Goal: Task Accomplishment & Management: Use online tool/utility

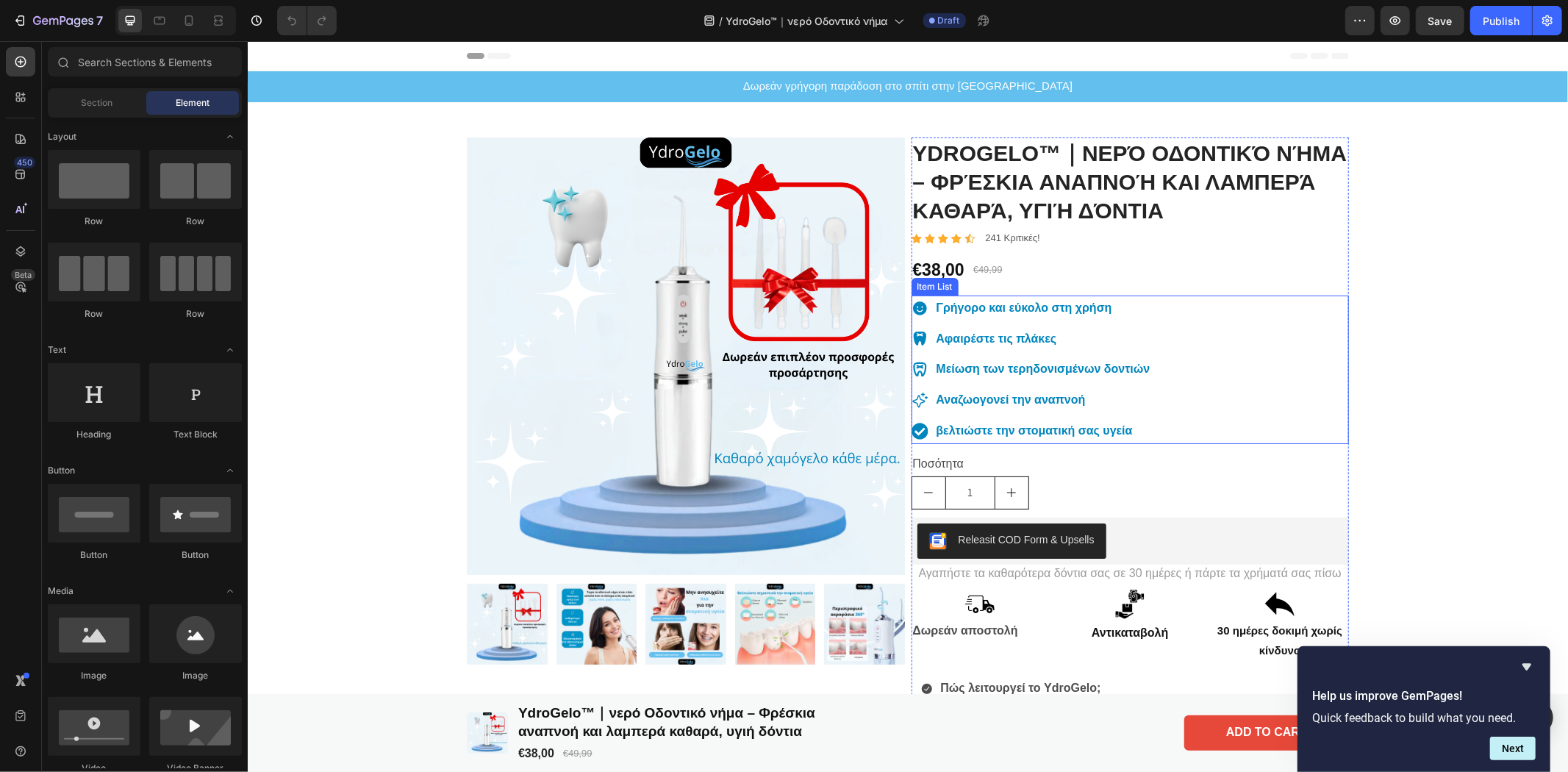
click at [1230, 438] on div "Γρήγορο και εύκολο στη χρήση Αφαιρέστε τις πλάκες Μείωση των τερηδονισμένων δον…" at bounding box center [1130, 369] width 438 height 149
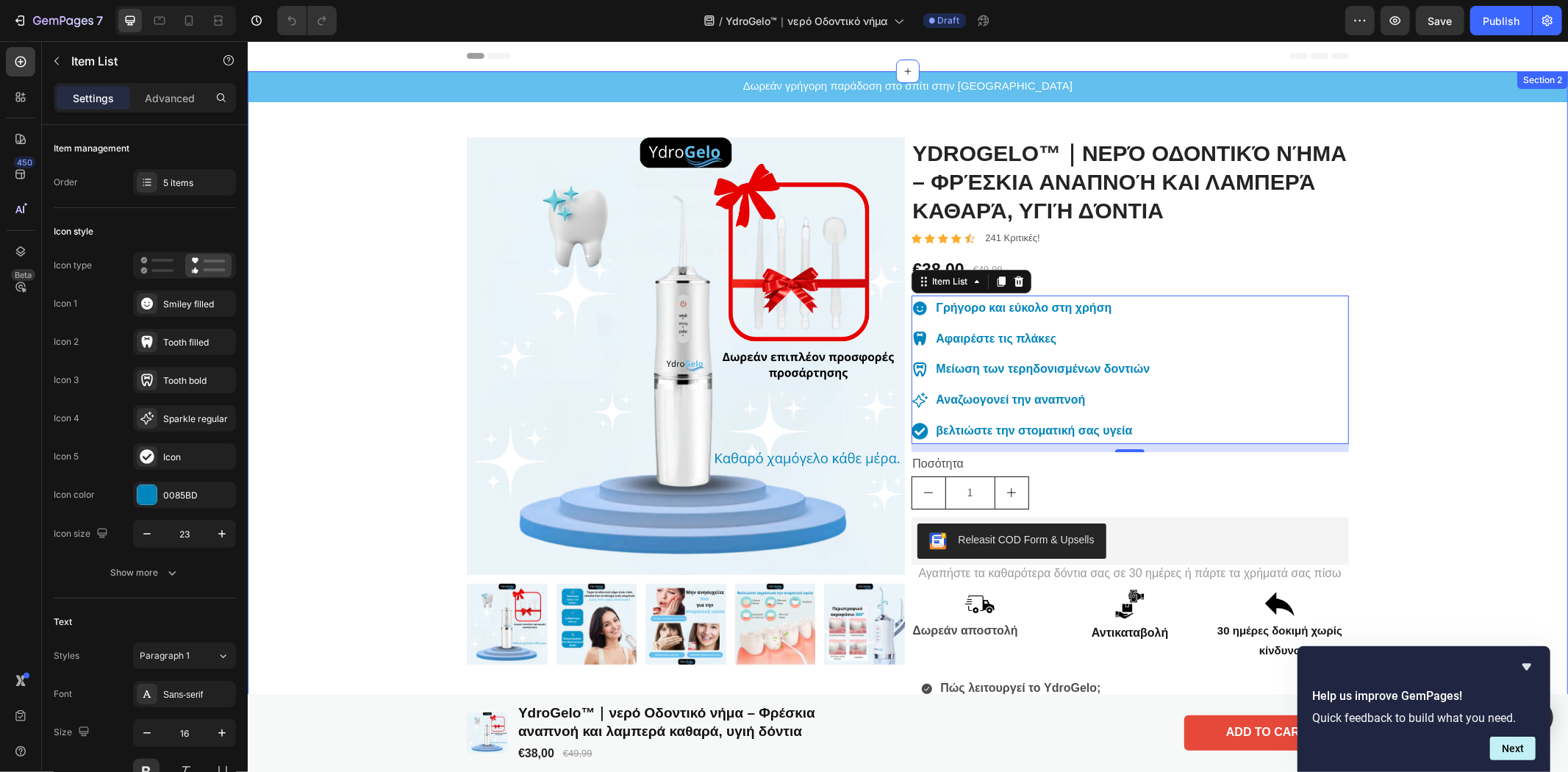
click at [1494, 264] on div "Δωρεάν γρήγορη παράδοση στο σπίτι στην [GEOGRAPHIC_DATA] Text Block Product Ima…" at bounding box center [907, 639] width 1321 height 1138
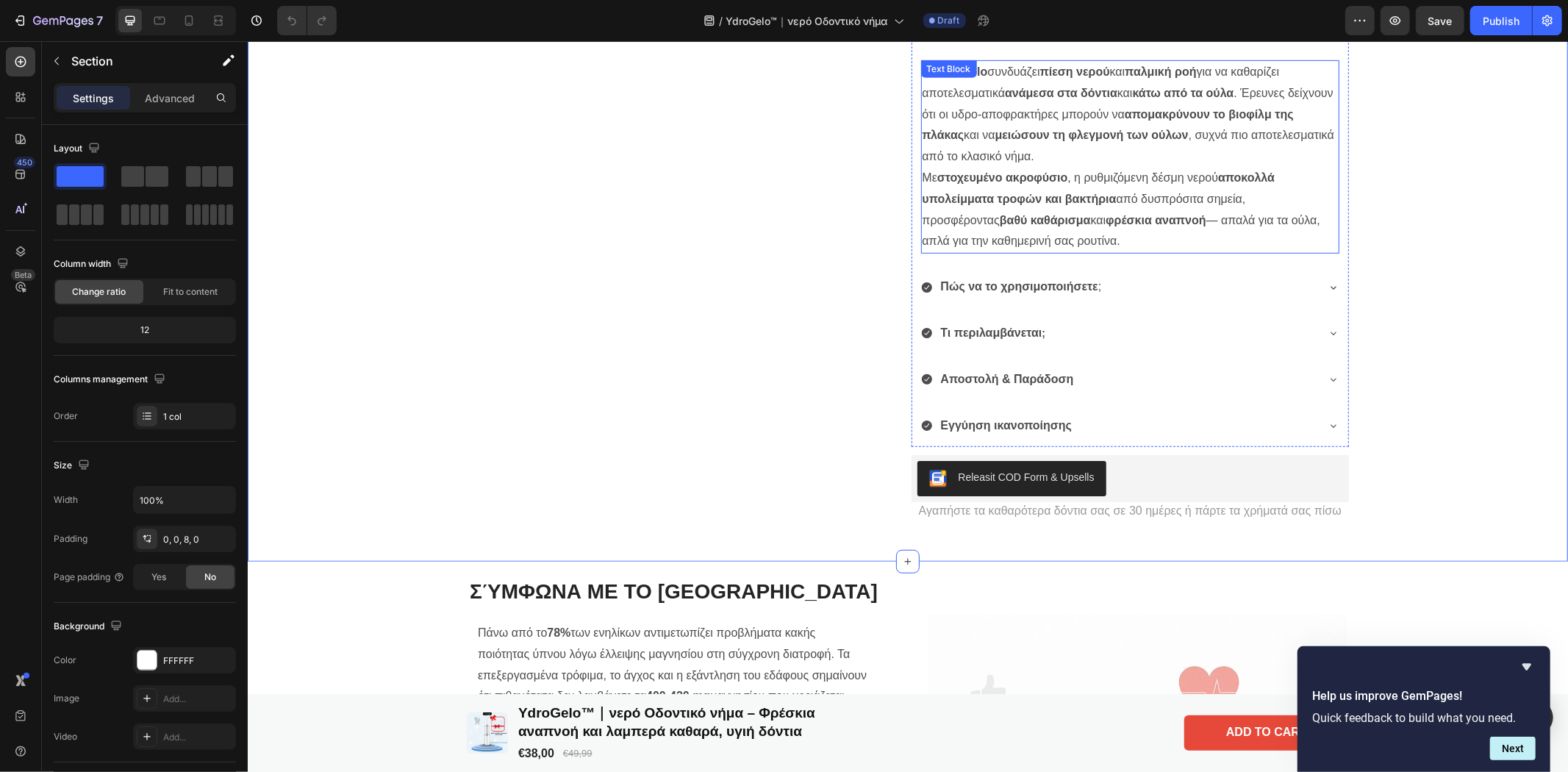
scroll to position [326, 0]
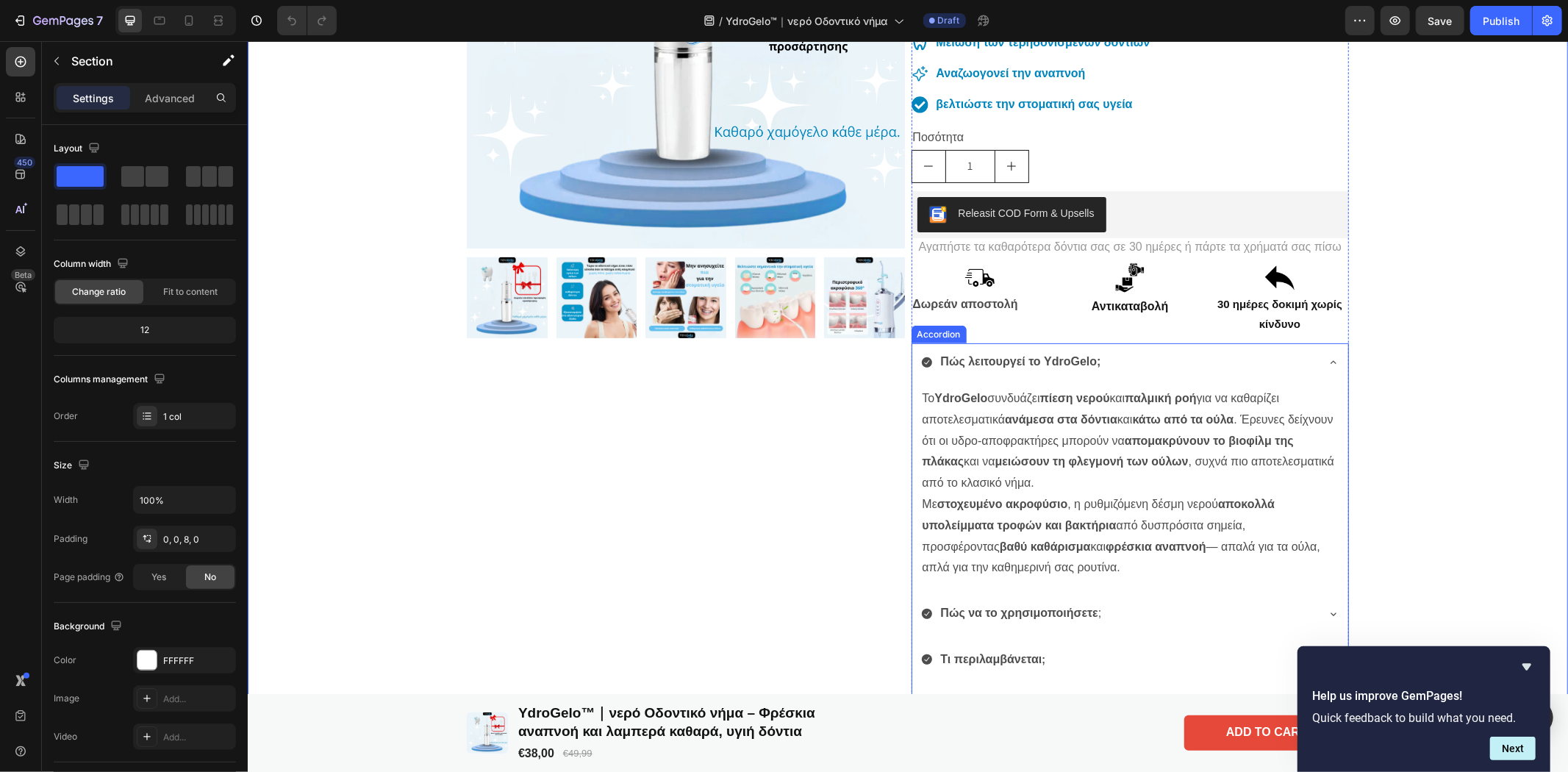
click at [1332, 356] on icon at bounding box center [1332, 361] width 12 height 12
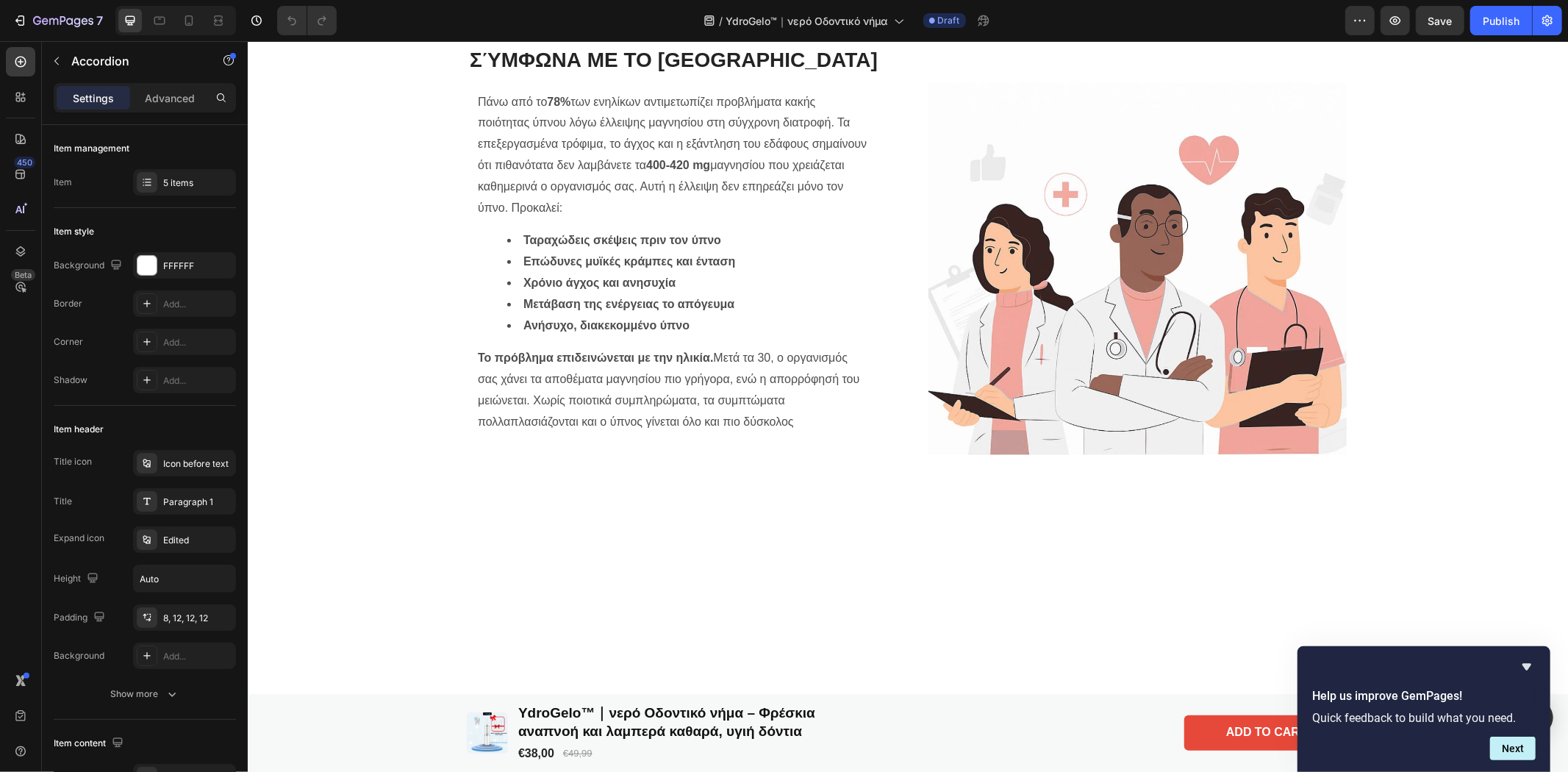
scroll to position [653, 0]
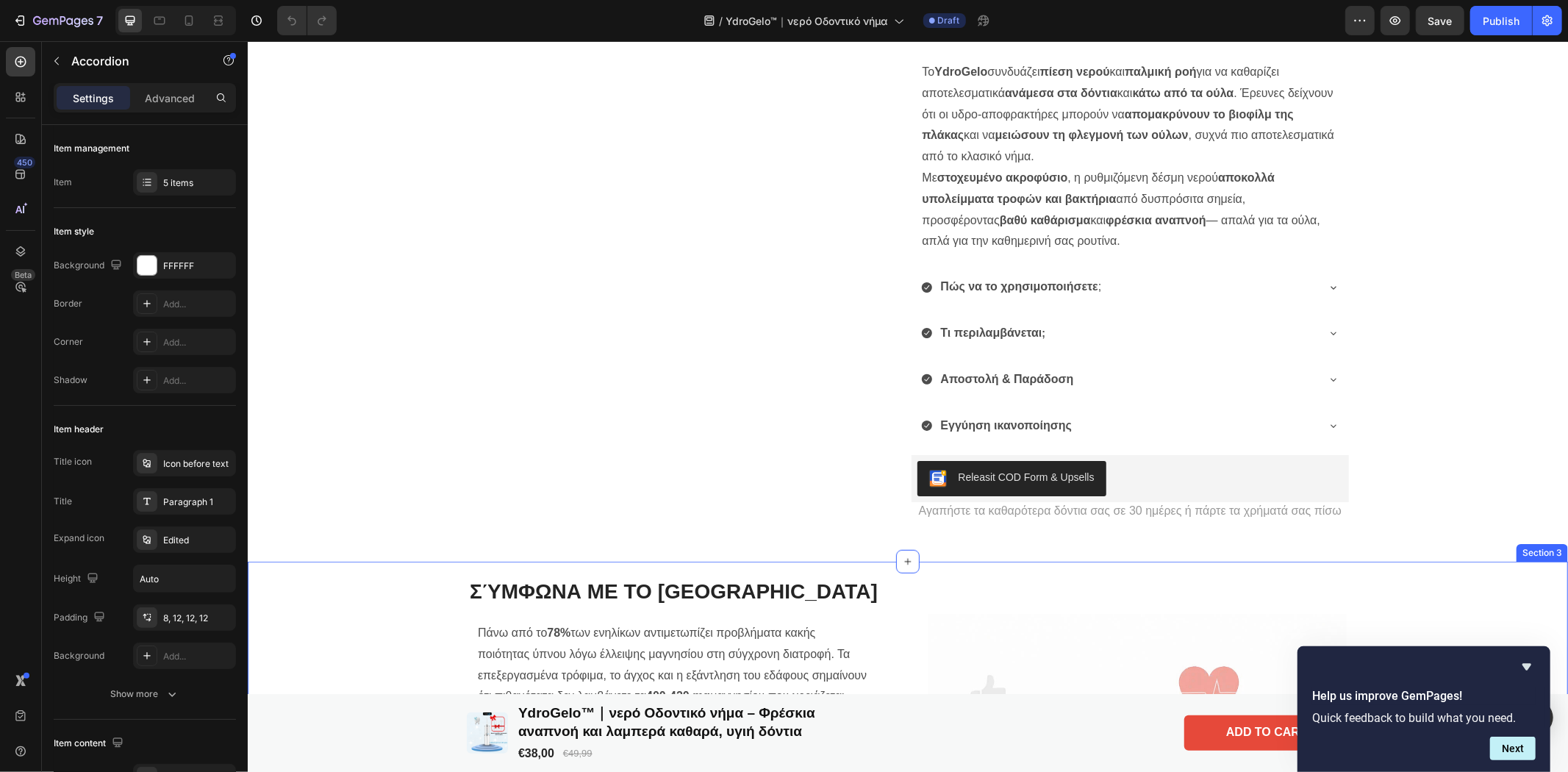
click at [383, 607] on div "Σύμφωνα με το Πανεπιστήμιο του Χάρβαρντ Heading Πάνω από το 78% των ενηλίκων αν…" at bounding box center [905, 776] width 1313 height 419
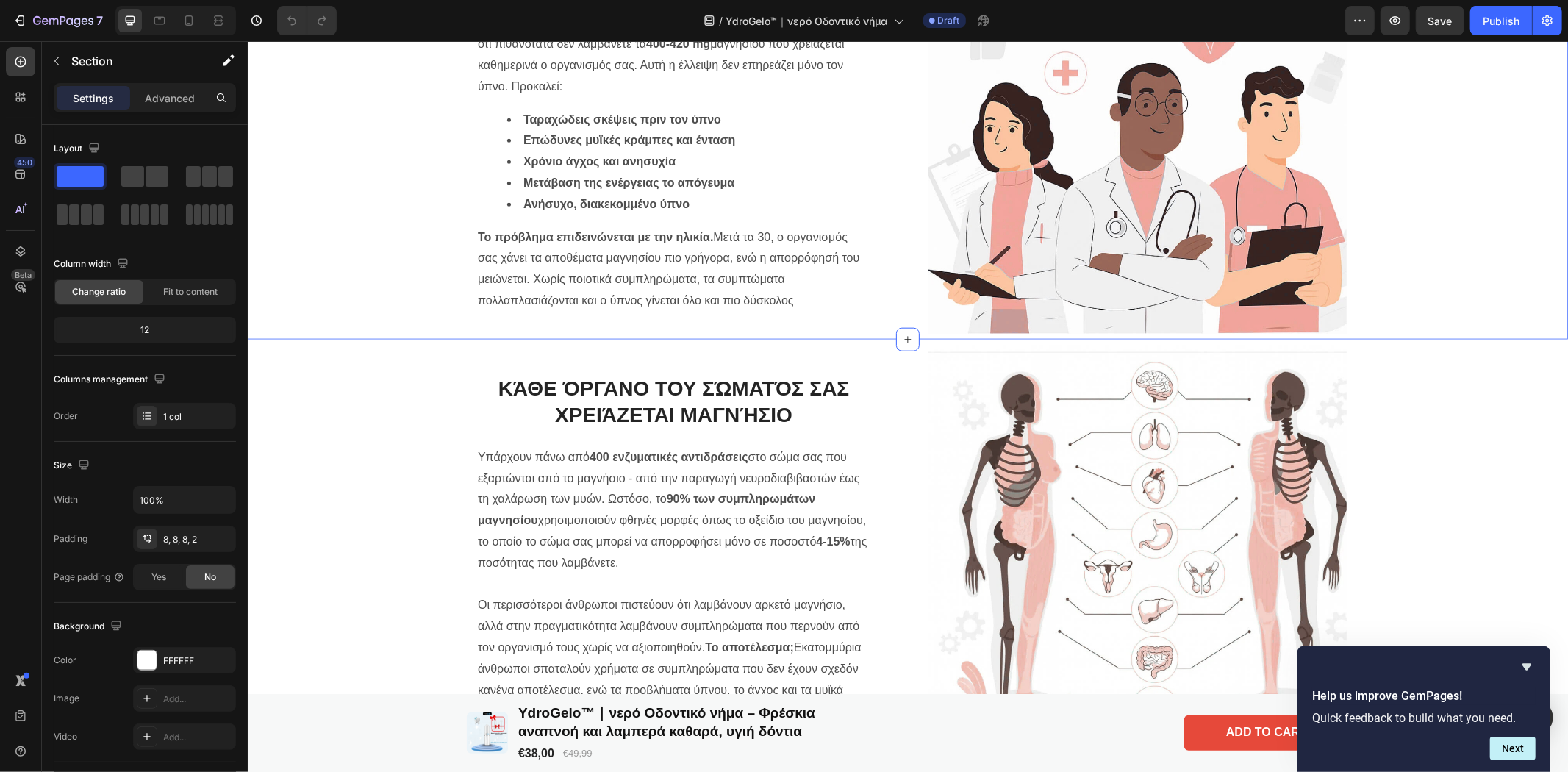
scroll to position [980, 0]
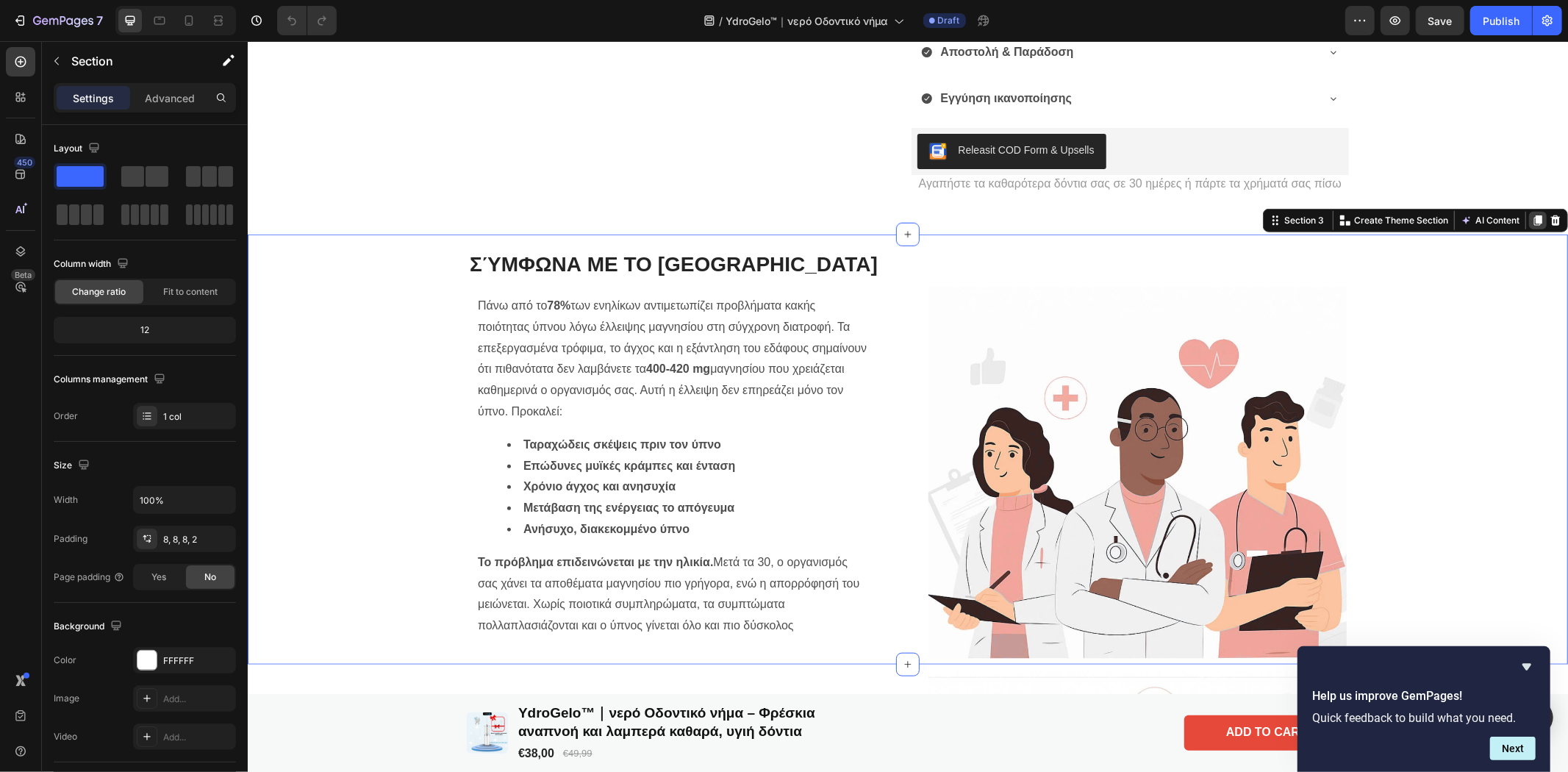
click at [1531, 214] on icon at bounding box center [1537, 220] width 12 height 12
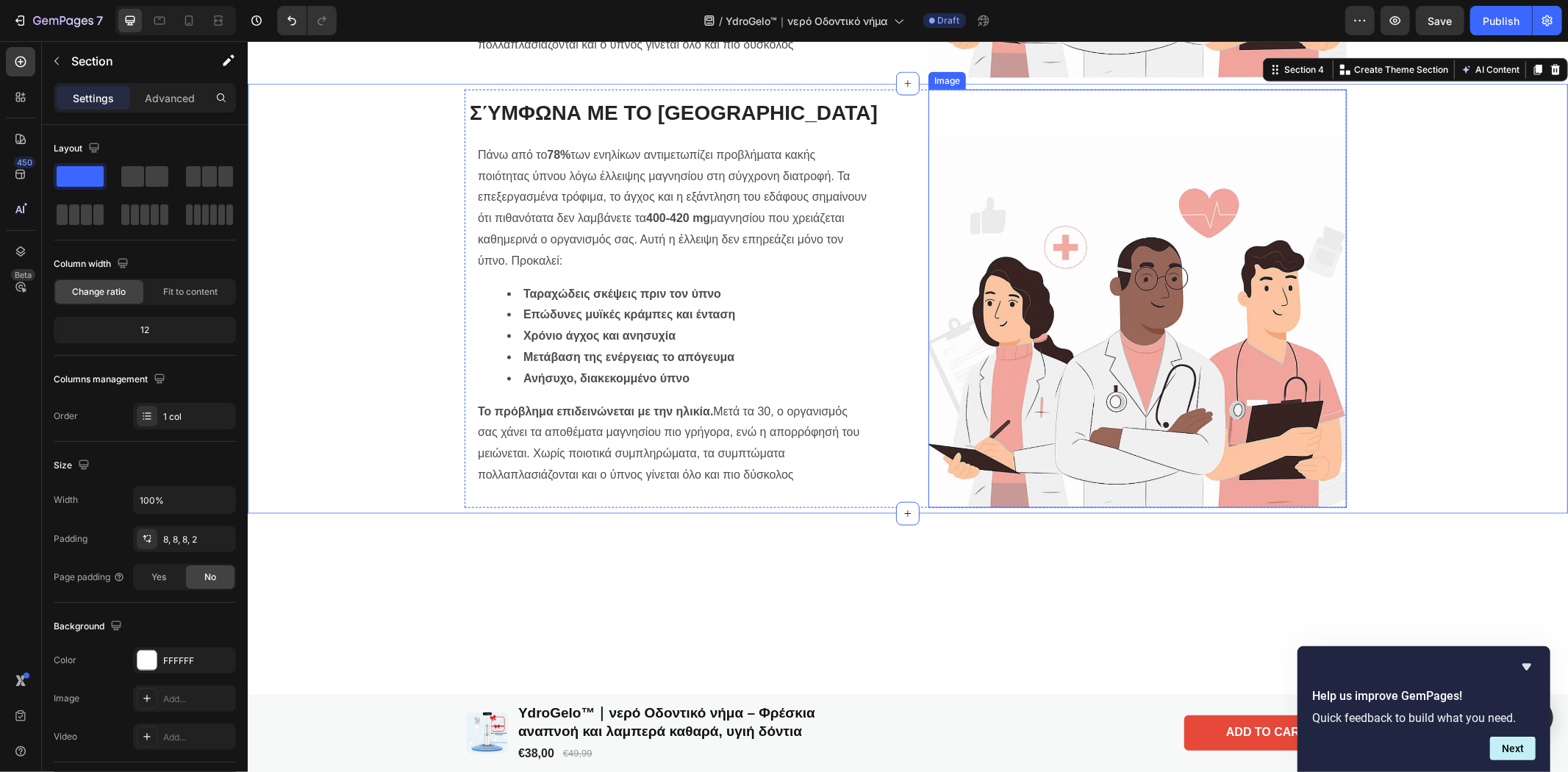
scroll to position [909, 0]
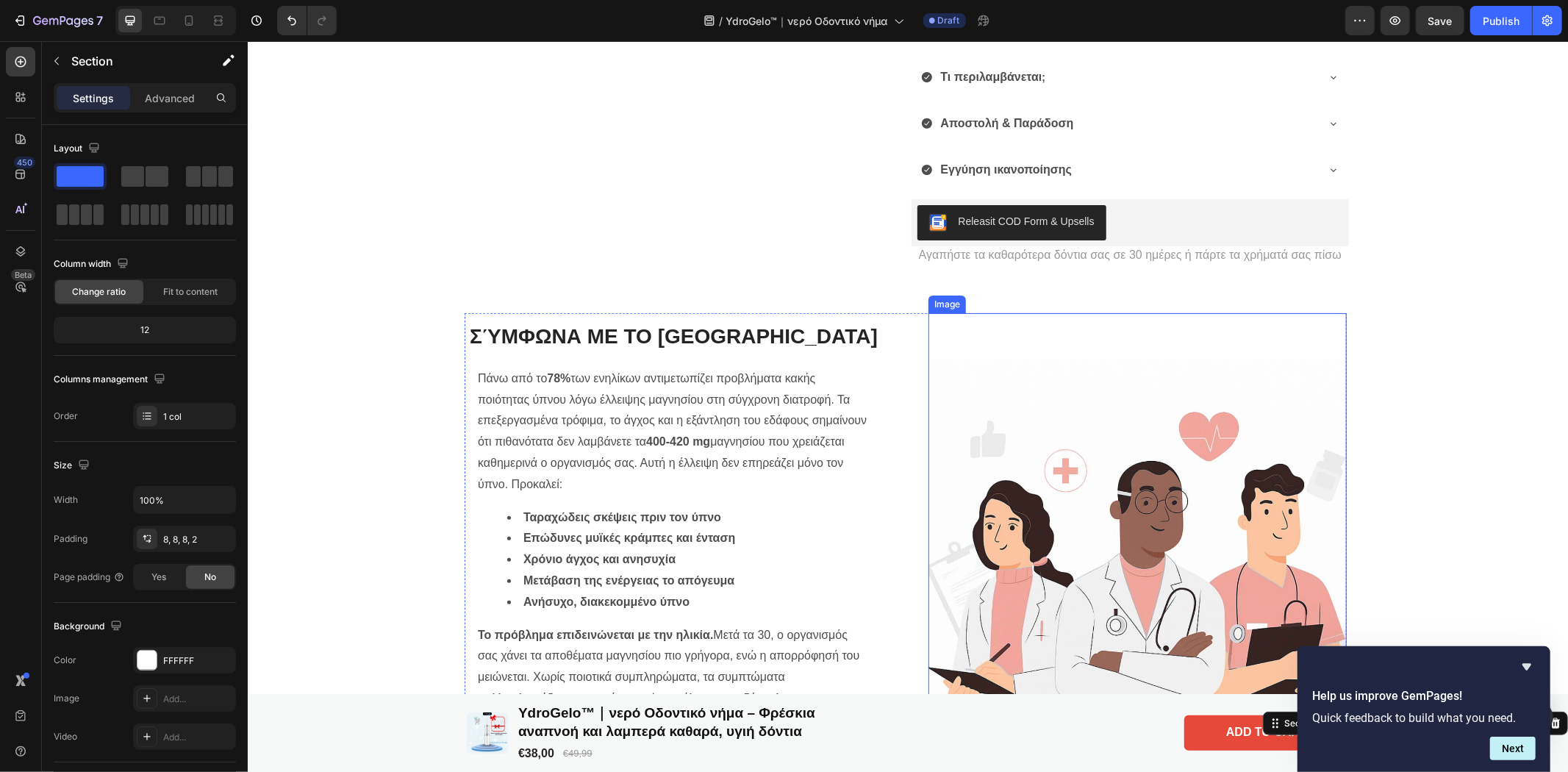
click at [1031, 537] on img at bounding box center [1137, 522] width 419 height 419
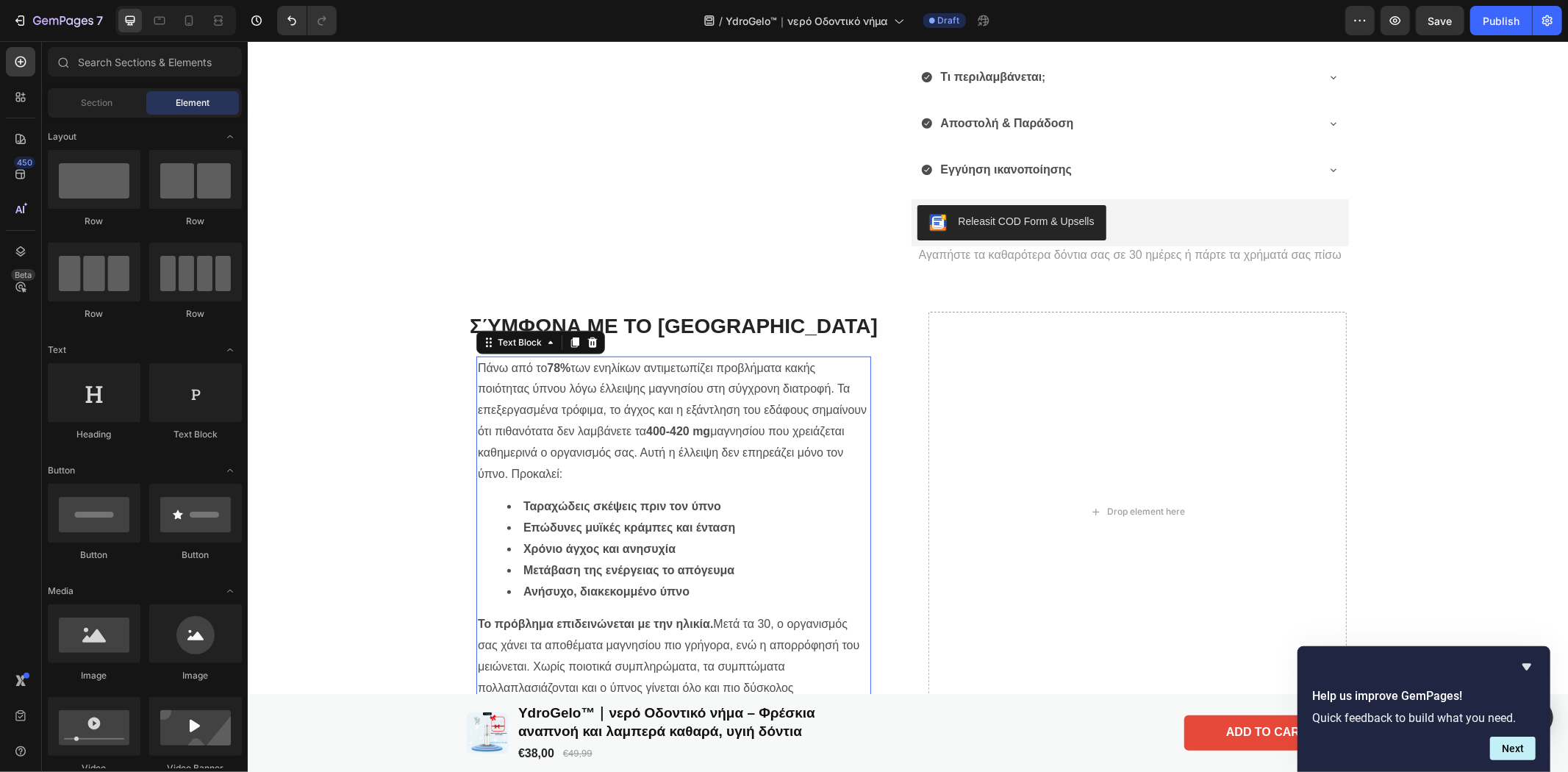
click at [697, 464] on p "Πάνω από το 78% των ενηλίκων αντιμετωπίζει προβλήματα κακής ποιότητας ύπνου λόγ…" at bounding box center [672, 421] width 392 height 127
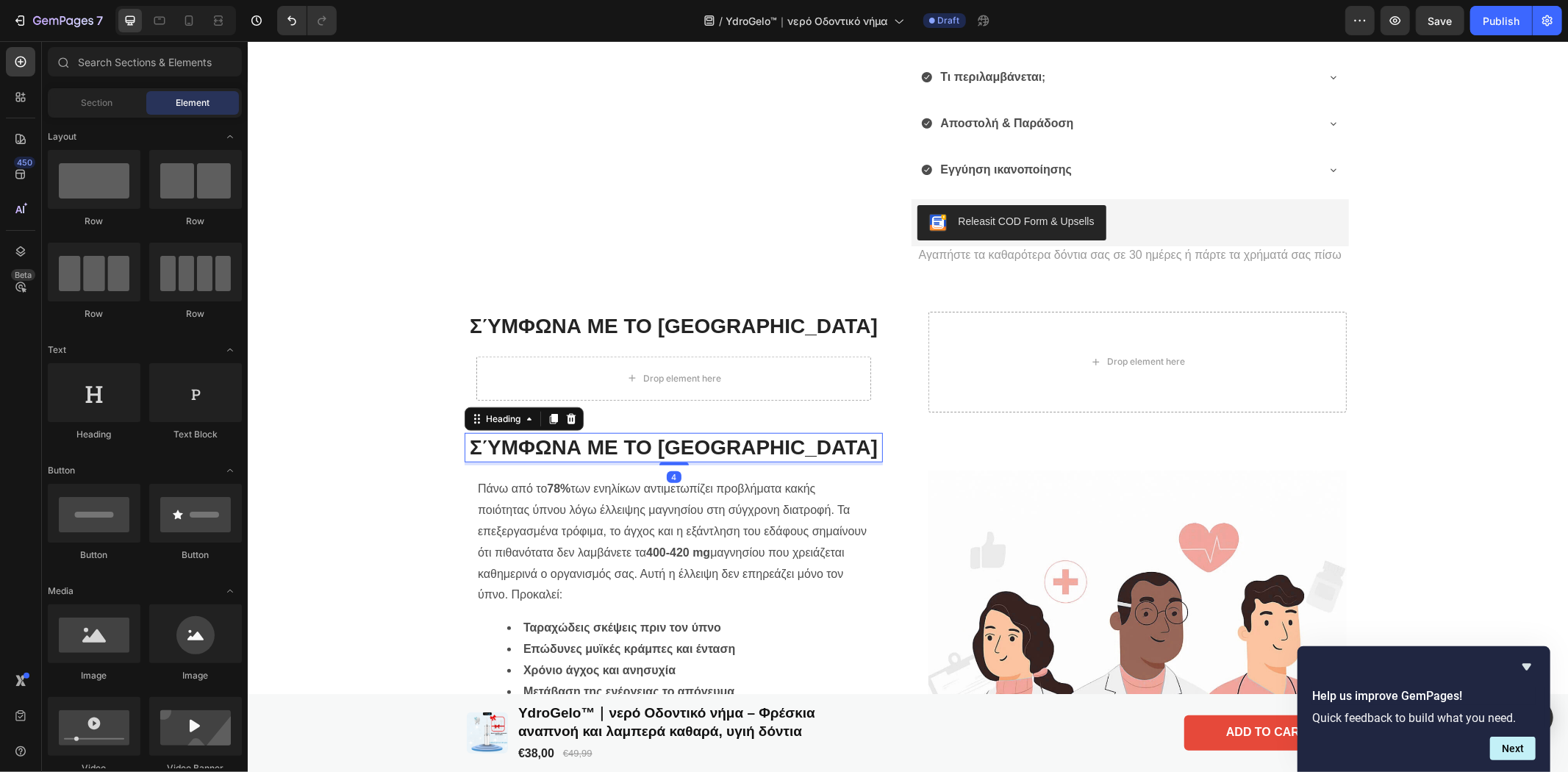
click at [680, 462] on h2 "Σύμφωνα με το [GEOGRAPHIC_DATA]" at bounding box center [672, 447] width 419 height 30
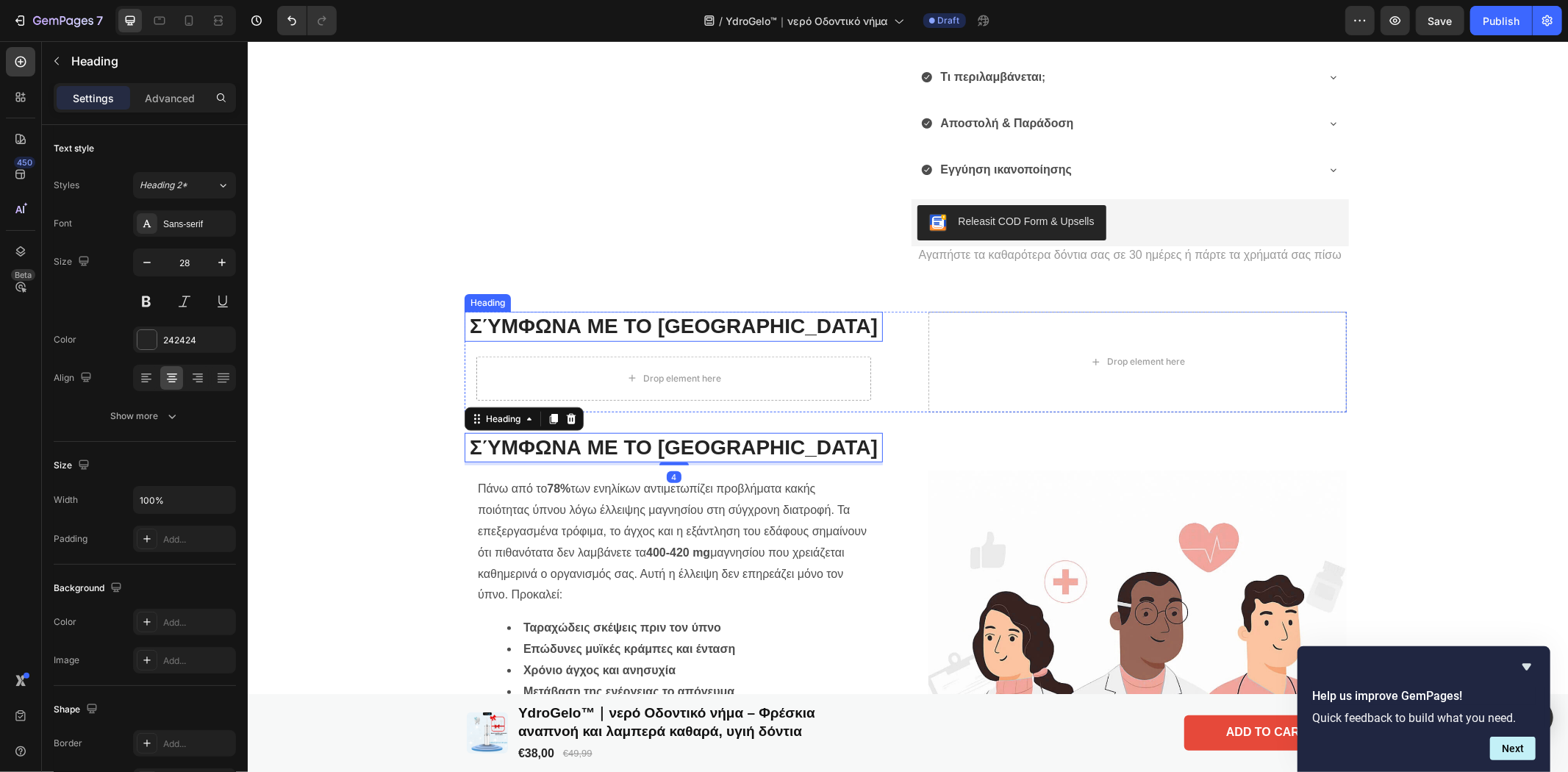
click at [694, 331] on h2 "Σύμφωνα με το [GEOGRAPHIC_DATA]" at bounding box center [672, 325] width 419 height 30
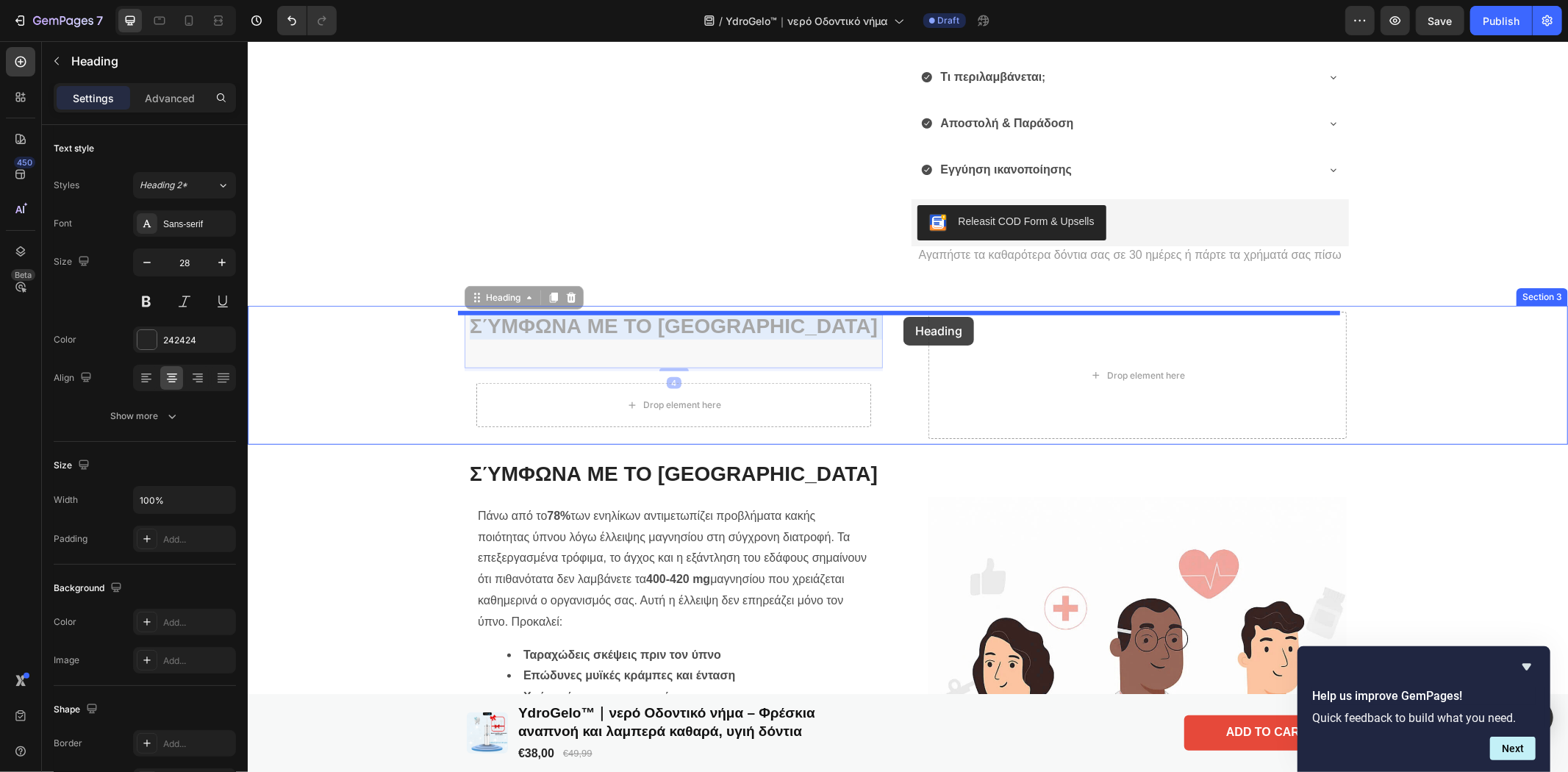
drag, startPoint x: 694, startPoint y: 331, endPoint x: 903, endPoint y: 317, distance: 209.5
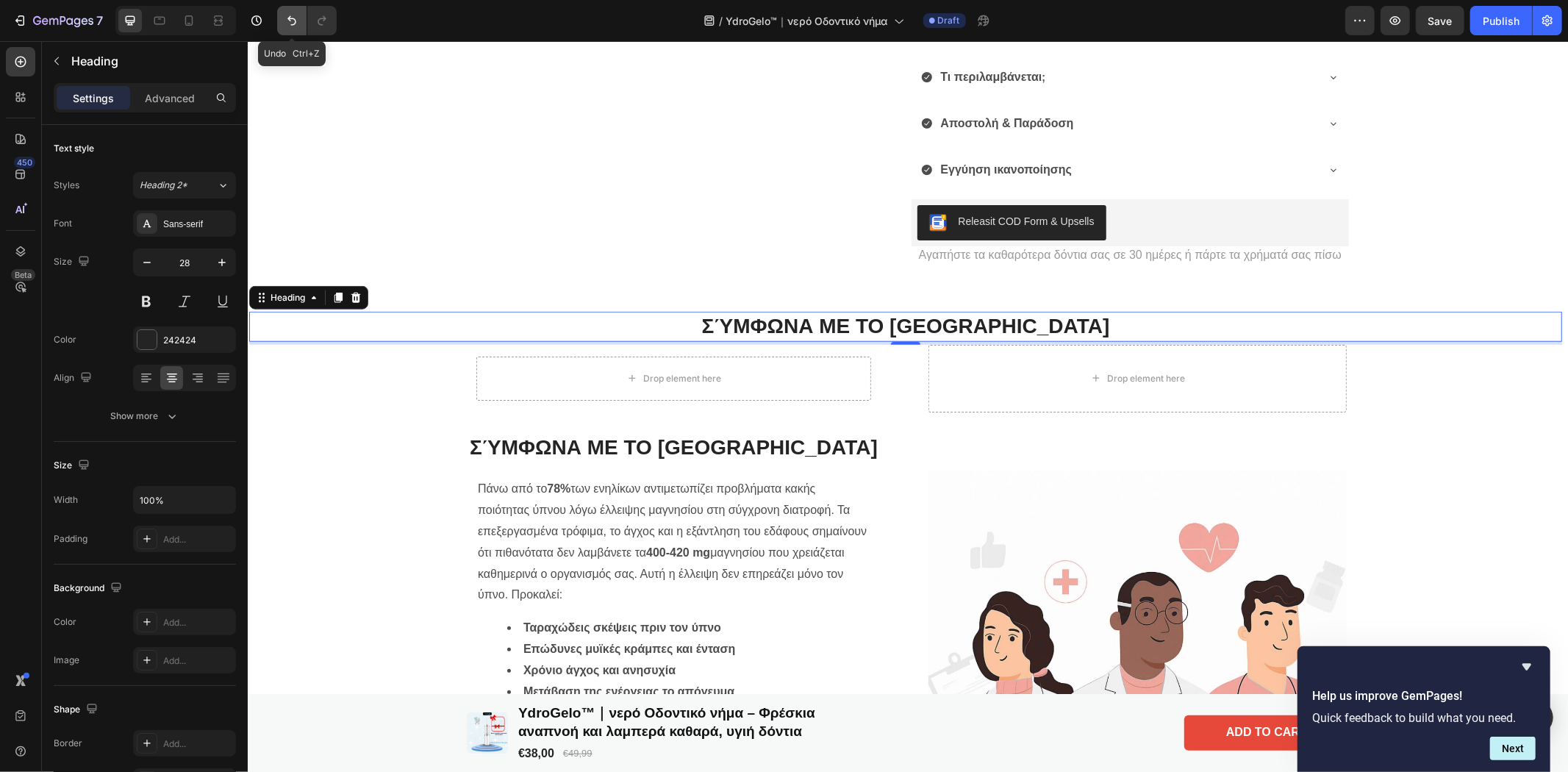
click at [287, 13] on icon "Undo/Redo" at bounding box center [291, 21] width 14 height 14
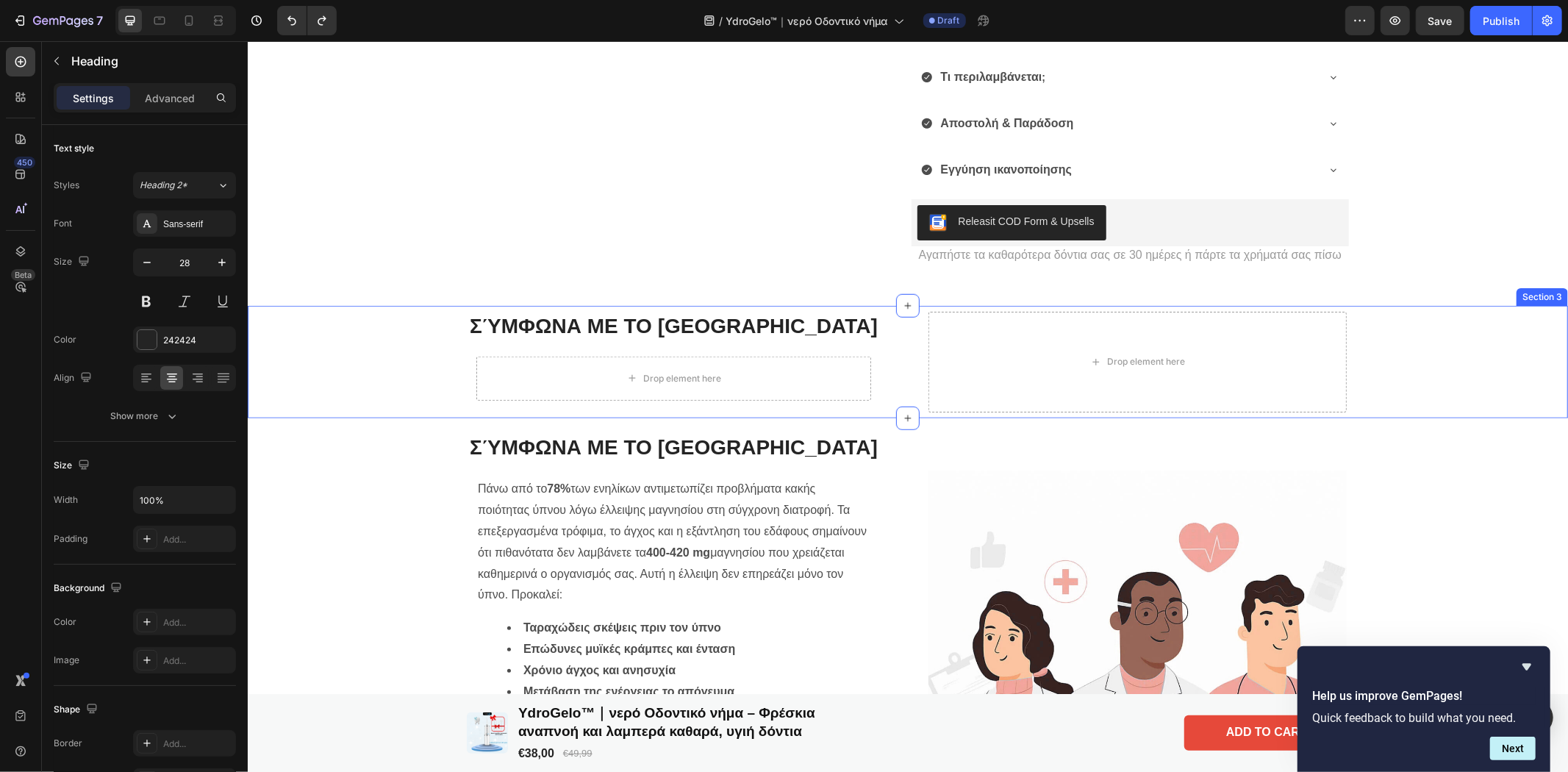
click at [382, 369] on div "Σύμφωνα με το [GEOGRAPHIC_DATA] Heading Drop element here Row Drop element here…" at bounding box center [905, 361] width 1313 height 100
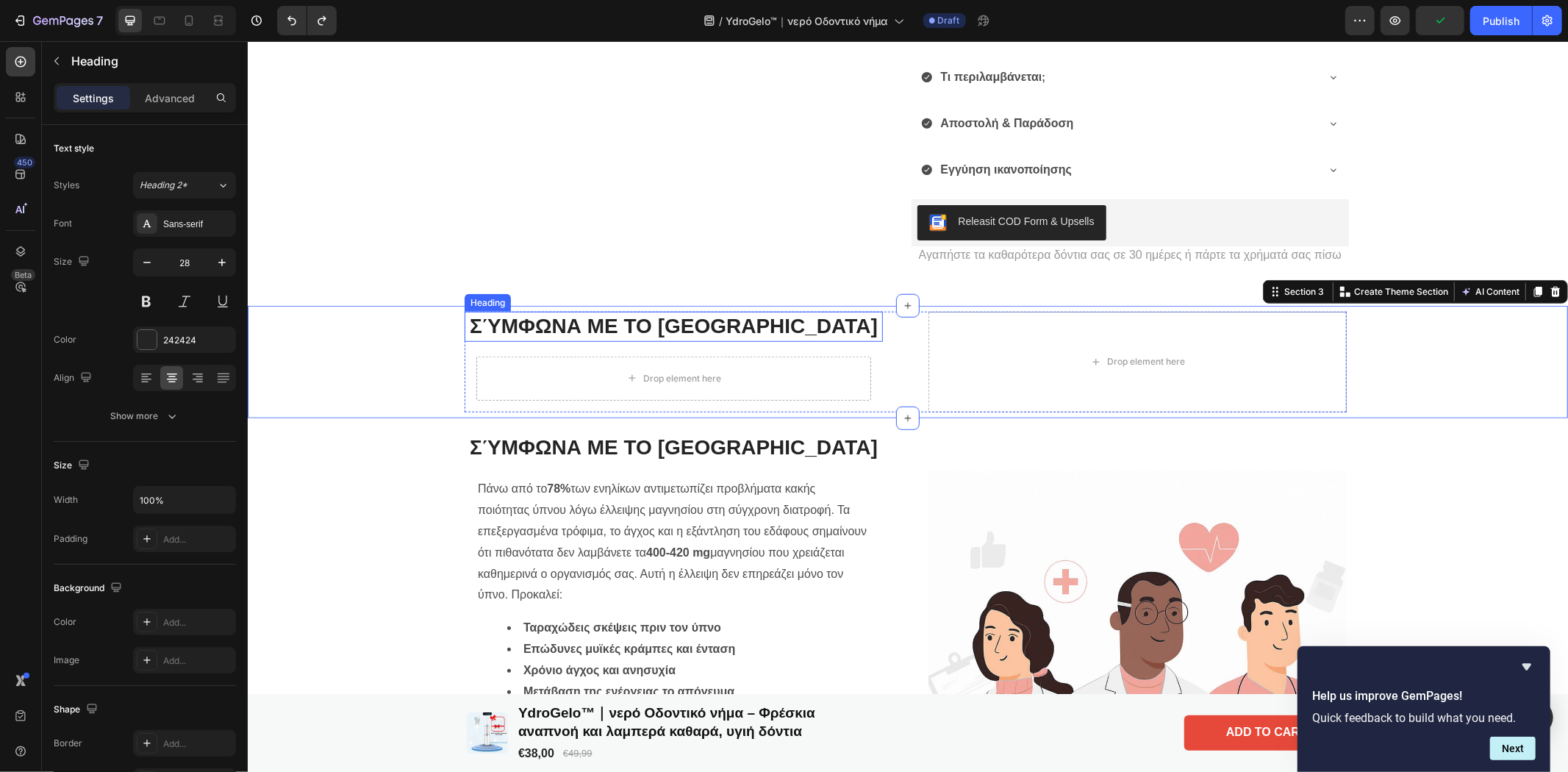
click at [650, 341] on h2 "Σύμφωνα με το [GEOGRAPHIC_DATA]" at bounding box center [672, 325] width 419 height 30
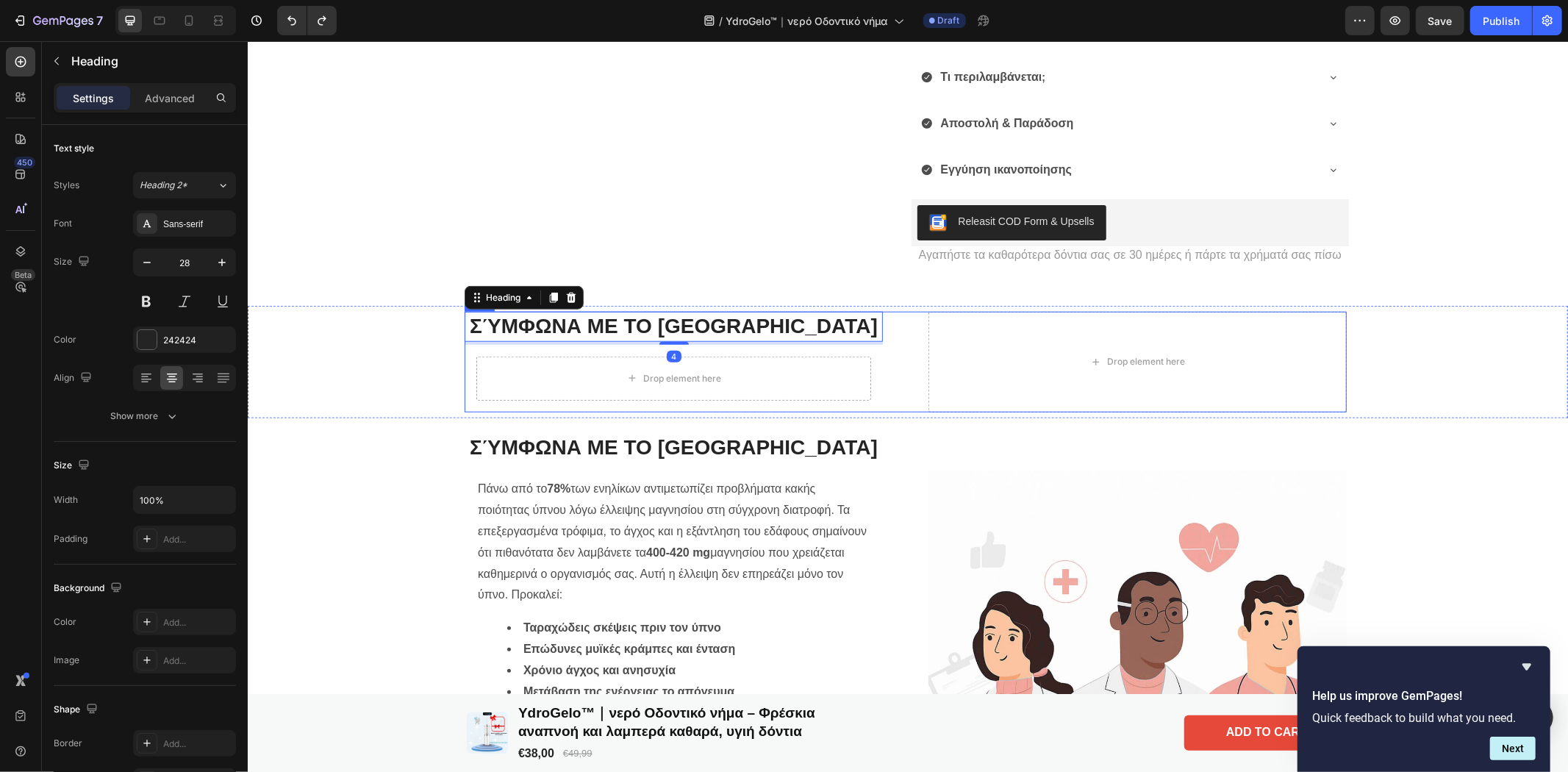
click at [888, 389] on div "Σύμφωνα με το [GEOGRAPHIC_DATA] Heading 4 Drop element here Row Drop element he…" at bounding box center [905, 361] width 882 height 100
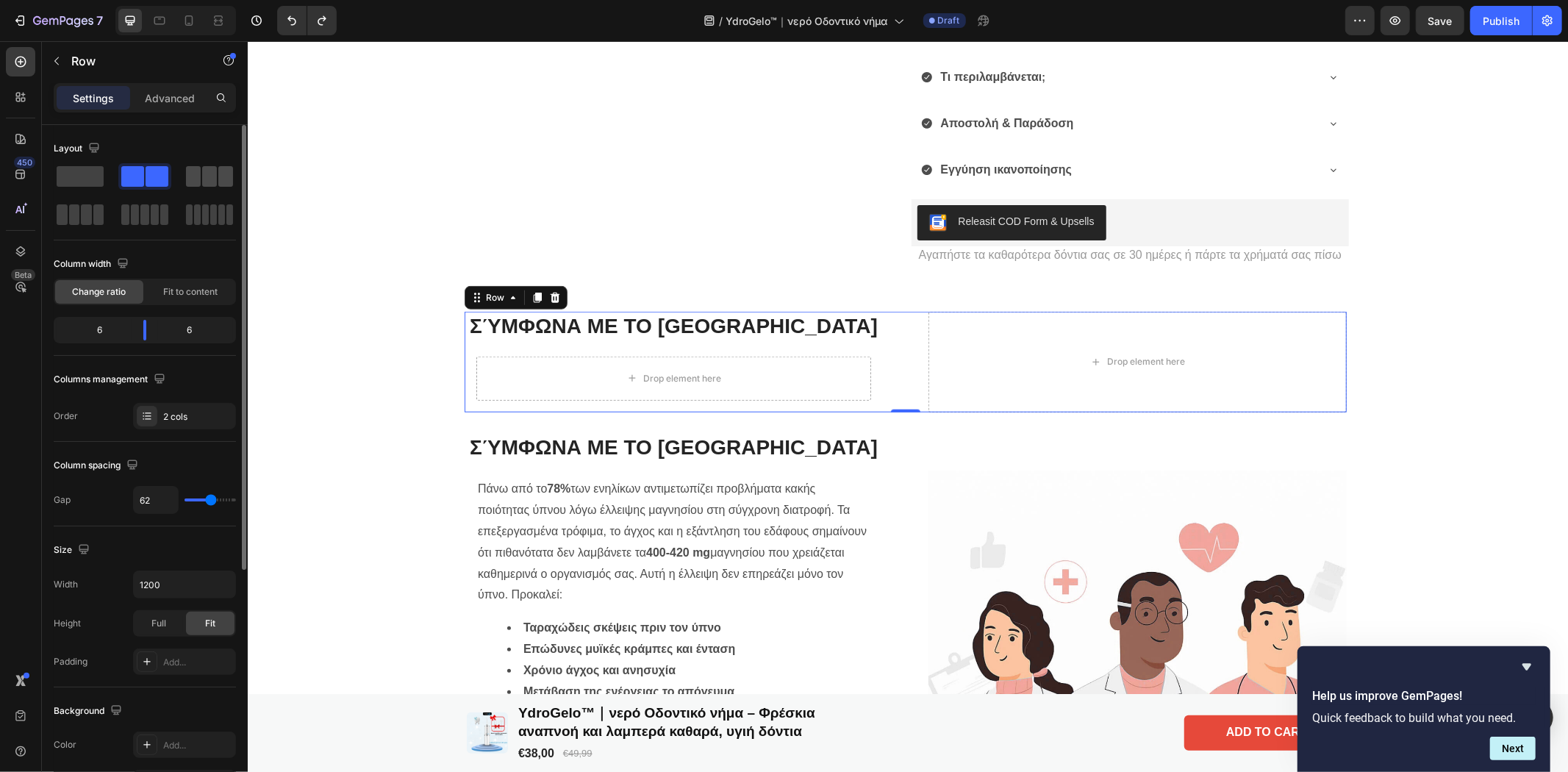
click at [212, 174] on span at bounding box center [210, 176] width 14 height 21
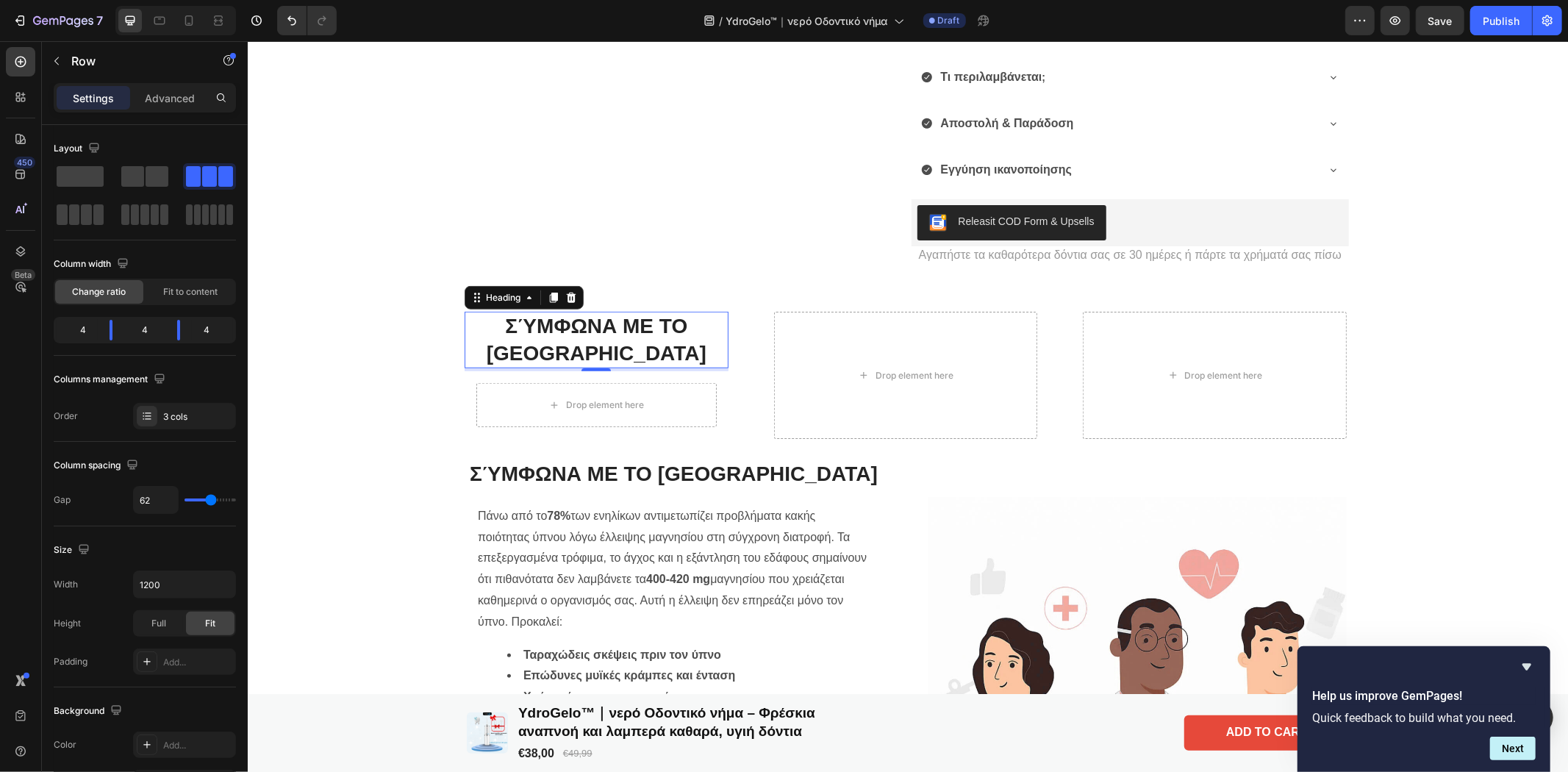
click at [614, 345] on h2 "Σύμφωνα με το [GEOGRAPHIC_DATA]" at bounding box center [595, 339] width 264 height 56
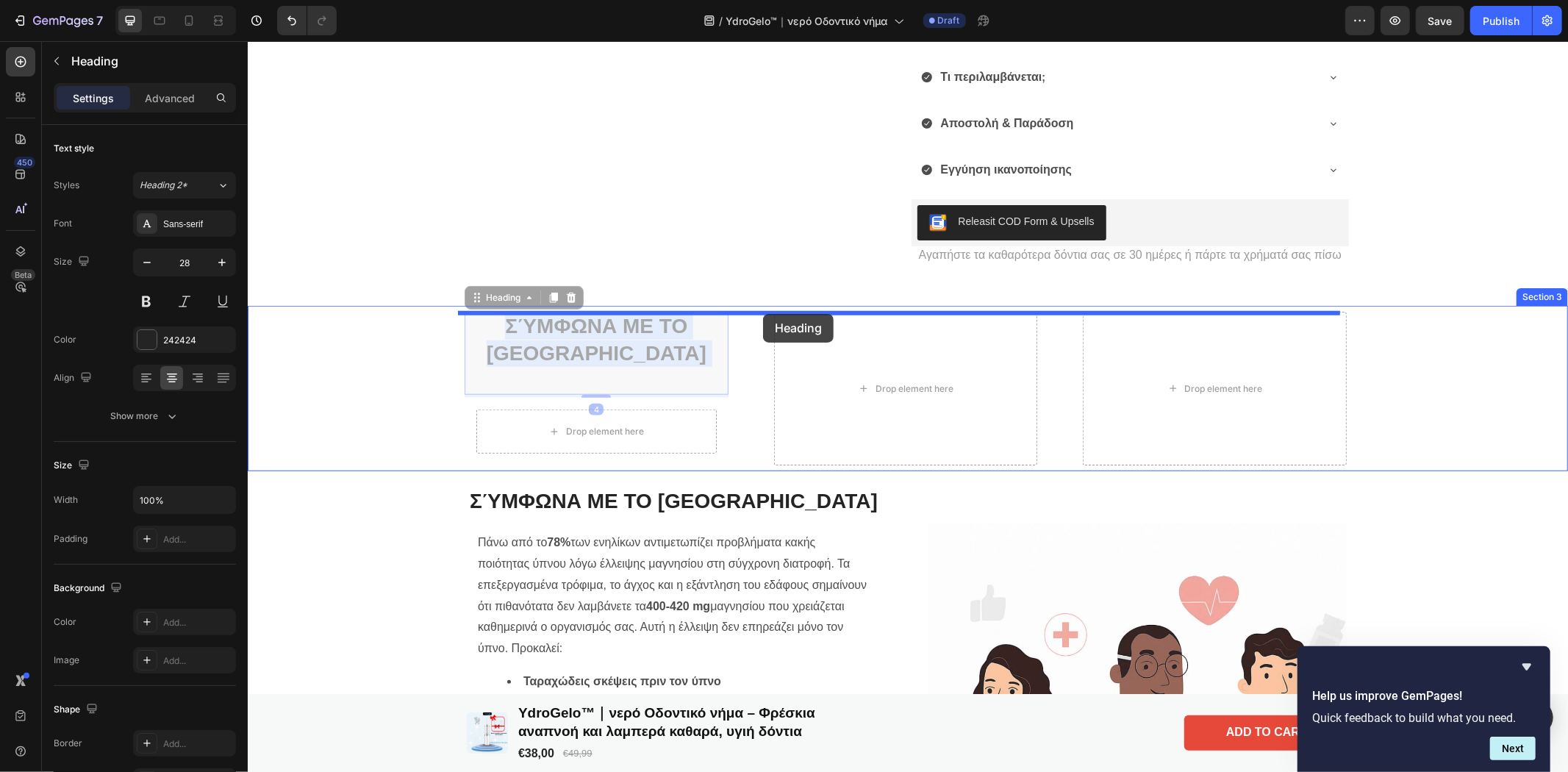
drag, startPoint x: 611, startPoint y: 350, endPoint x: 762, endPoint y: 313, distance: 155.5
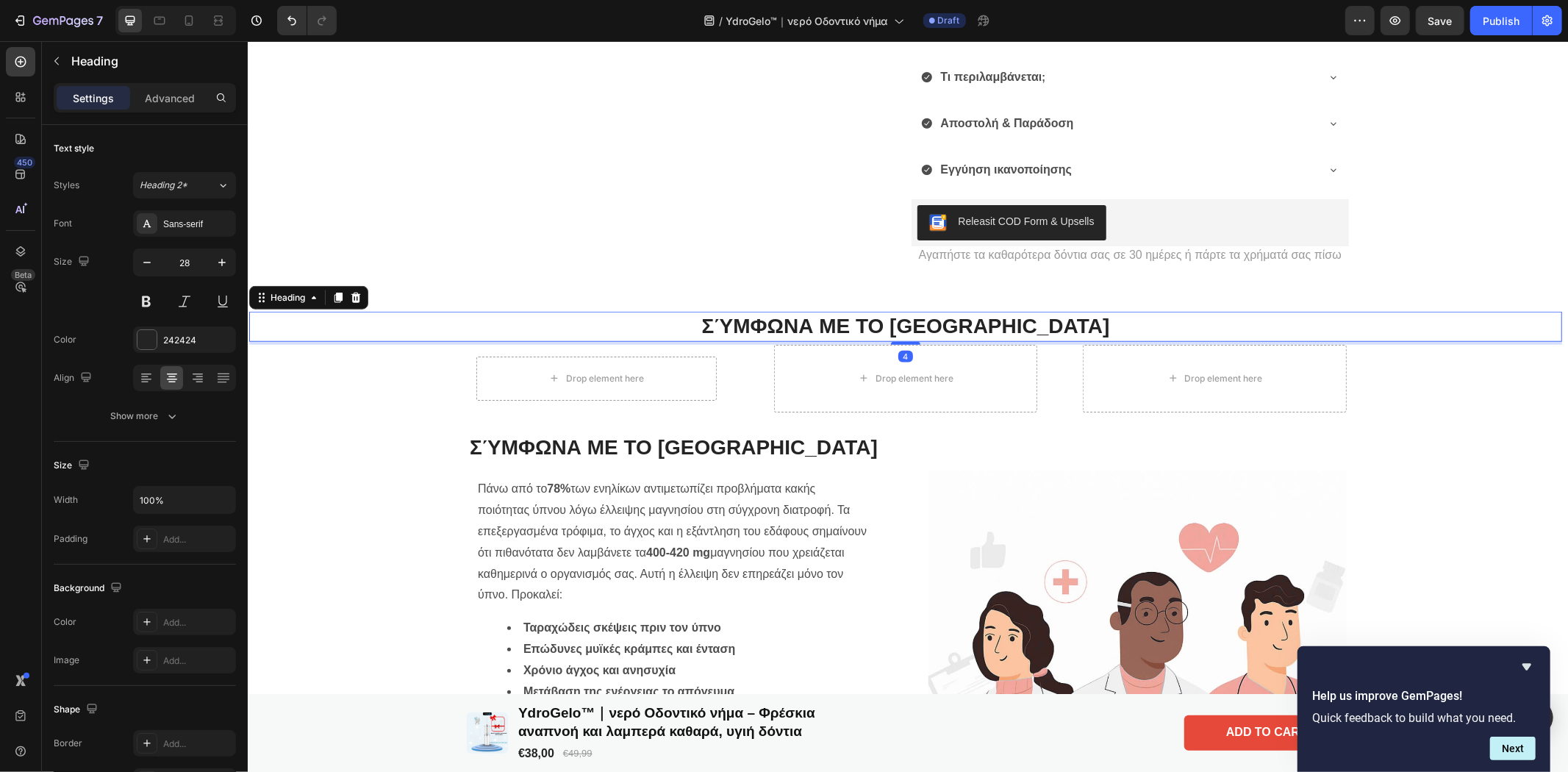
click at [372, 334] on h2 "Σύμφωνα με το [GEOGRAPHIC_DATA]" at bounding box center [905, 325] width 1313 height 30
click at [377, 335] on p "Σύμφωνα με το [GEOGRAPHIC_DATA]" at bounding box center [905, 326] width 1310 height 27
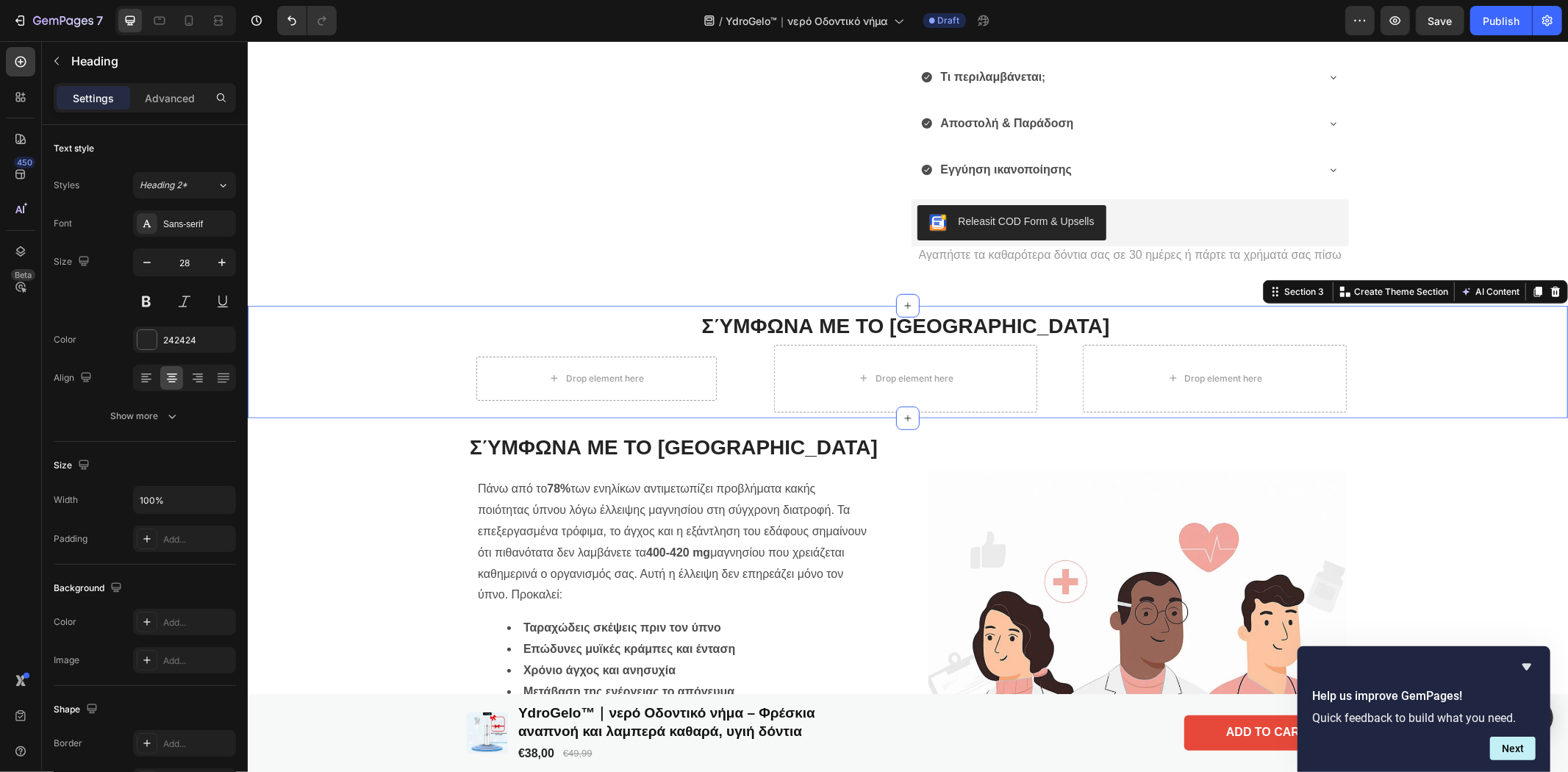
click at [395, 407] on div "Σύμφωνα με το [GEOGRAPHIC_DATA] Heading Drop element here Row Drop element here…" at bounding box center [905, 361] width 1313 height 100
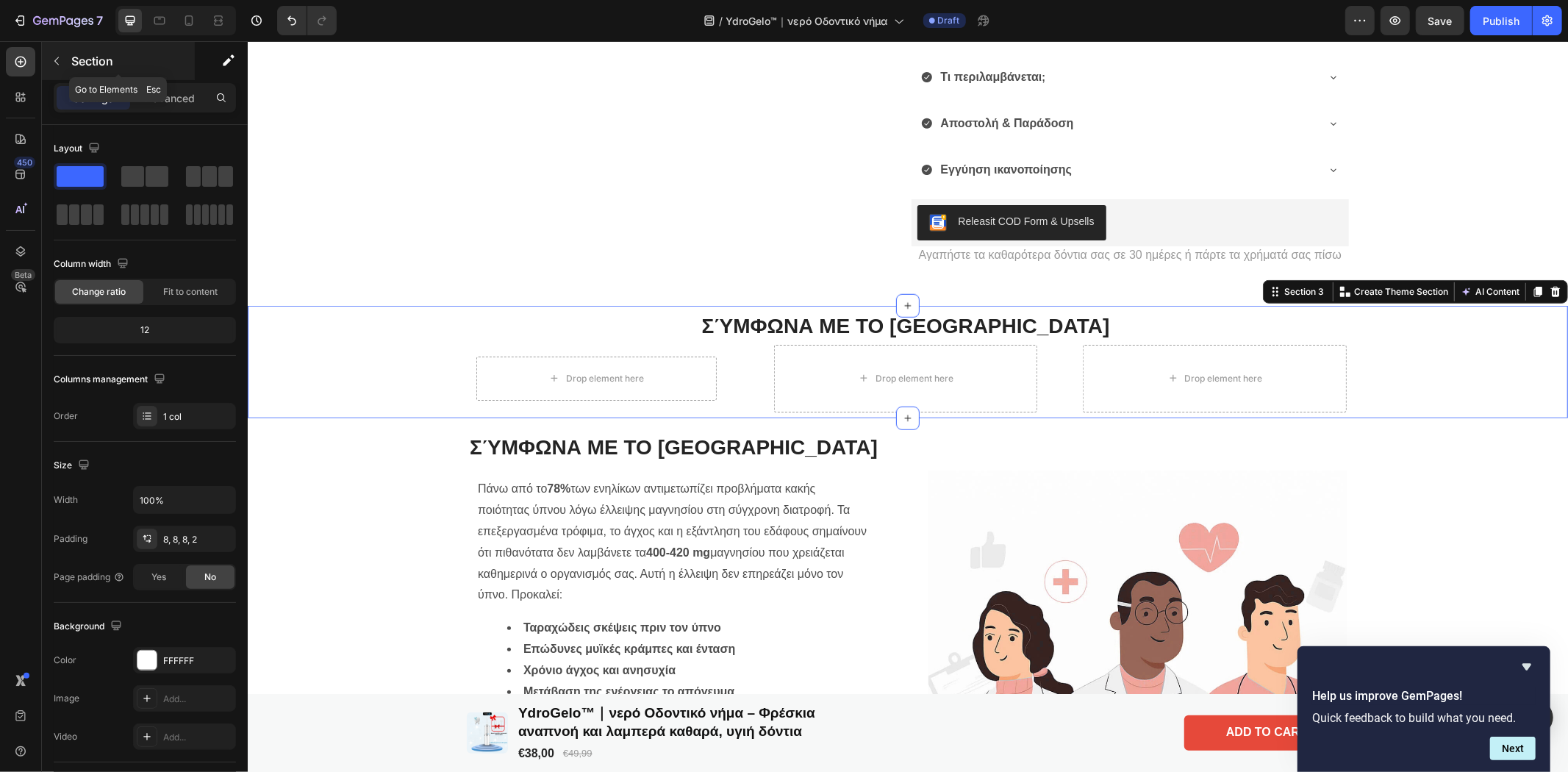
click at [63, 56] on button "button" at bounding box center [56, 61] width 23 height 23
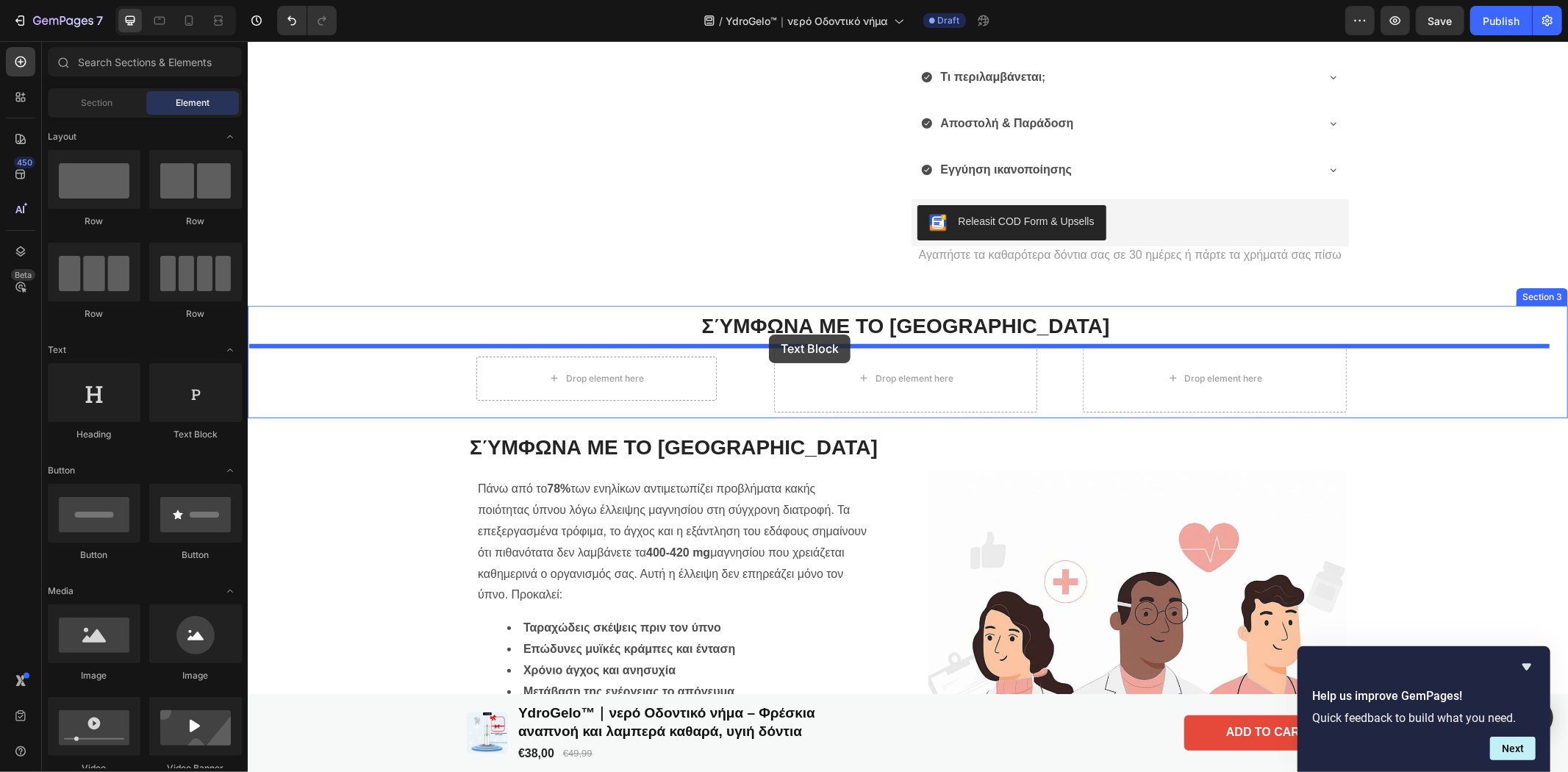
drag, startPoint x: 468, startPoint y: 432, endPoint x: 768, endPoint y: 334, distance: 315.6
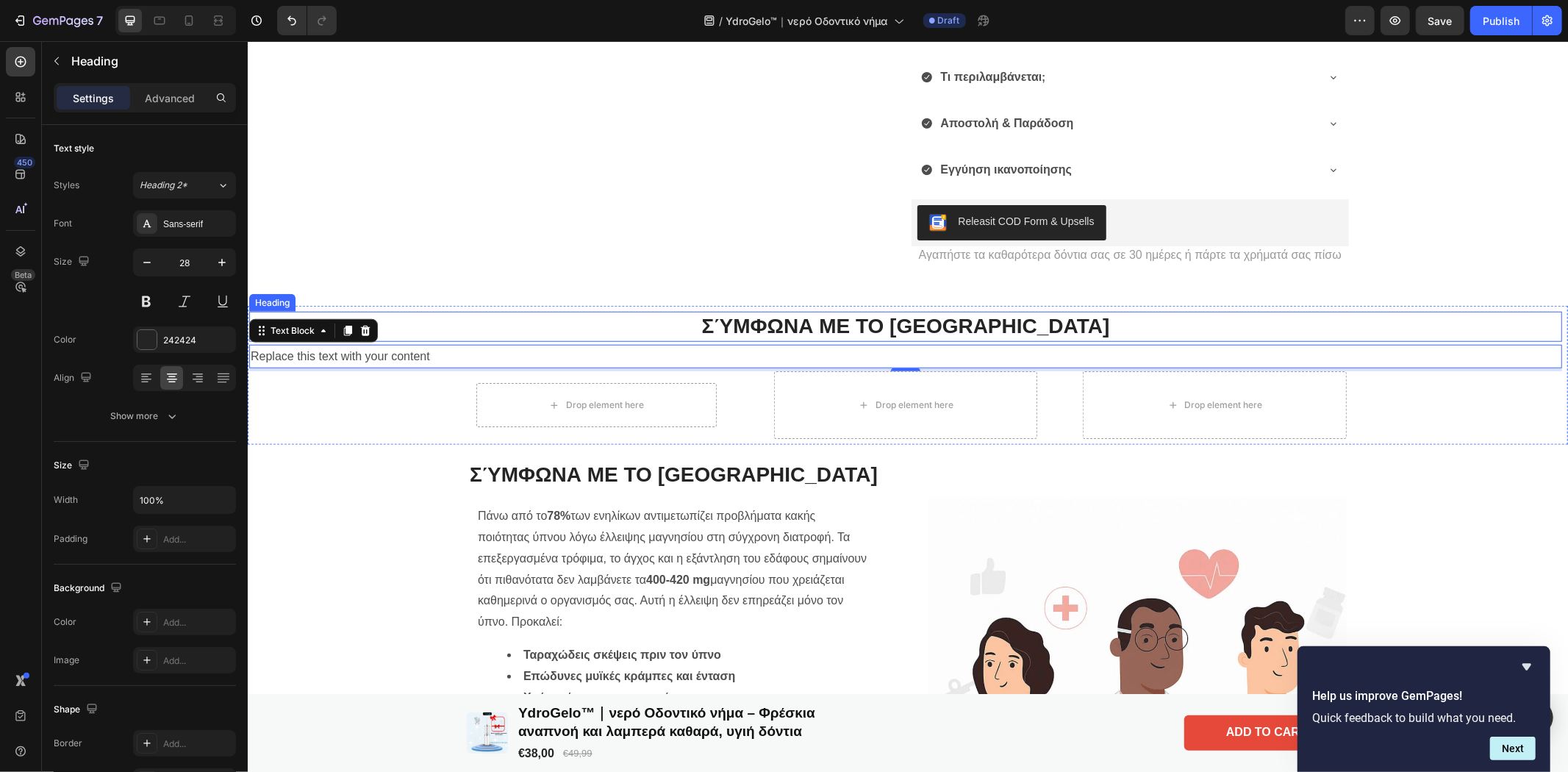
click at [714, 328] on p "Σύμφωνα με το [GEOGRAPHIC_DATA]" at bounding box center [905, 326] width 1310 height 27
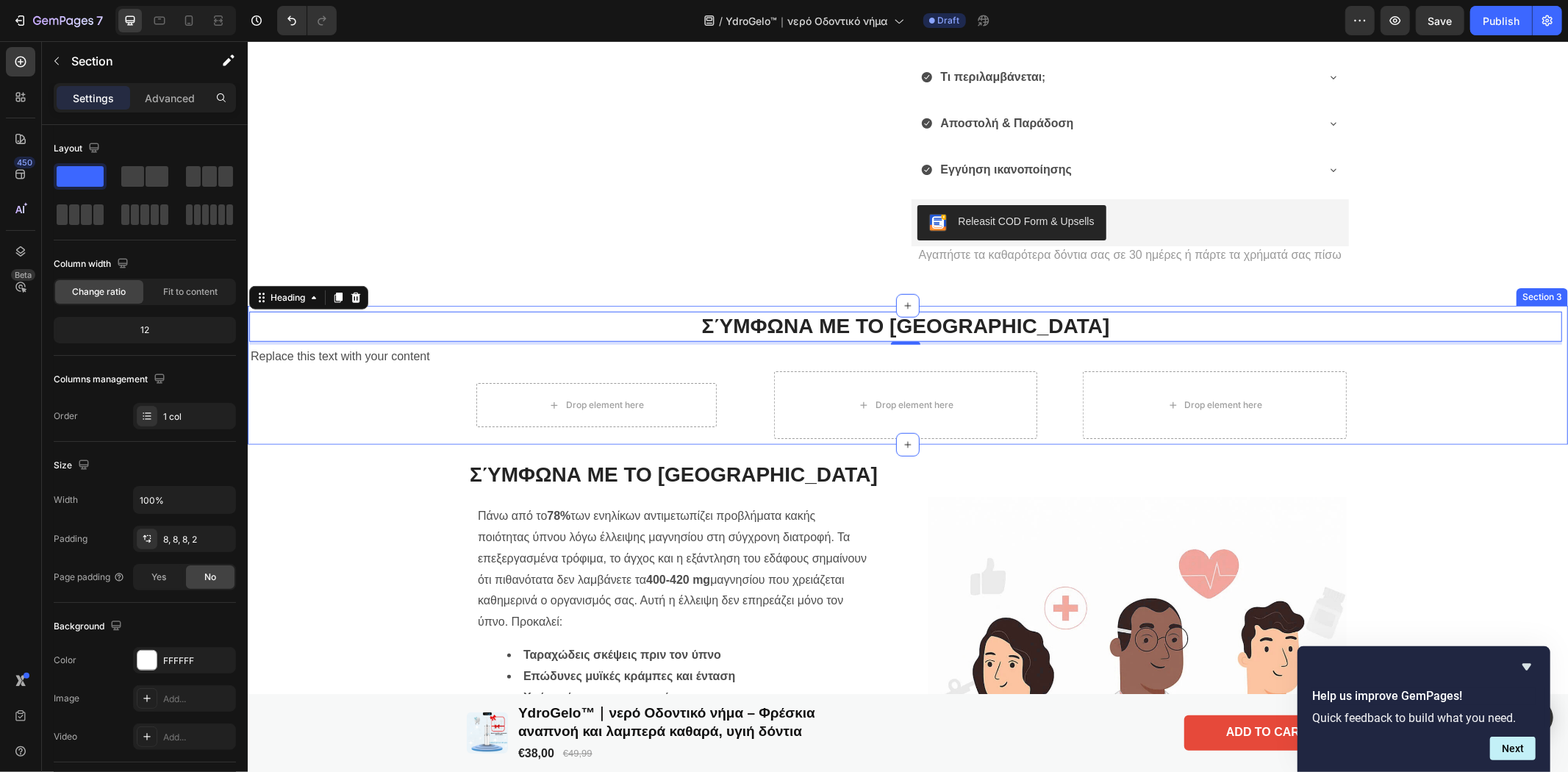
click at [416, 414] on div "Σύμφωνα με το [GEOGRAPHIC_DATA] Heading 4 Replace this text with your content T…" at bounding box center [905, 375] width 1313 height 127
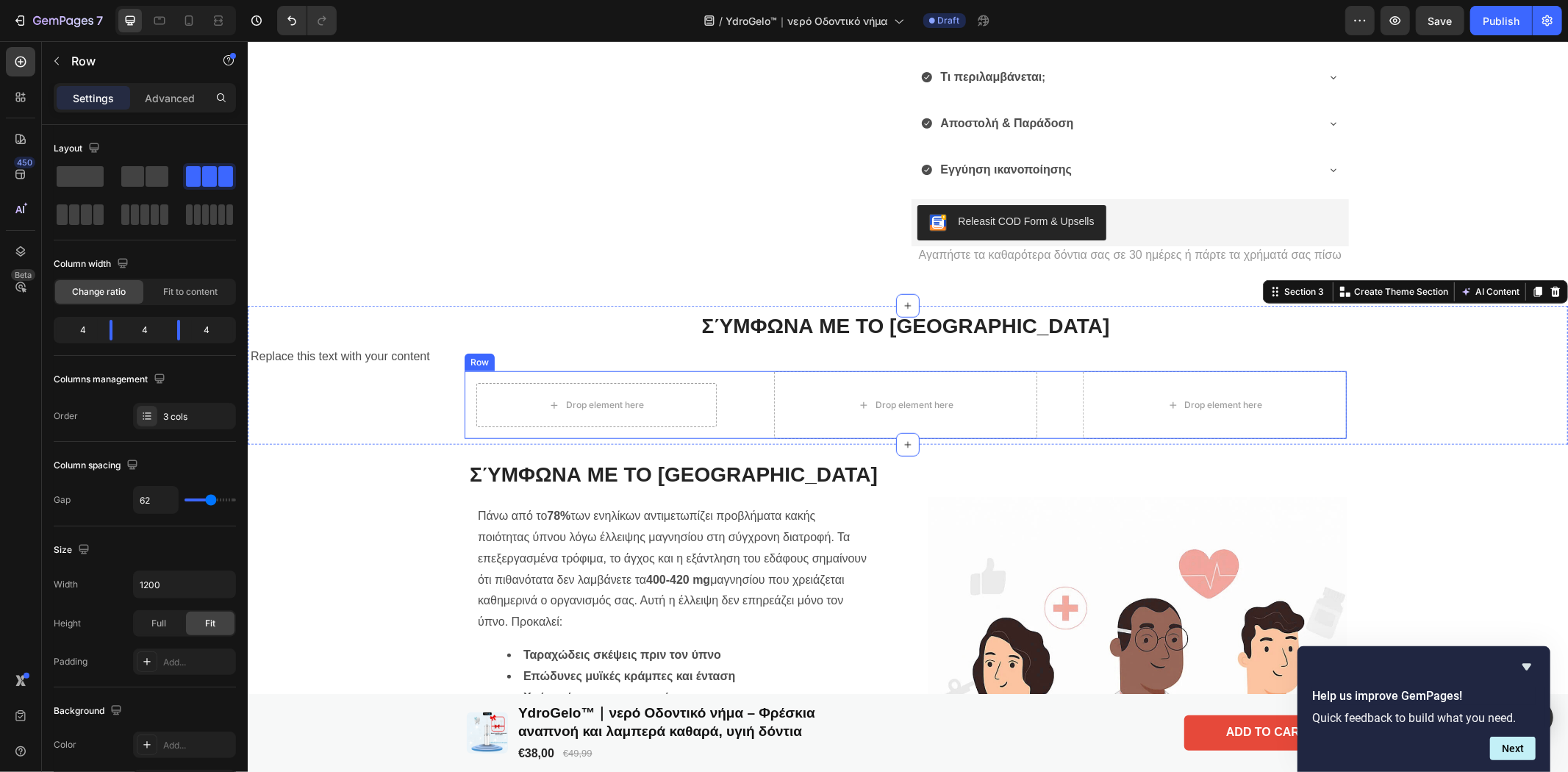
click at [732, 394] on div "Drop element here Row Drop element here Drop element here Row" at bounding box center [905, 403] width 882 height 67
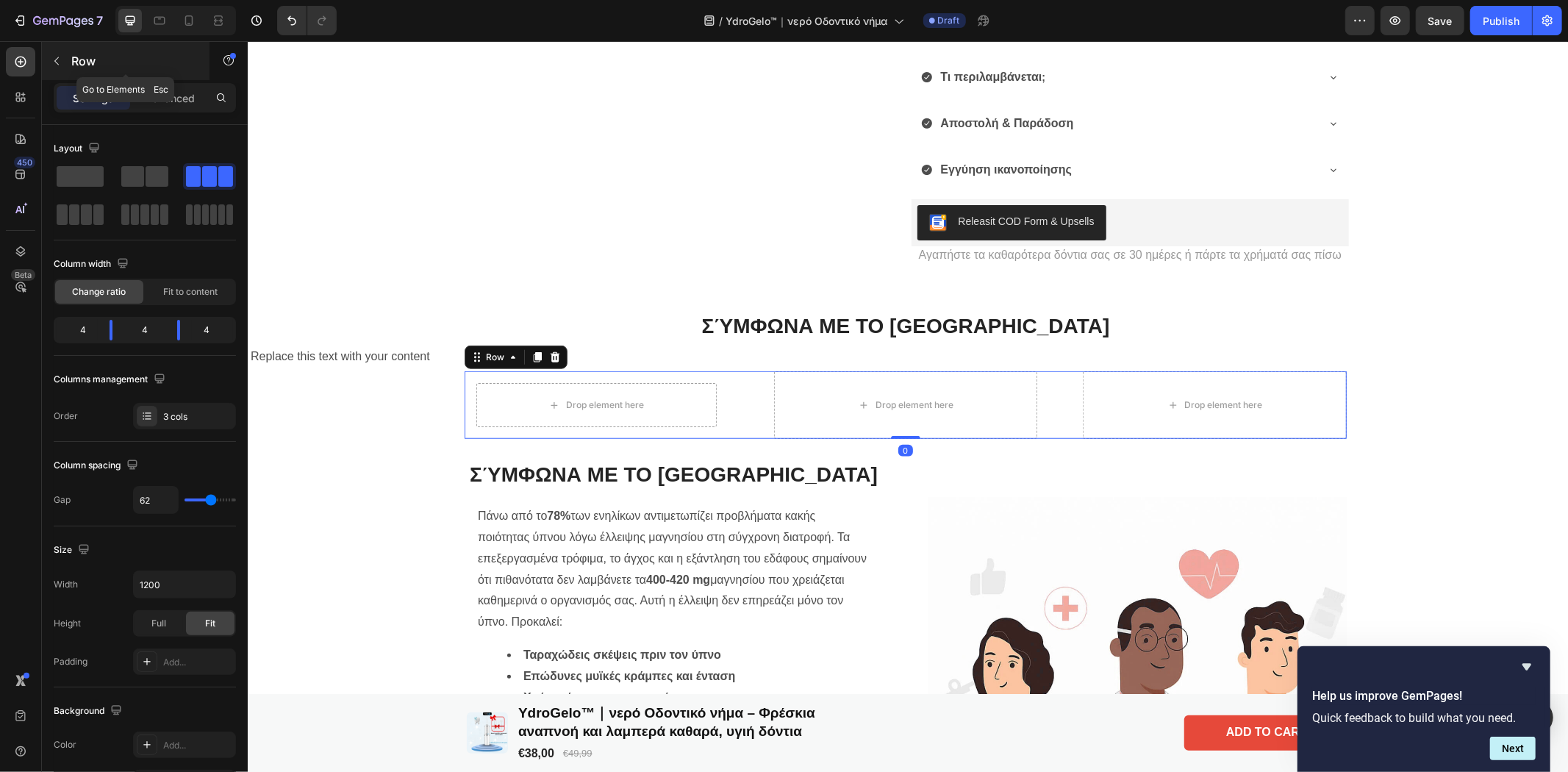
click at [65, 51] on button "button" at bounding box center [56, 61] width 23 height 23
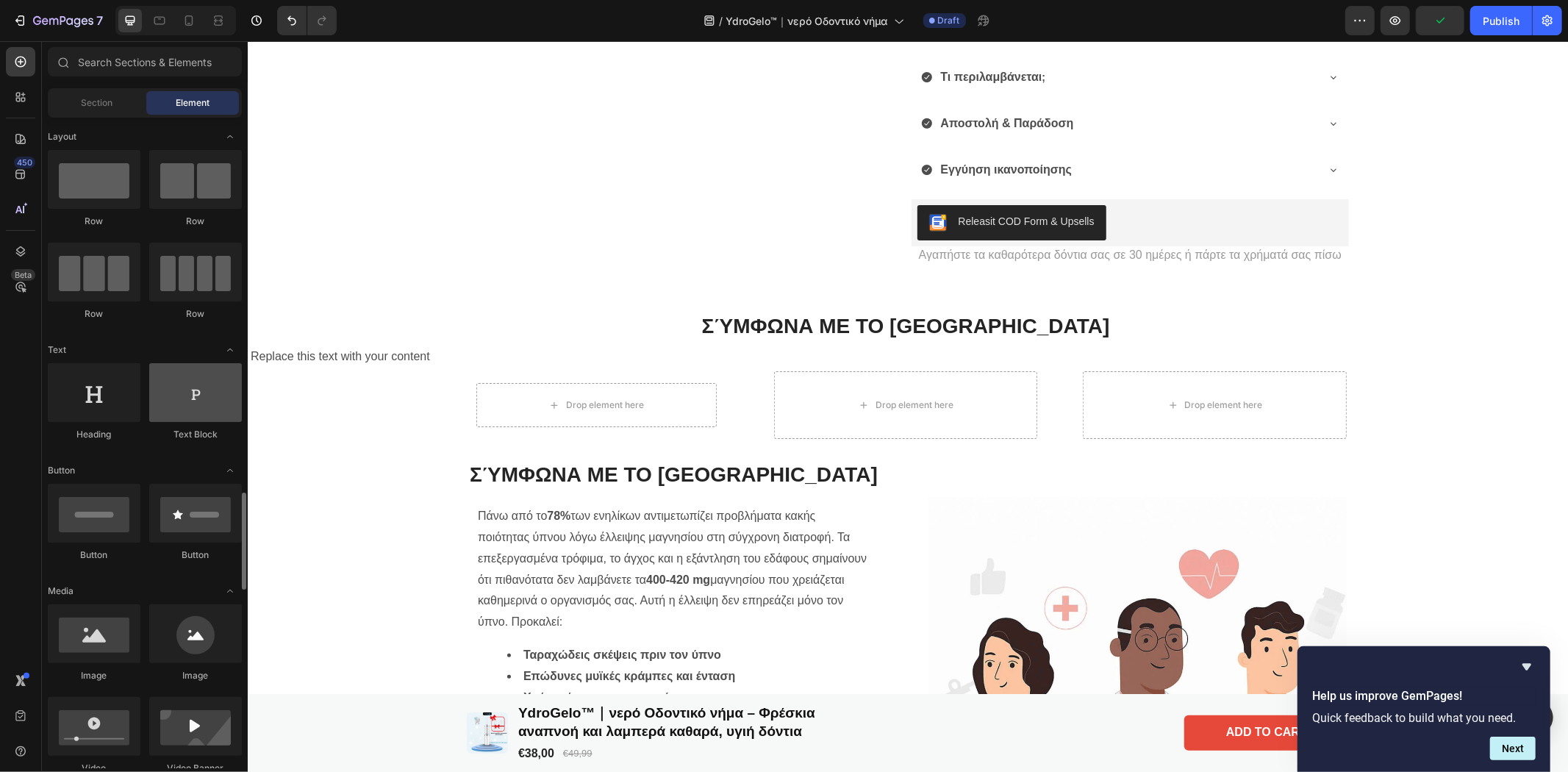
scroll to position [326, 0]
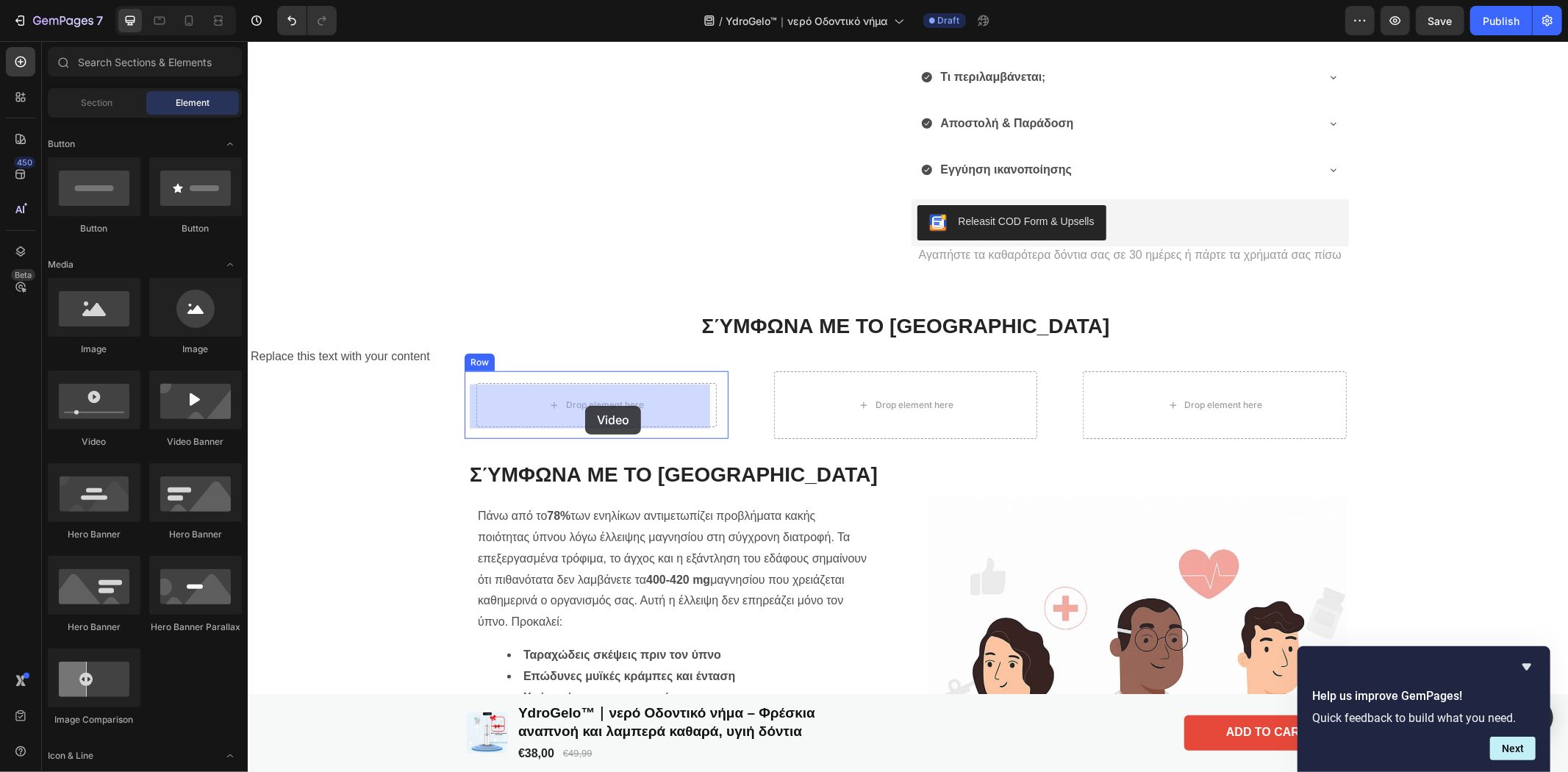
drag, startPoint x: 329, startPoint y: 455, endPoint x: 585, endPoint y: 405, distance: 260.8
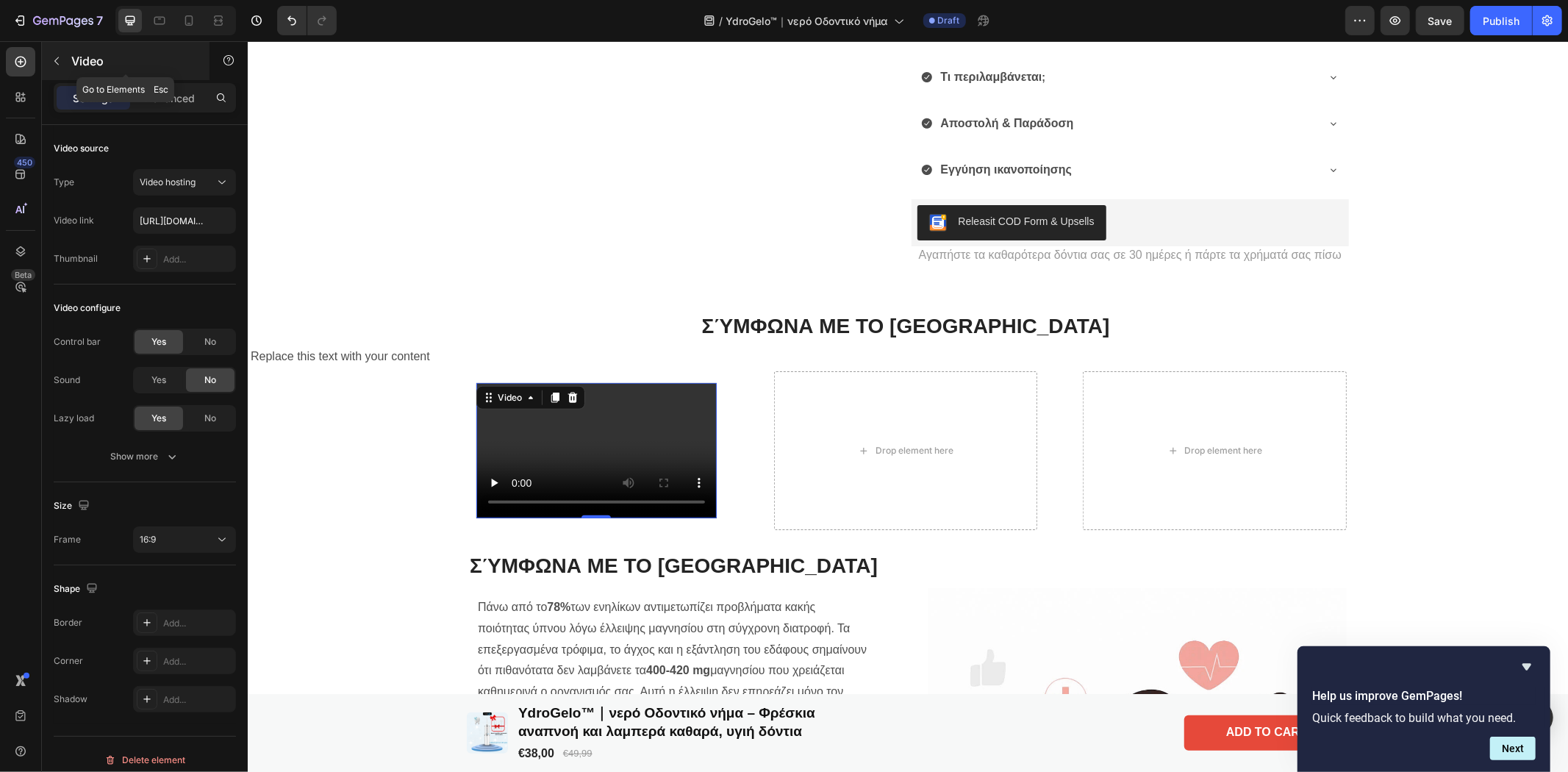
click at [57, 53] on button "button" at bounding box center [56, 61] width 23 height 23
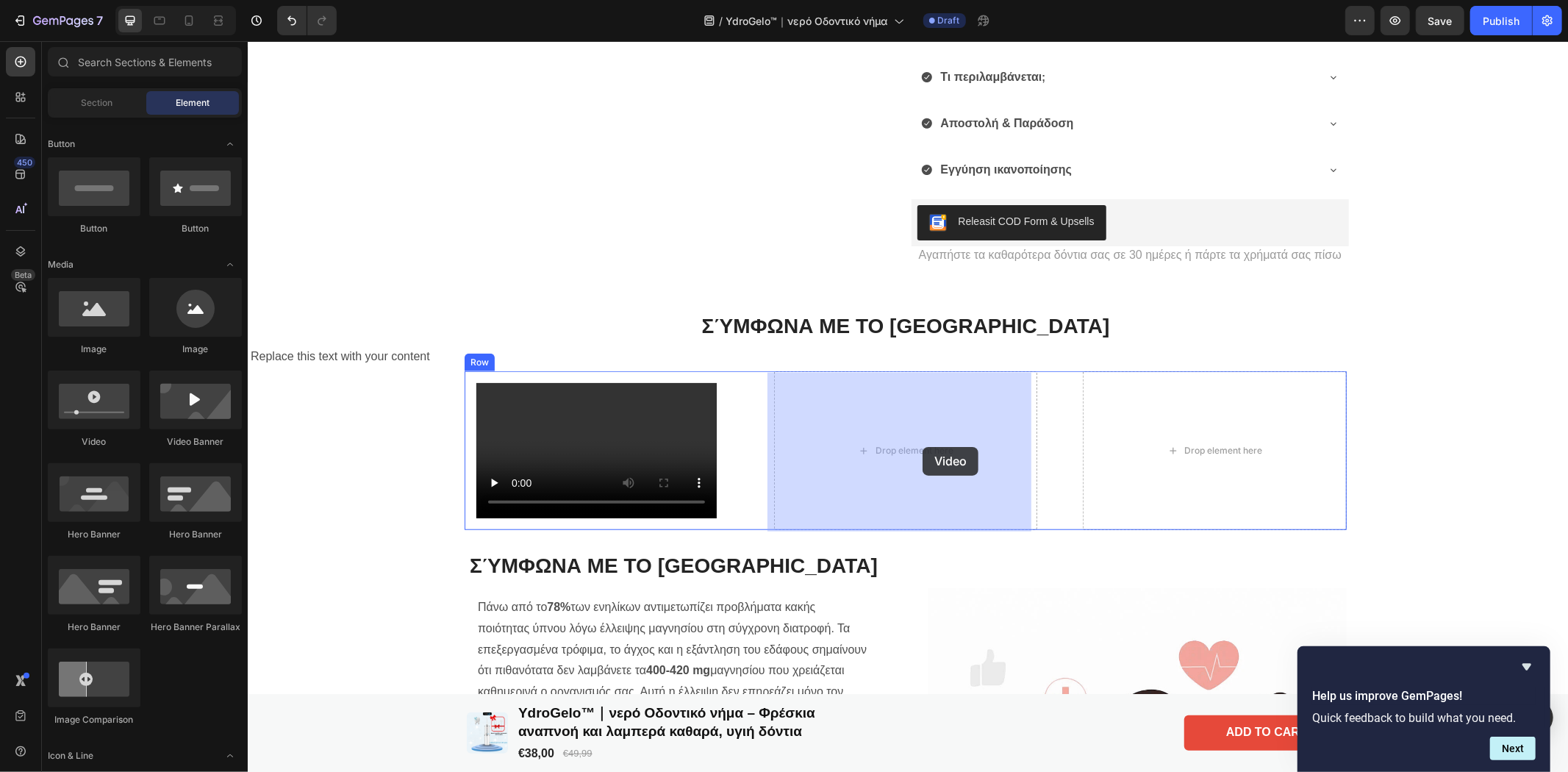
drag, startPoint x: 342, startPoint y: 450, endPoint x: 922, endPoint y: 447, distance: 580.0
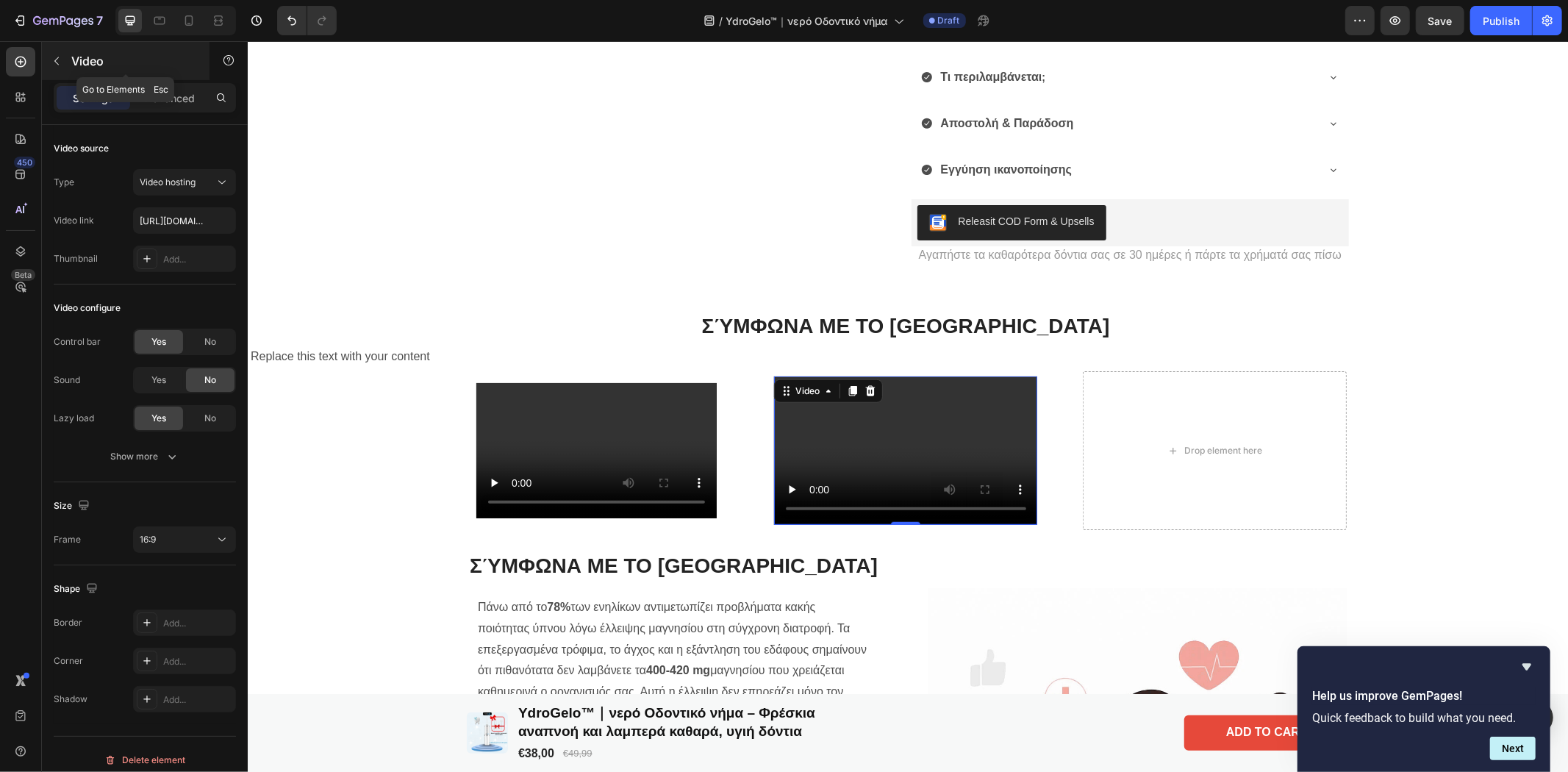
click at [53, 59] on icon "button" at bounding box center [56, 61] width 12 height 12
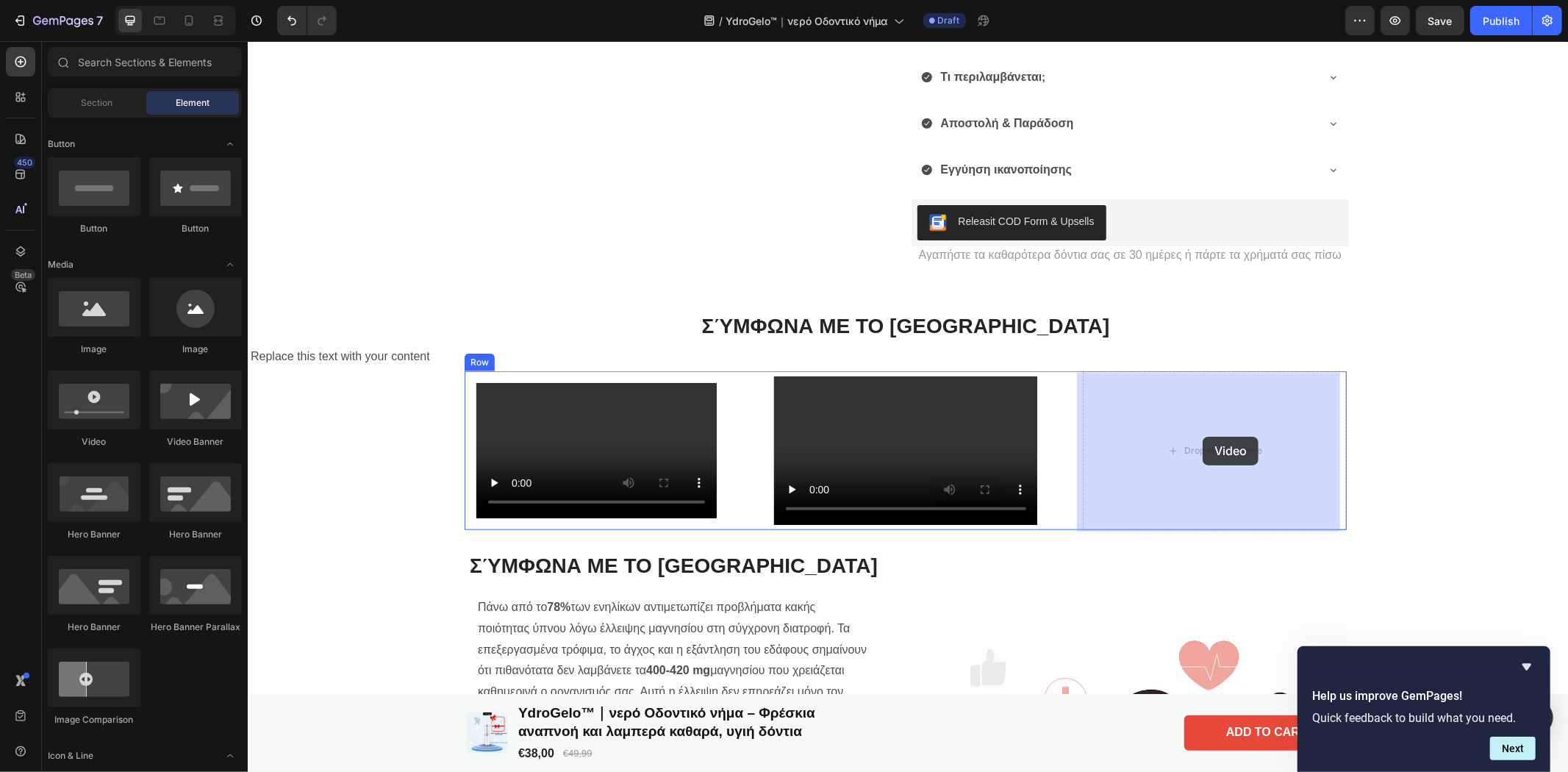
drag, startPoint x: 337, startPoint y: 443, endPoint x: 1202, endPoint y: 436, distance: 865.0
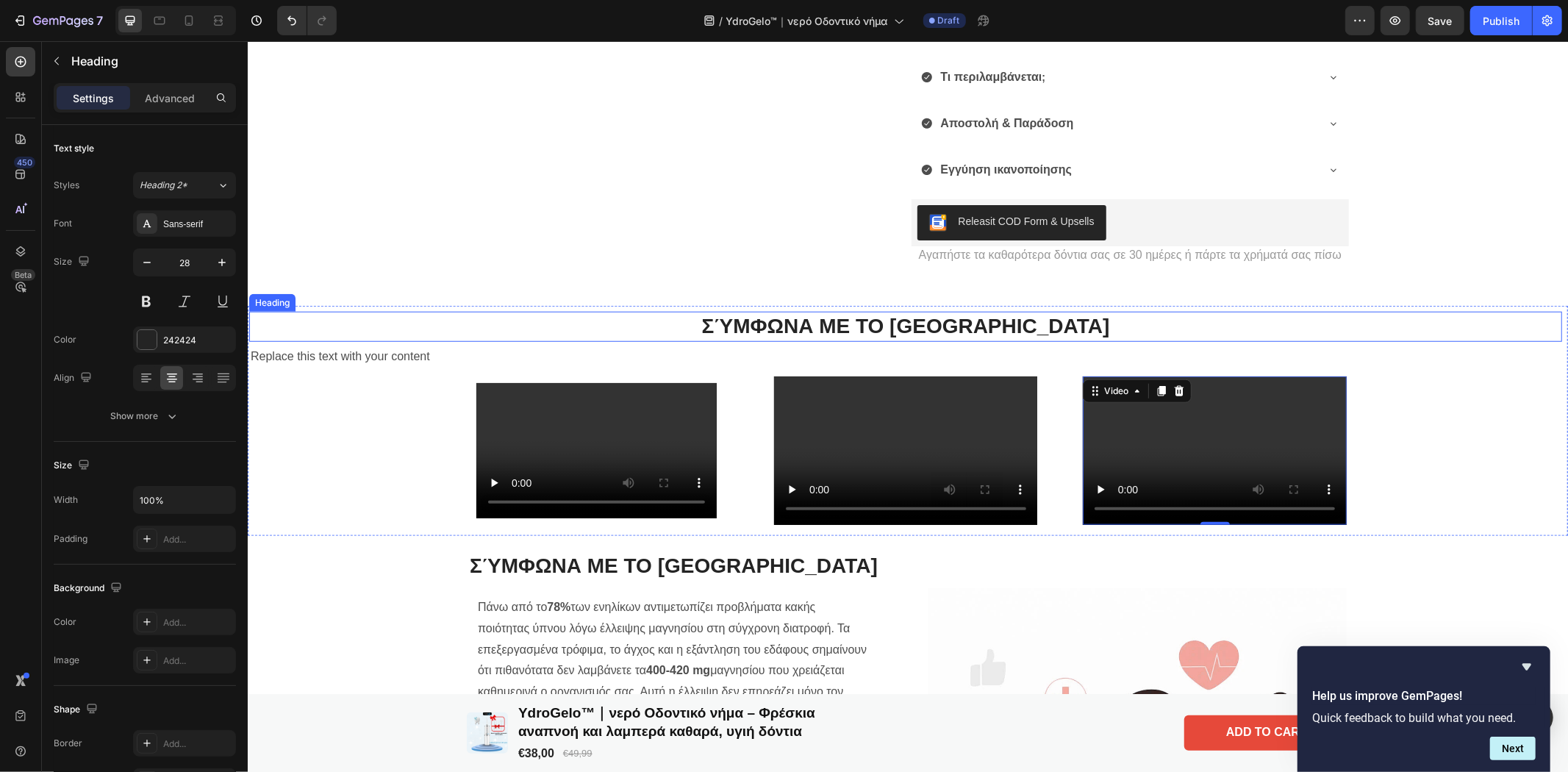
click at [1046, 329] on p "Σύμφωνα με το [GEOGRAPHIC_DATA]" at bounding box center [905, 326] width 1310 height 27
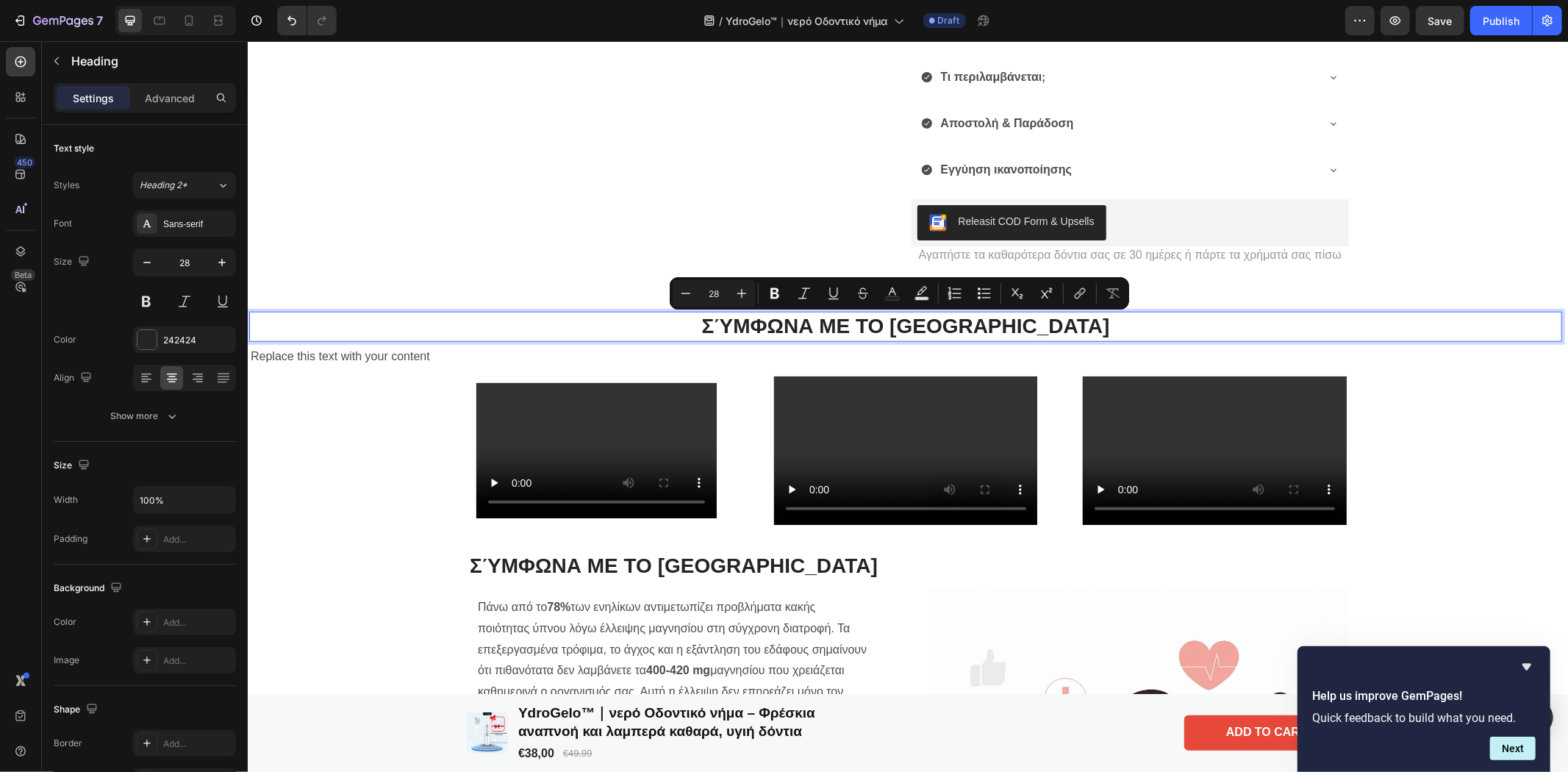
drag, startPoint x: 1161, startPoint y: 325, endPoint x: 641, endPoint y: 339, distance: 520.2
click at [641, 339] on p "Σύμφωνα με το [GEOGRAPHIC_DATA]" at bounding box center [905, 326] width 1310 height 27
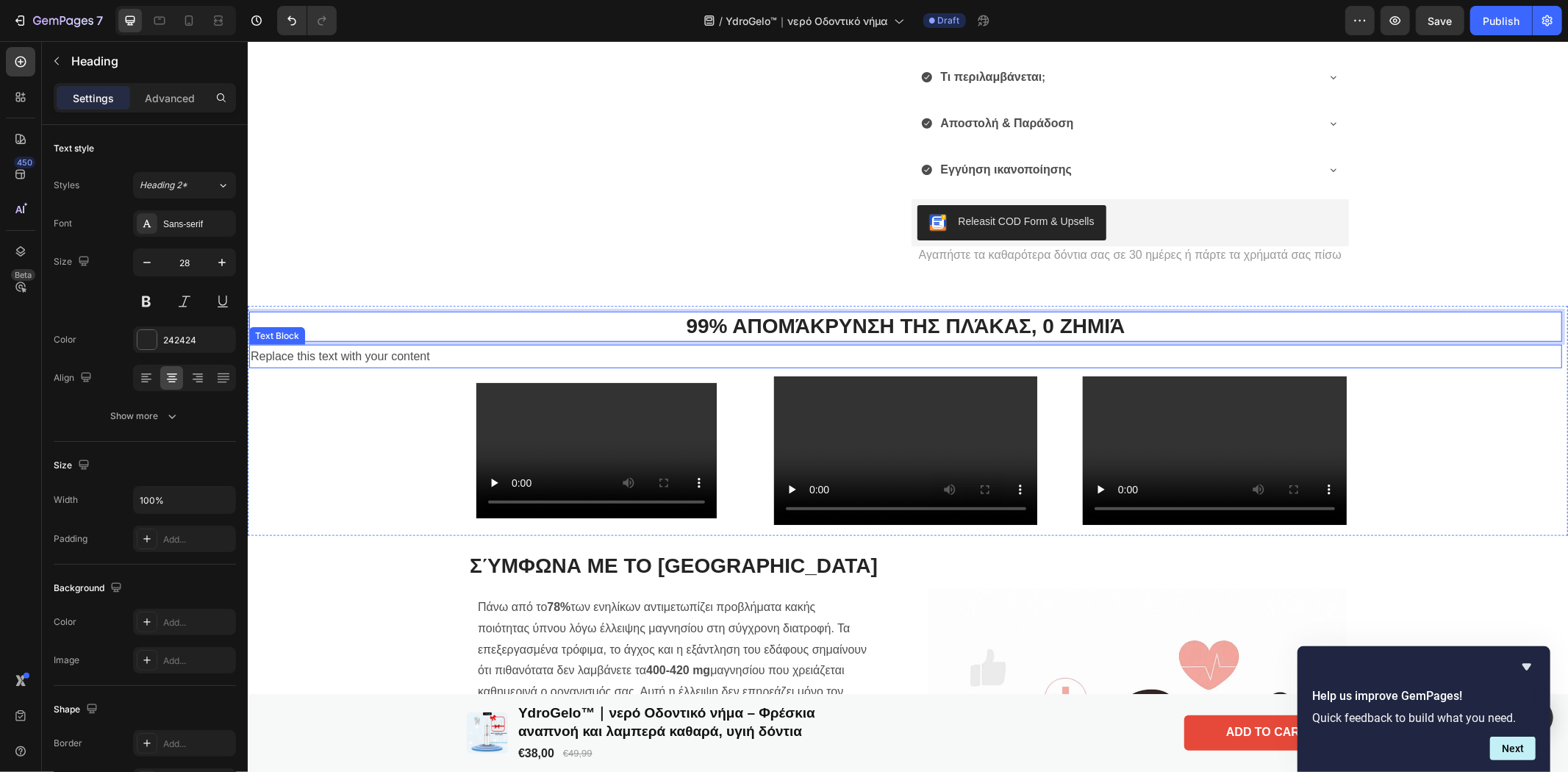
click at [377, 360] on div "Replace this text with your content" at bounding box center [905, 356] width 1313 height 24
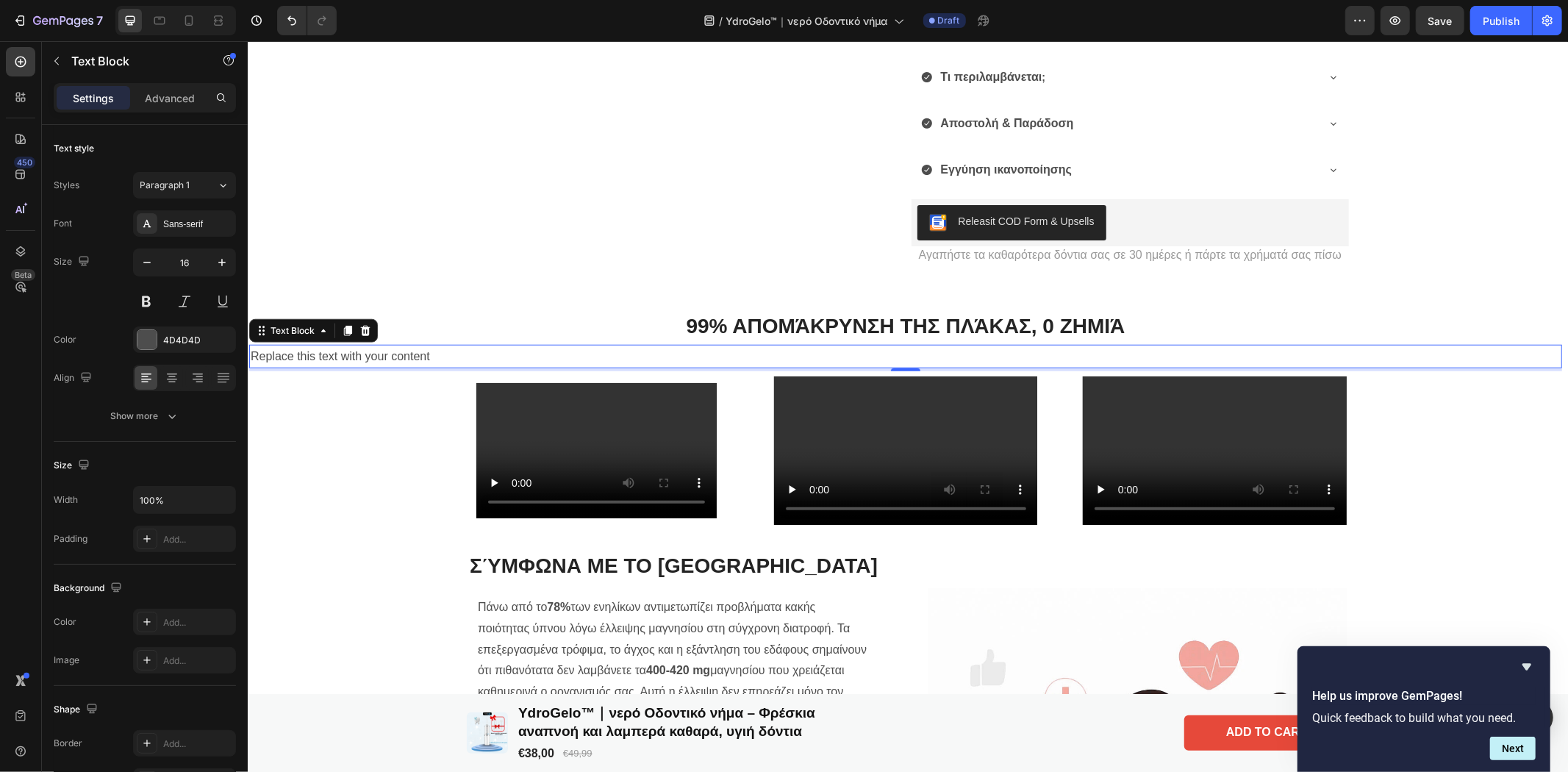
click at [433, 354] on div "Replace this text with your content" at bounding box center [905, 356] width 1313 height 24
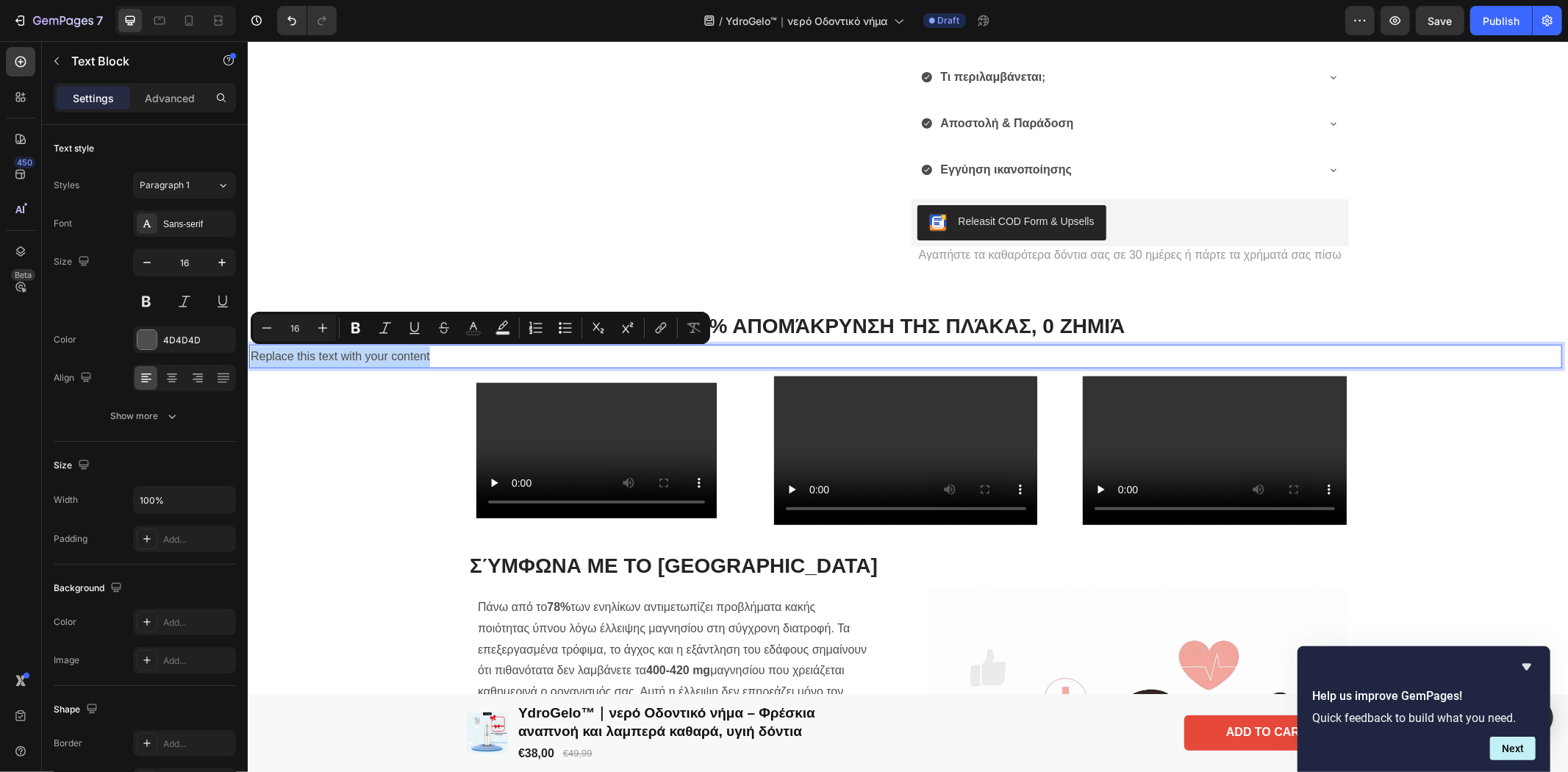
drag, startPoint x: 433, startPoint y: 354, endPoint x: 253, endPoint y: 362, distance: 180.2
click at [253, 362] on p "Replace this text with your content" at bounding box center [905, 356] width 1310 height 22
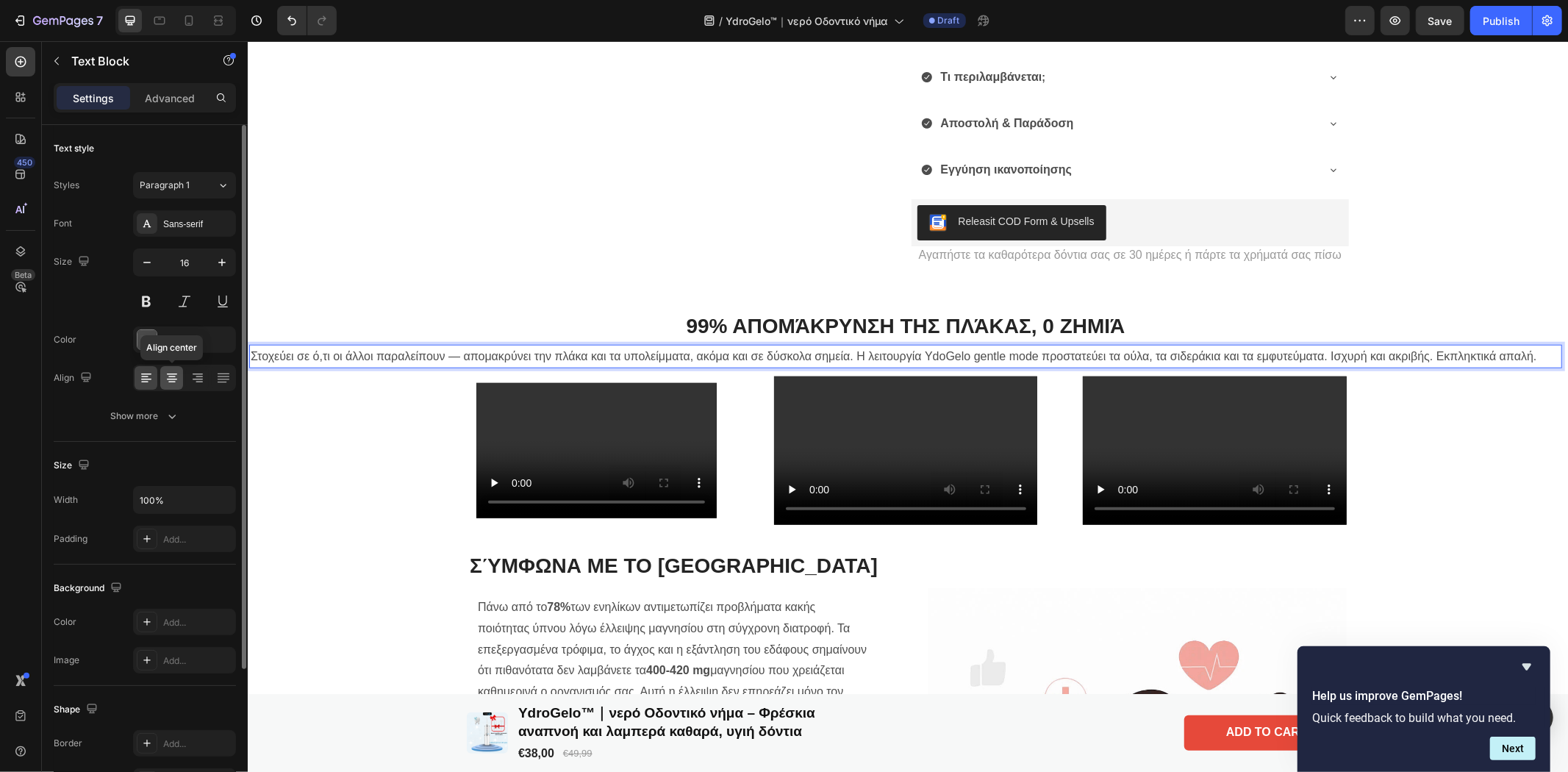
click at [168, 380] on icon at bounding box center [172, 377] width 14 height 14
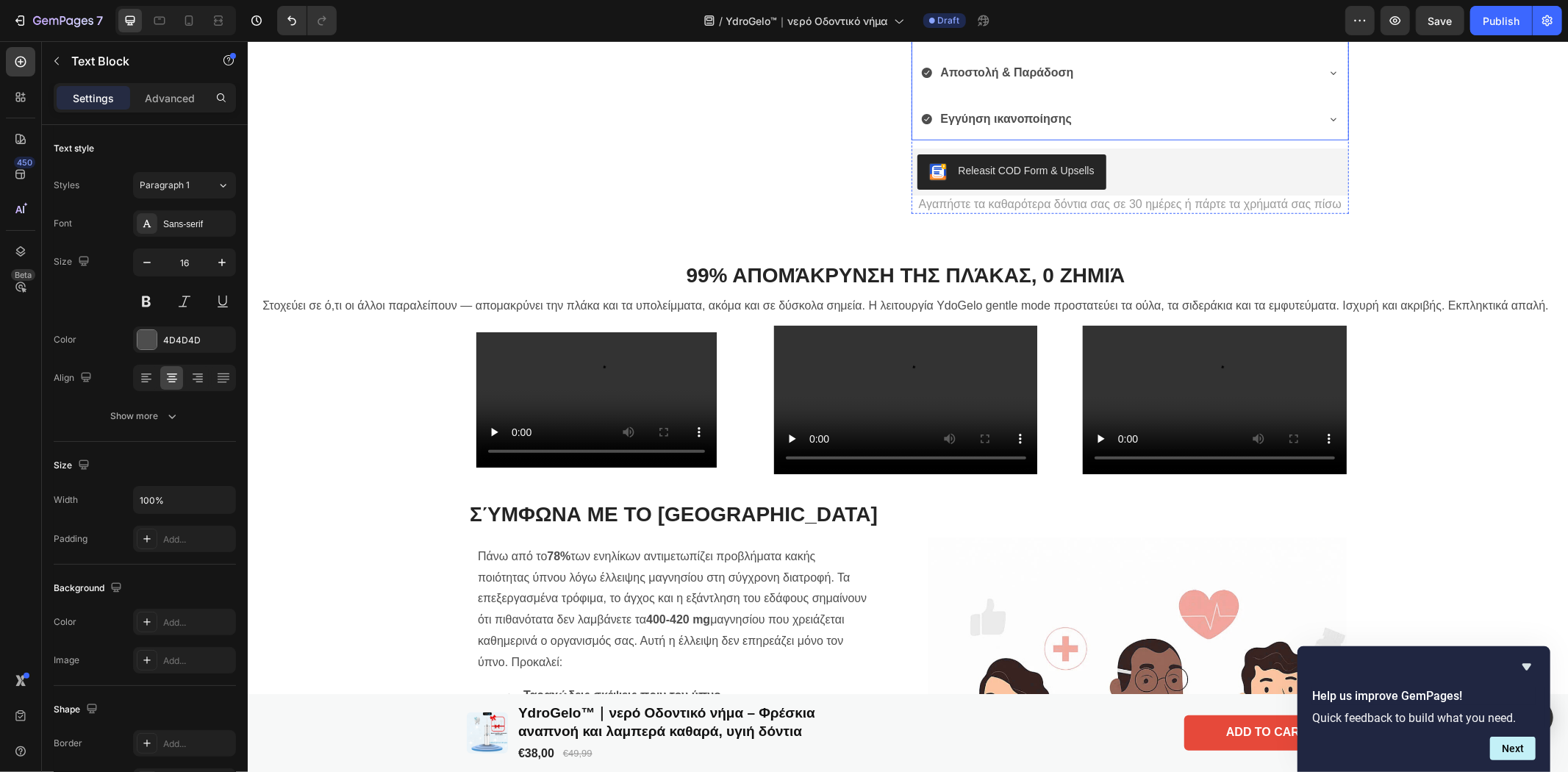
scroll to position [980, 0]
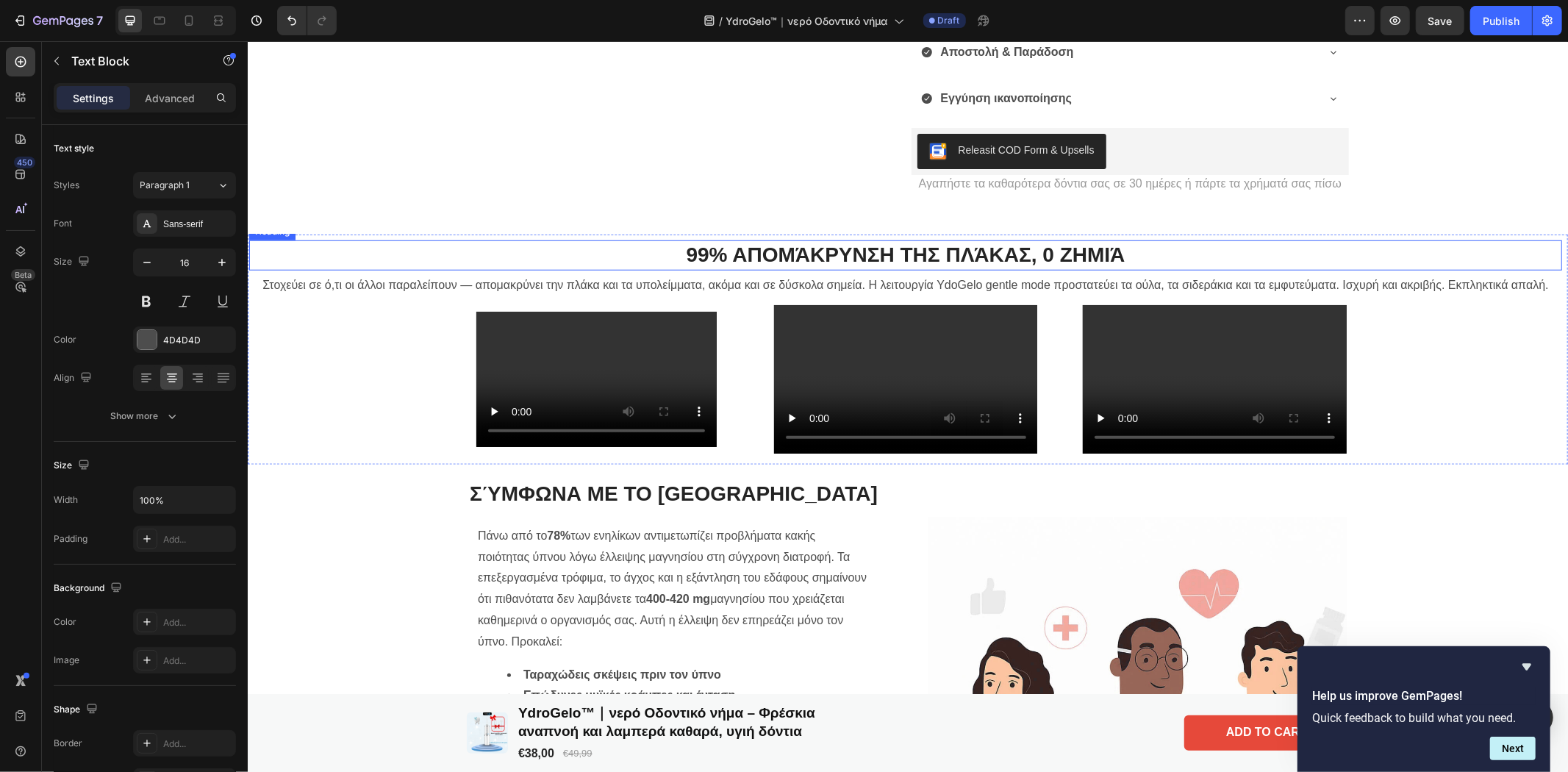
click at [823, 249] on h2 "99% απομάκρυνση της πλάκας, 0 ζημιά" at bounding box center [905, 254] width 1313 height 30
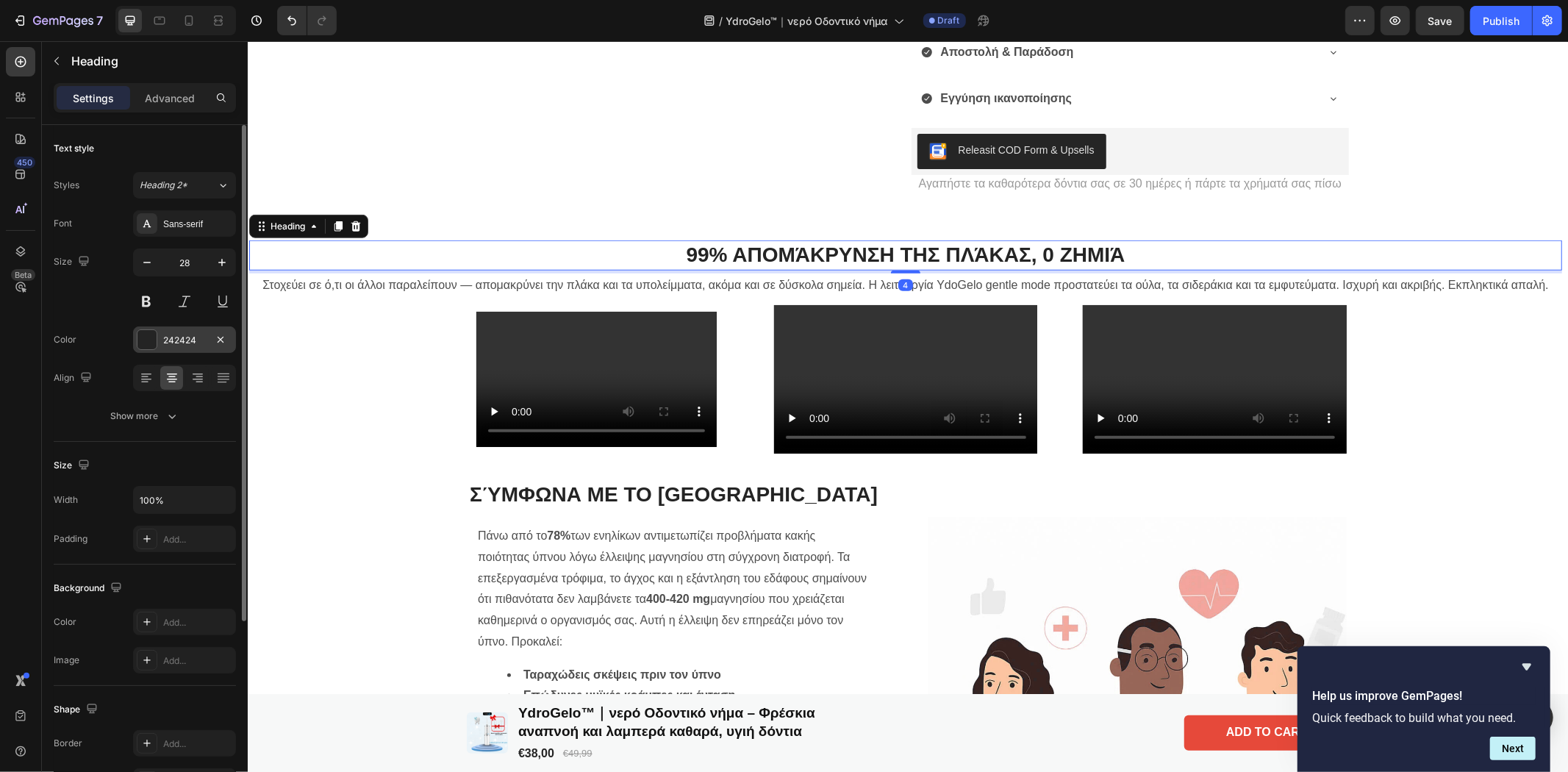
click at [149, 350] on div "242424" at bounding box center [184, 340] width 103 height 27
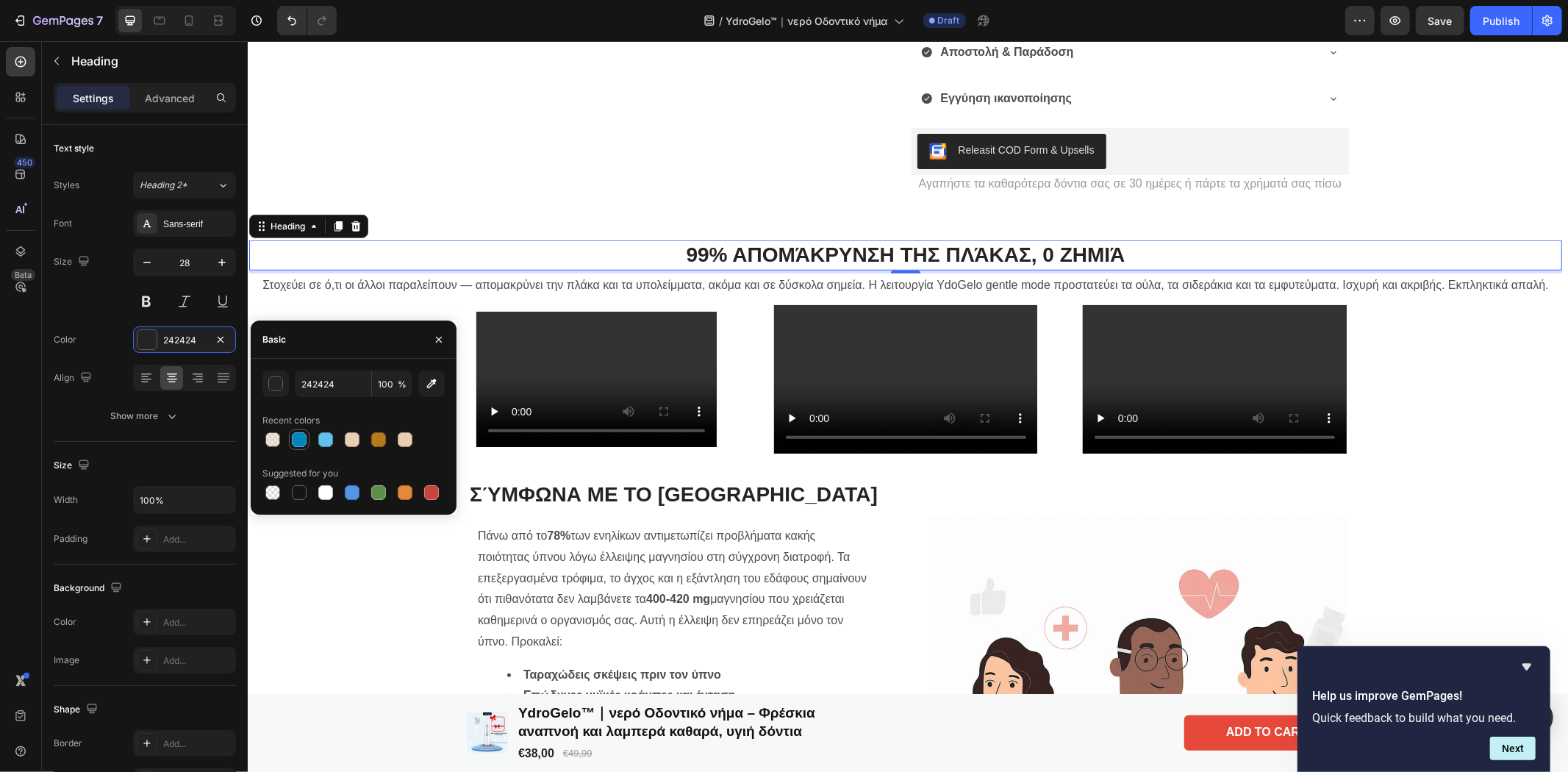
click at [296, 432] on div at bounding box center [299, 439] width 14 height 14
type input "0085BD"
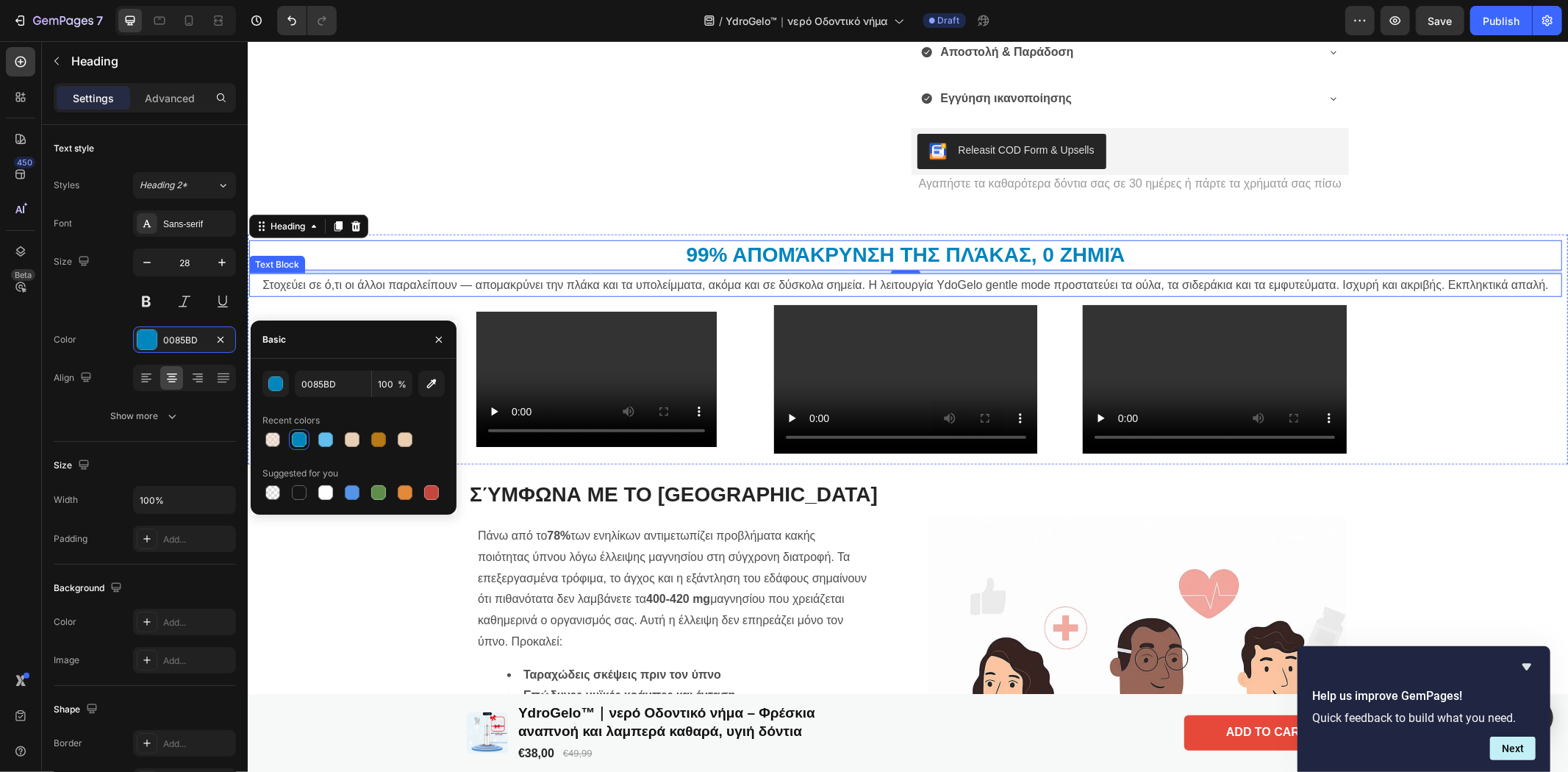
click at [497, 290] on p "Στοχεύει σε ό,τι οι άλλοι παραλείπουν — απομακρύνει την πλάκα και τα υπολείμματ…" at bounding box center [905, 285] width 1310 height 22
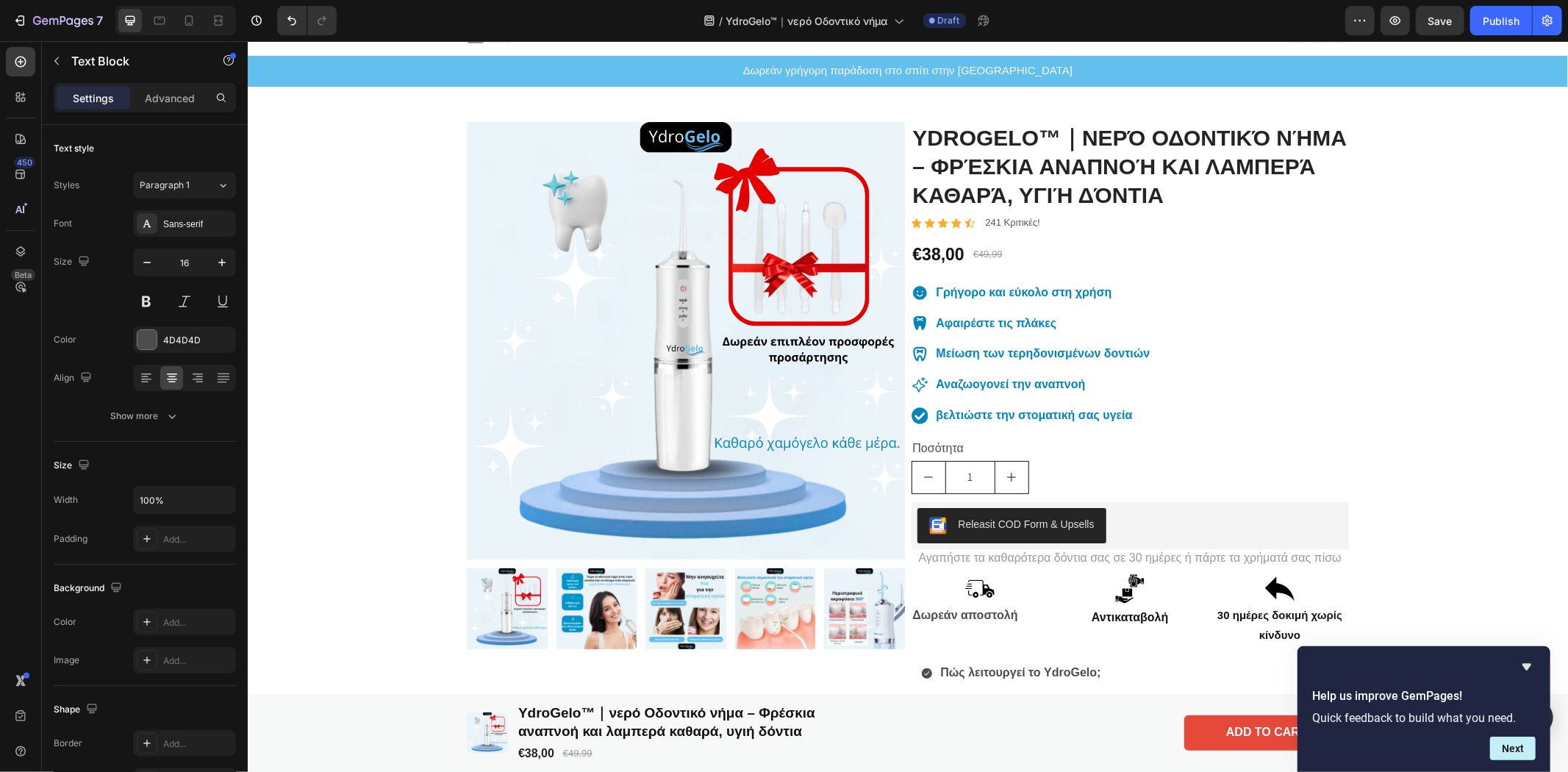
scroll to position [0, 0]
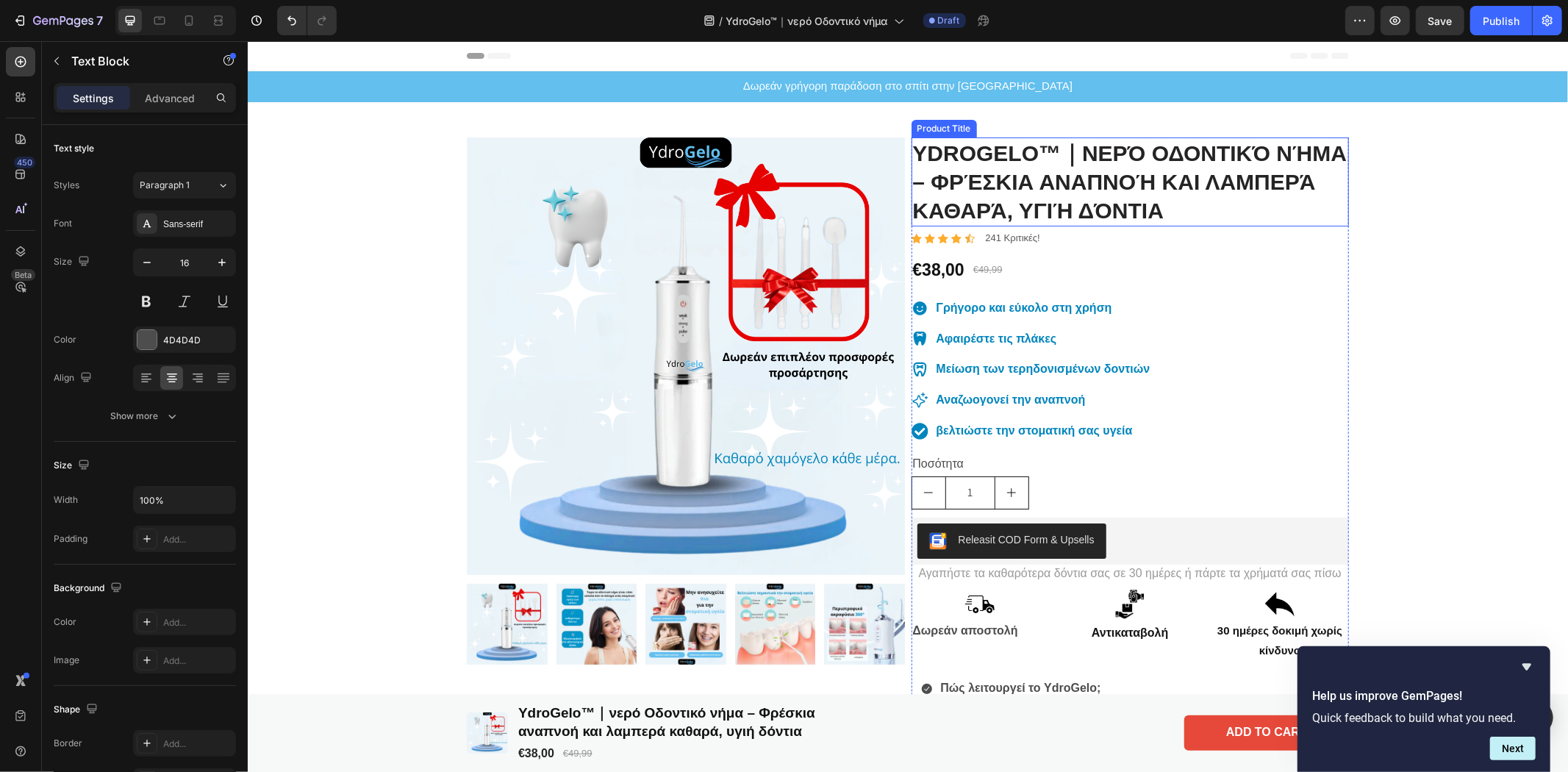
drag, startPoint x: 1011, startPoint y: 200, endPoint x: 1011, endPoint y: 247, distance: 47.0
click at [1011, 215] on h1 "YdroGelo™｜νερό Οδοντικό νήμα – Φρέσκια αναπνοή και λαμπερά καθαρά, υγιή δόντια" at bounding box center [1130, 181] width 438 height 89
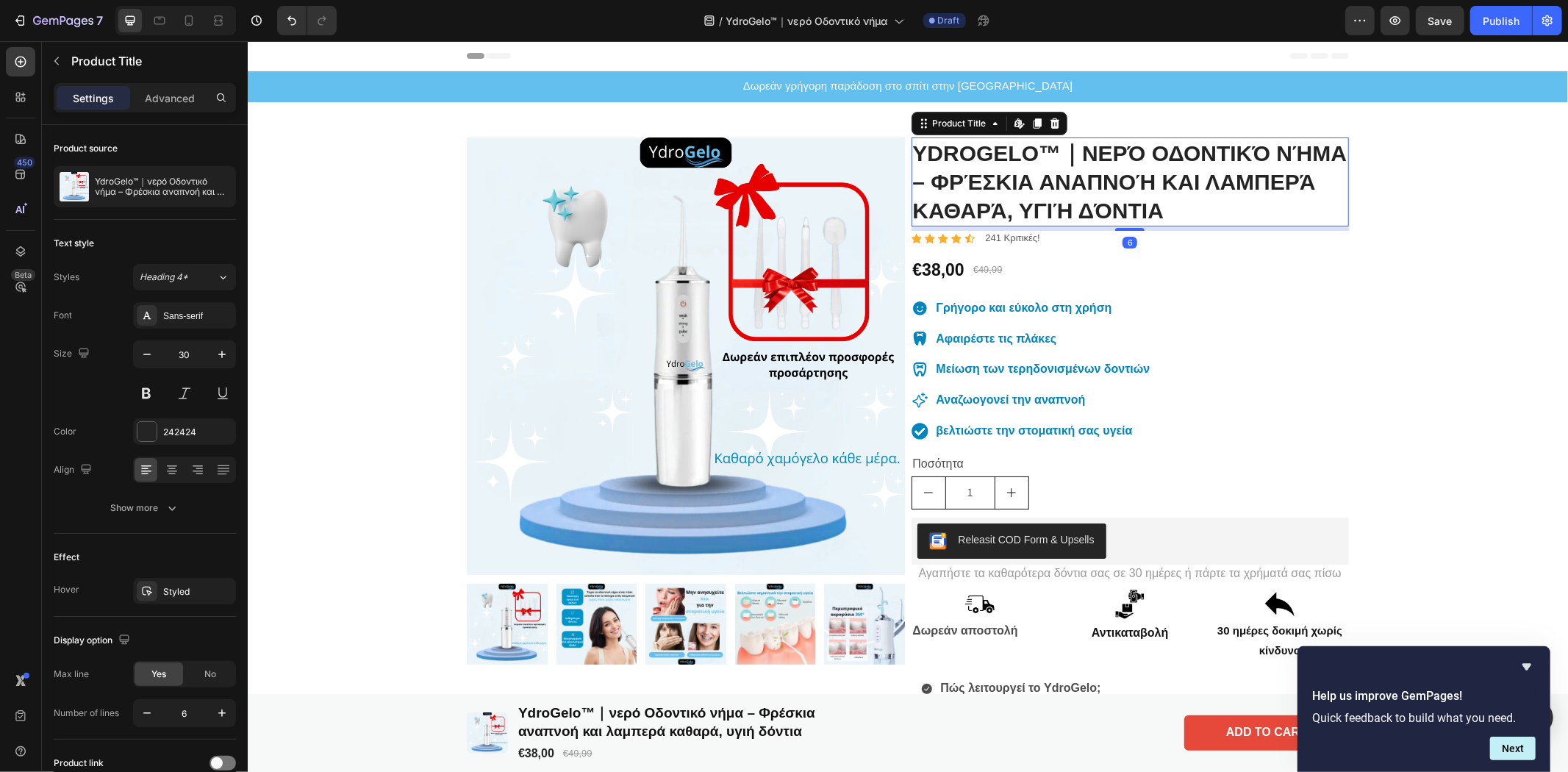
scroll to position [326, 0]
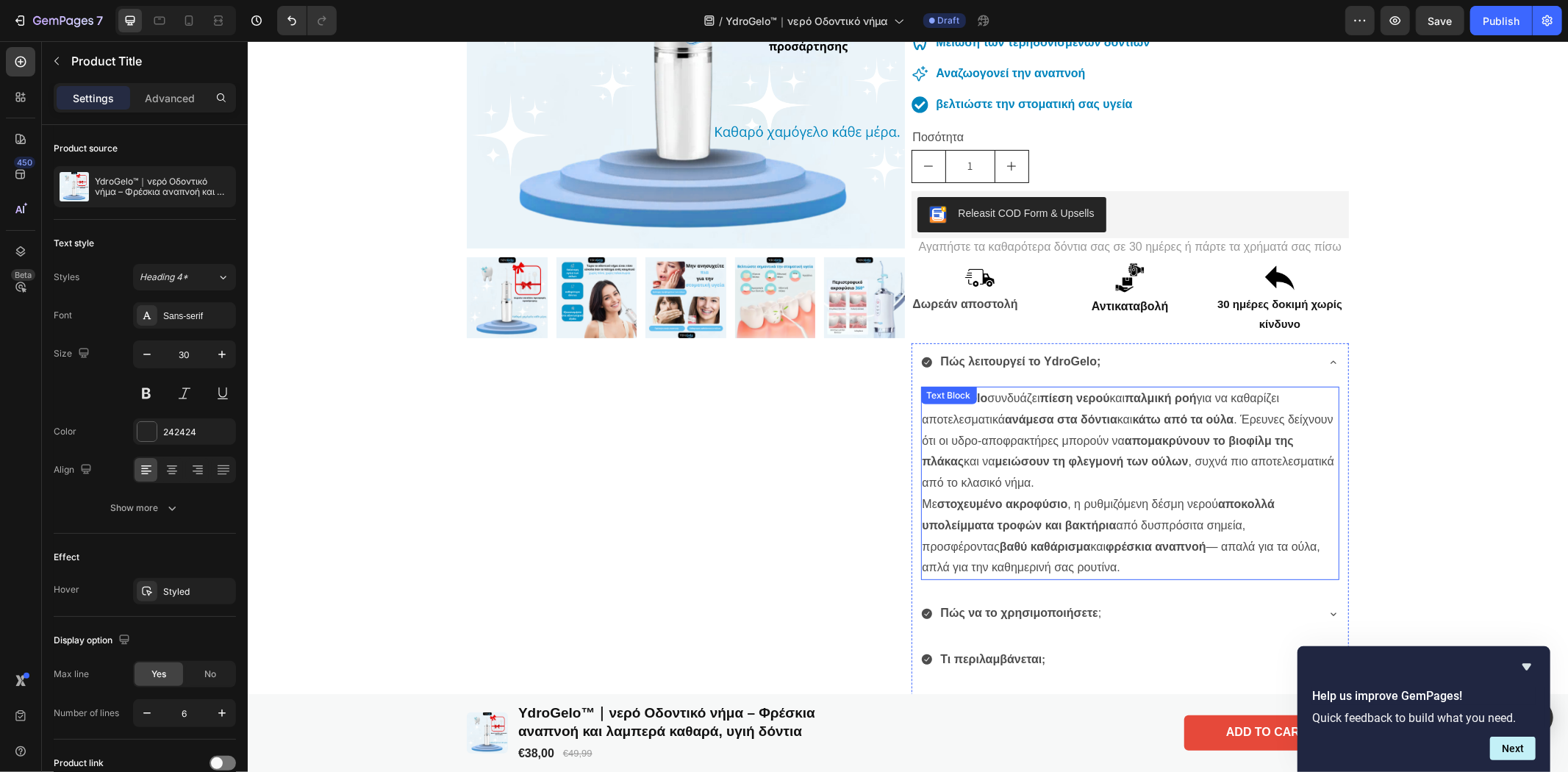
click at [983, 437] on p "Το YdroGelo συνδυάζει πίεση νερού και παλμική ροή για να καθαρίζει αποτελεσματι…" at bounding box center [1130, 482] width 416 height 190
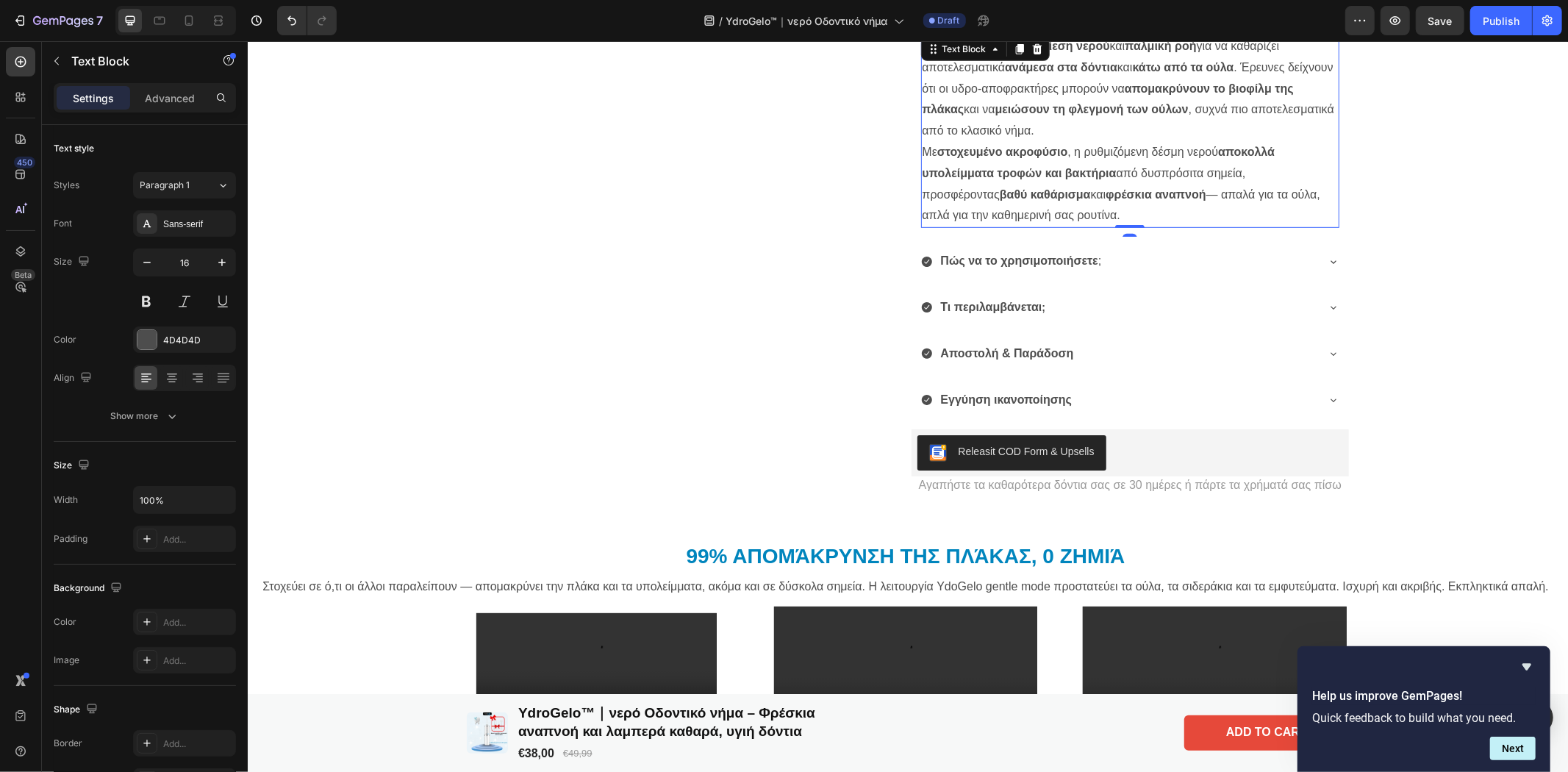
scroll to position [980, 0]
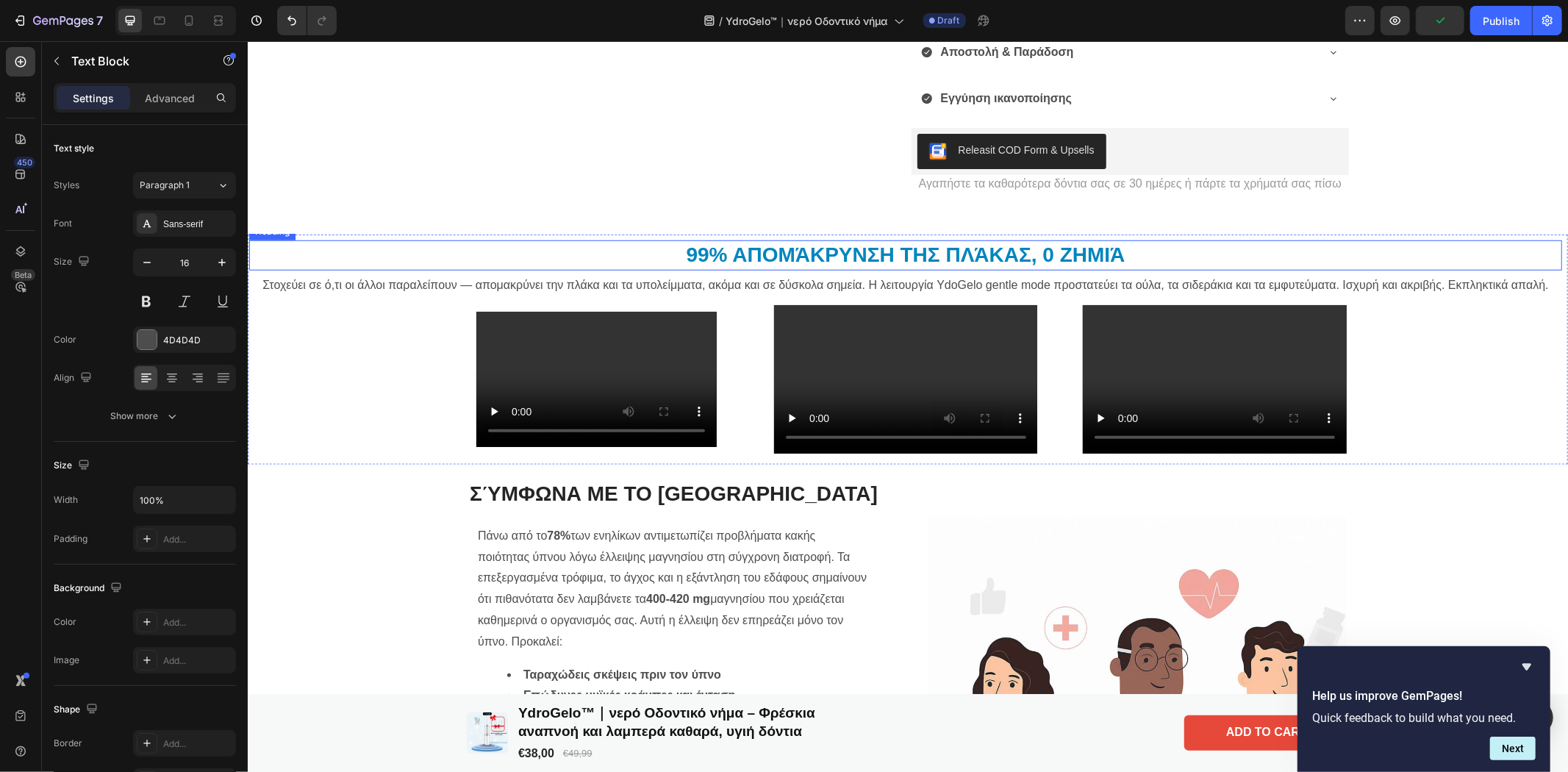
click at [793, 262] on h2 "99% απομάκρυνση της πλάκας, 0 ζημιά" at bounding box center [905, 254] width 1313 height 30
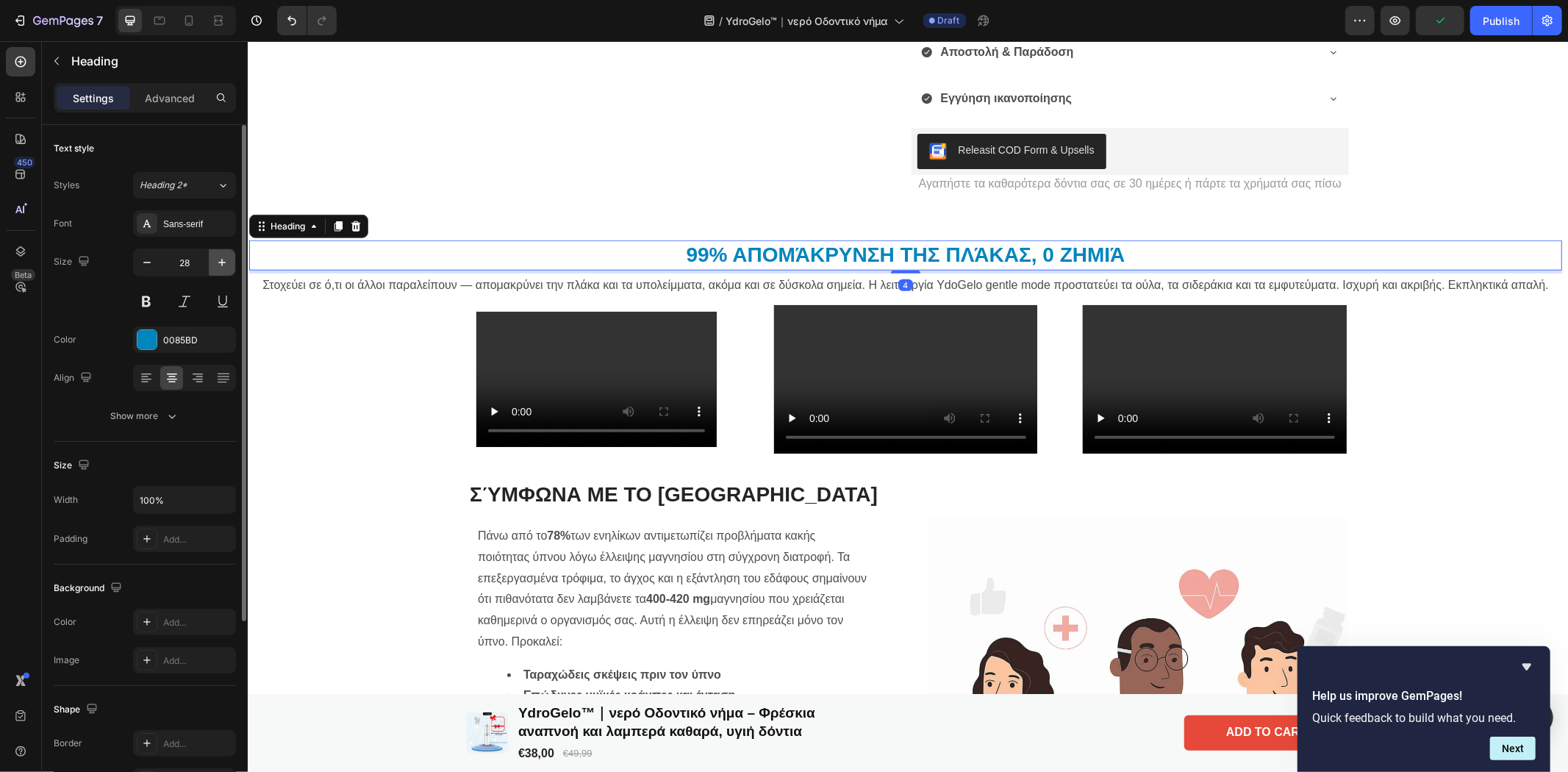
click at [222, 257] on icon "button" at bounding box center [221, 263] width 14 height 14
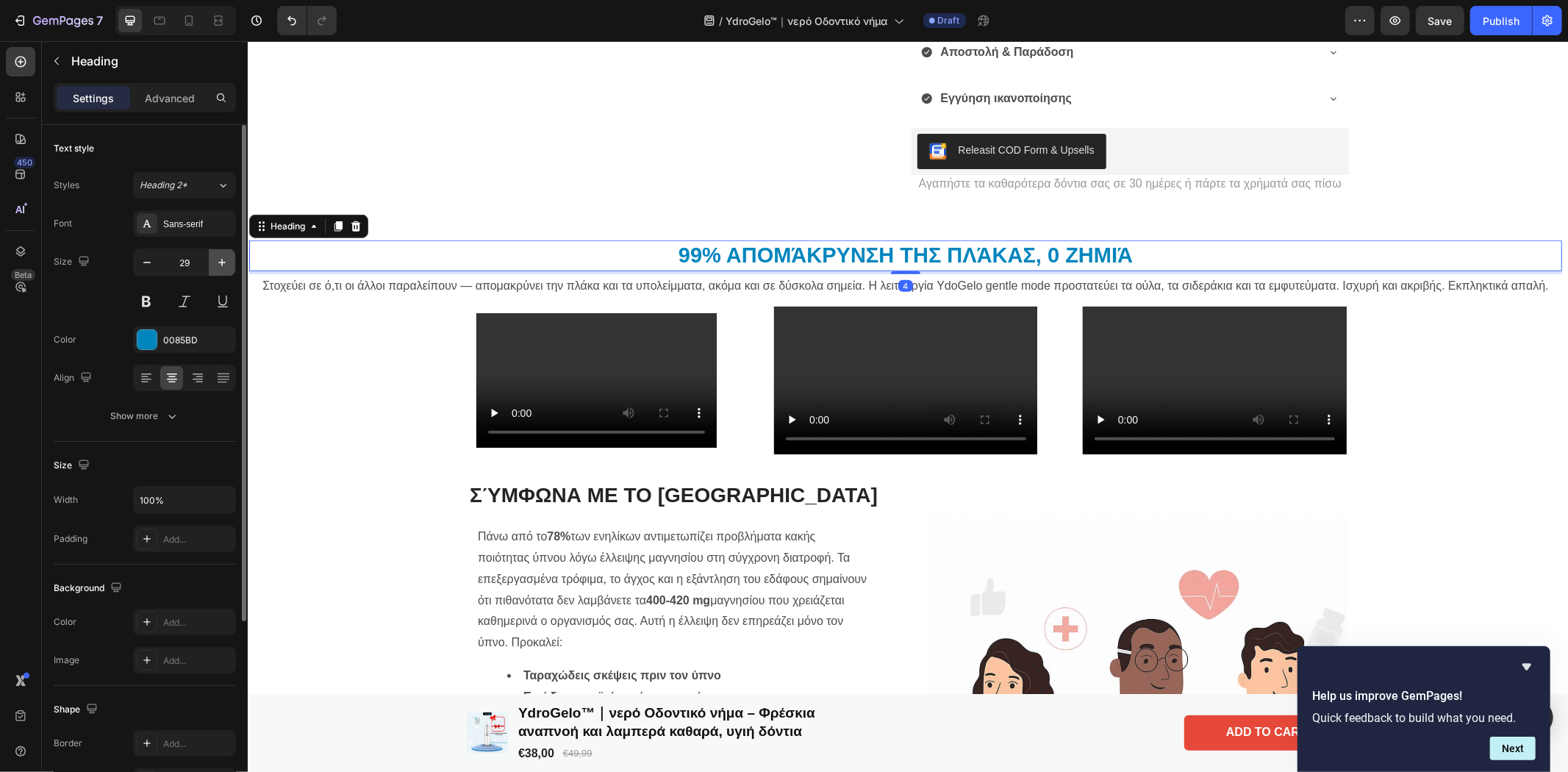
type input "30"
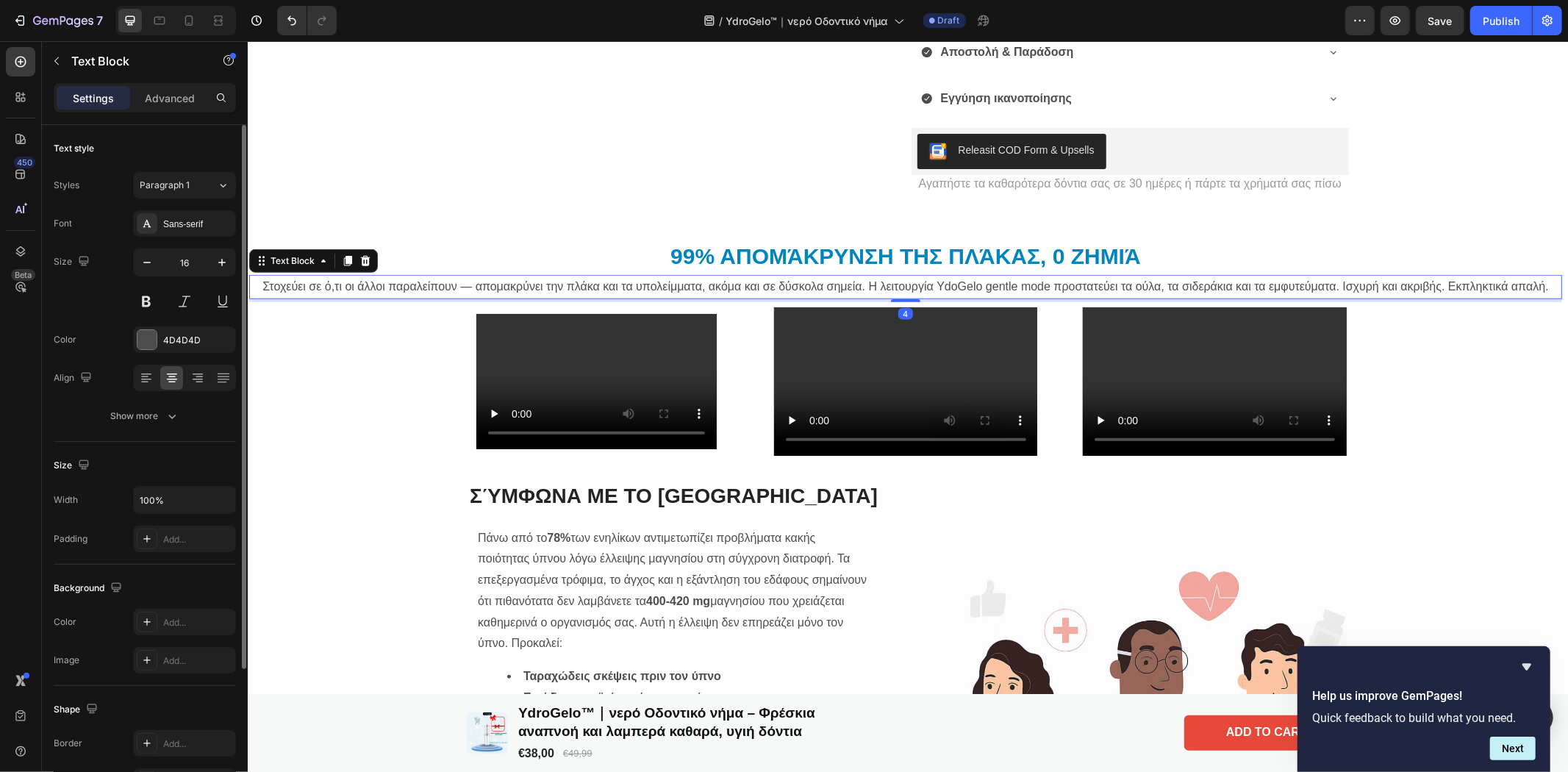
click at [415, 288] on p "Στοχεύει σε ό,τι οι άλλοι παραλείπουν — απομακρύνει την πλάκα και τα υπολείμματ…" at bounding box center [905, 287] width 1310 height 22
click at [169, 101] on p "Advanced" at bounding box center [170, 98] width 50 height 15
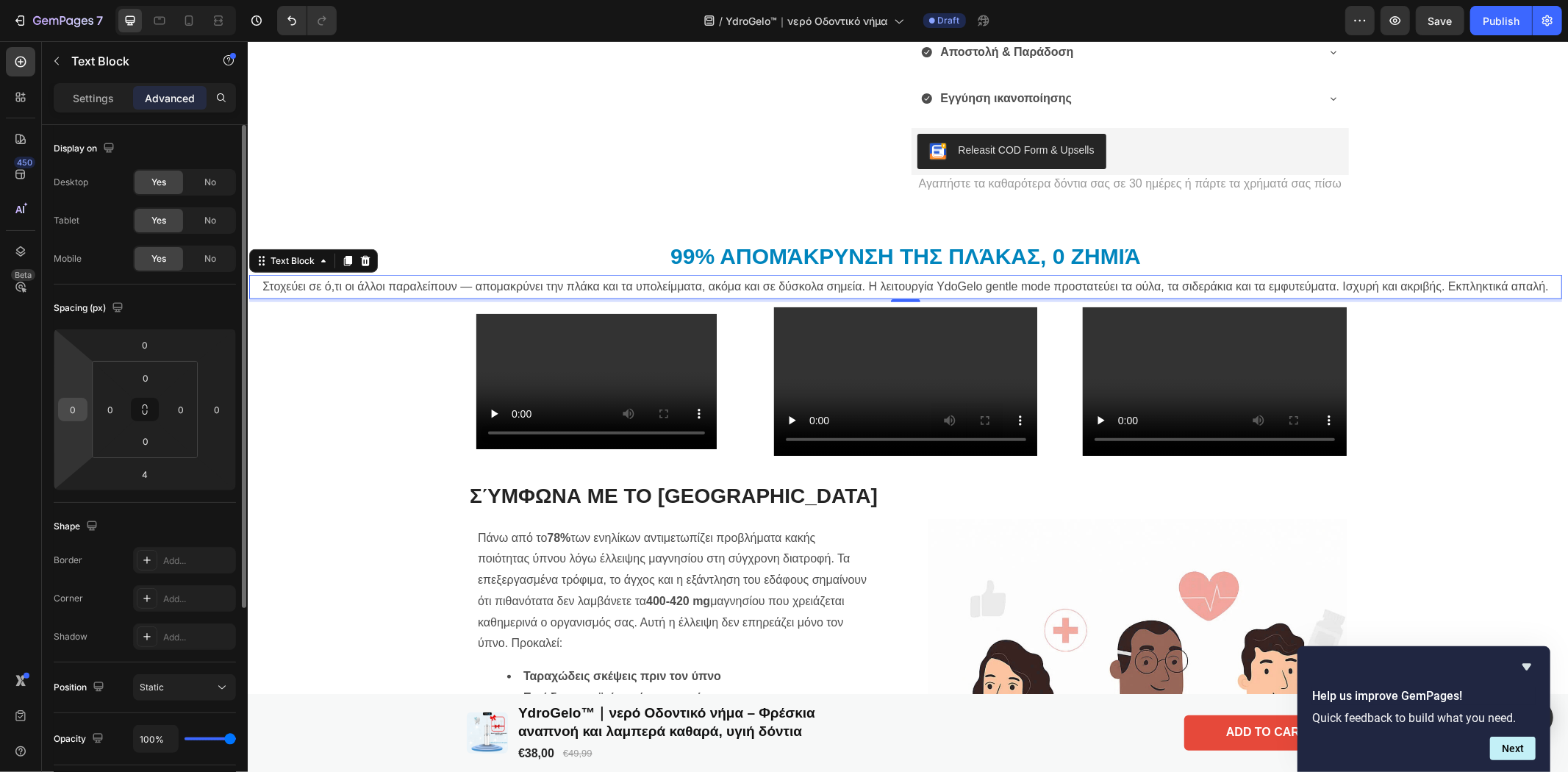
click at [74, 414] on input "0" at bounding box center [73, 409] width 22 height 22
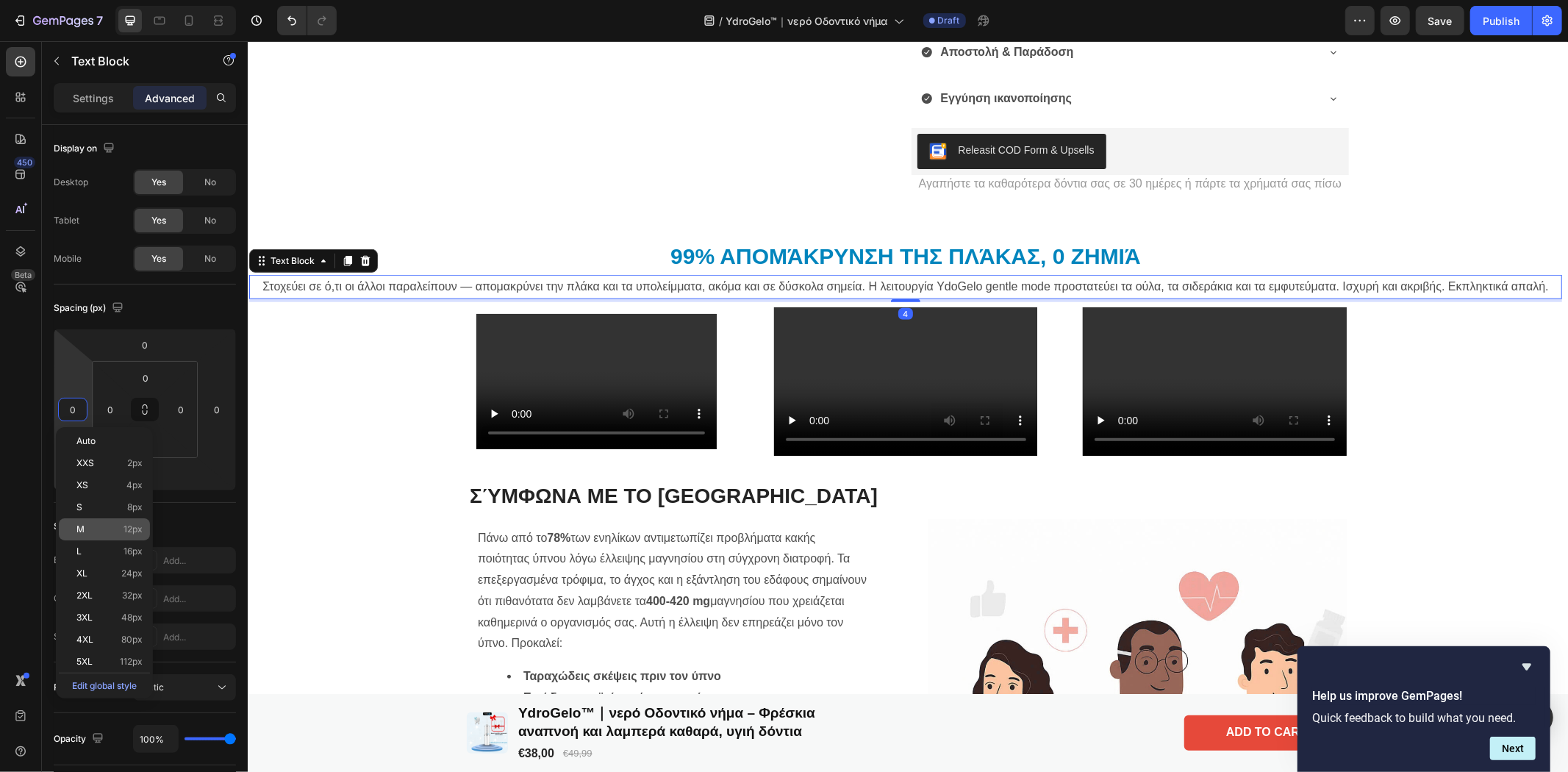
click at [85, 531] on p "M 12px" at bounding box center [109, 529] width 66 height 10
type input "12"
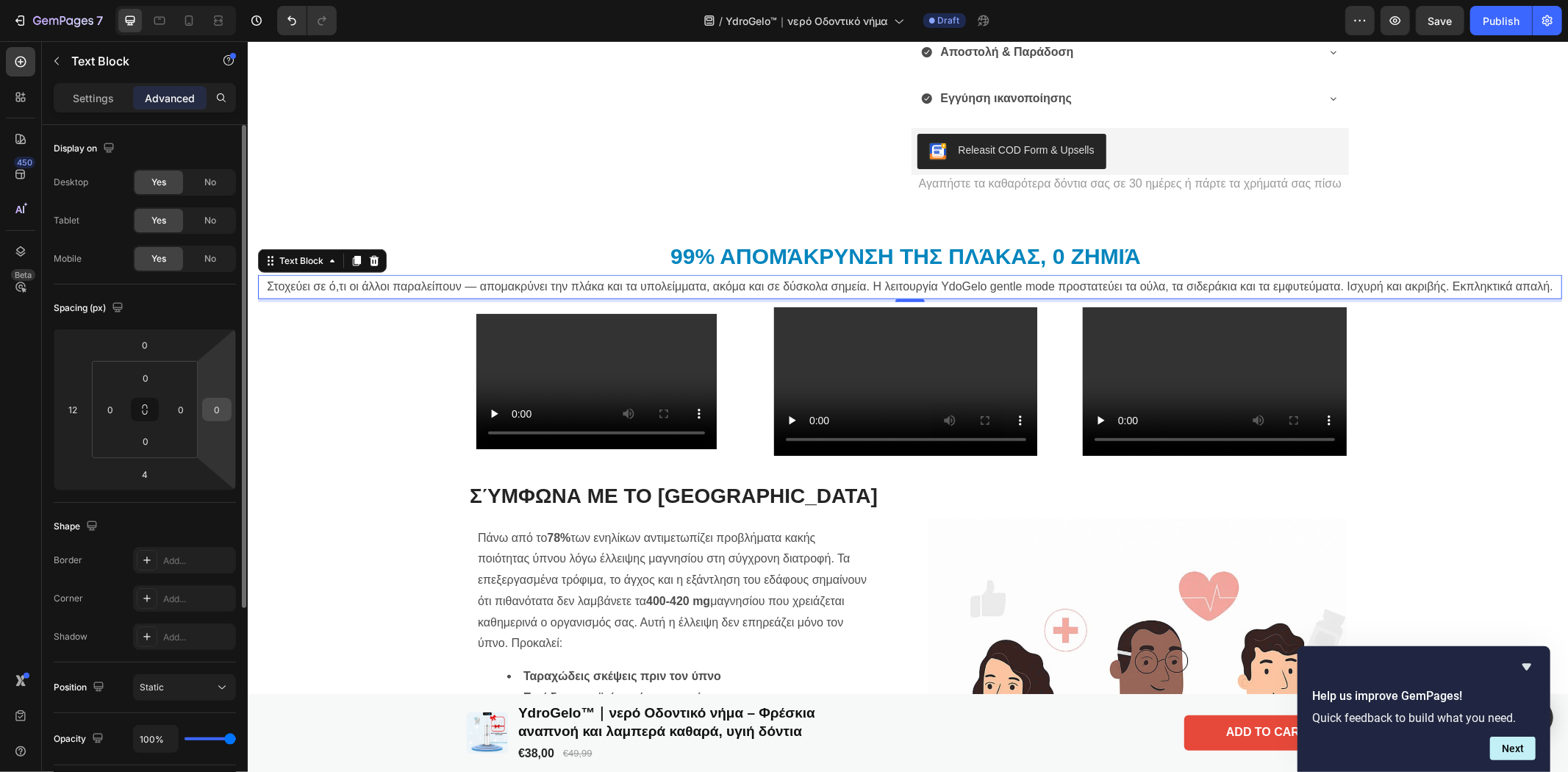
click at [219, 407] on input "0" at bounding box center [217, 409] width 22 height 22
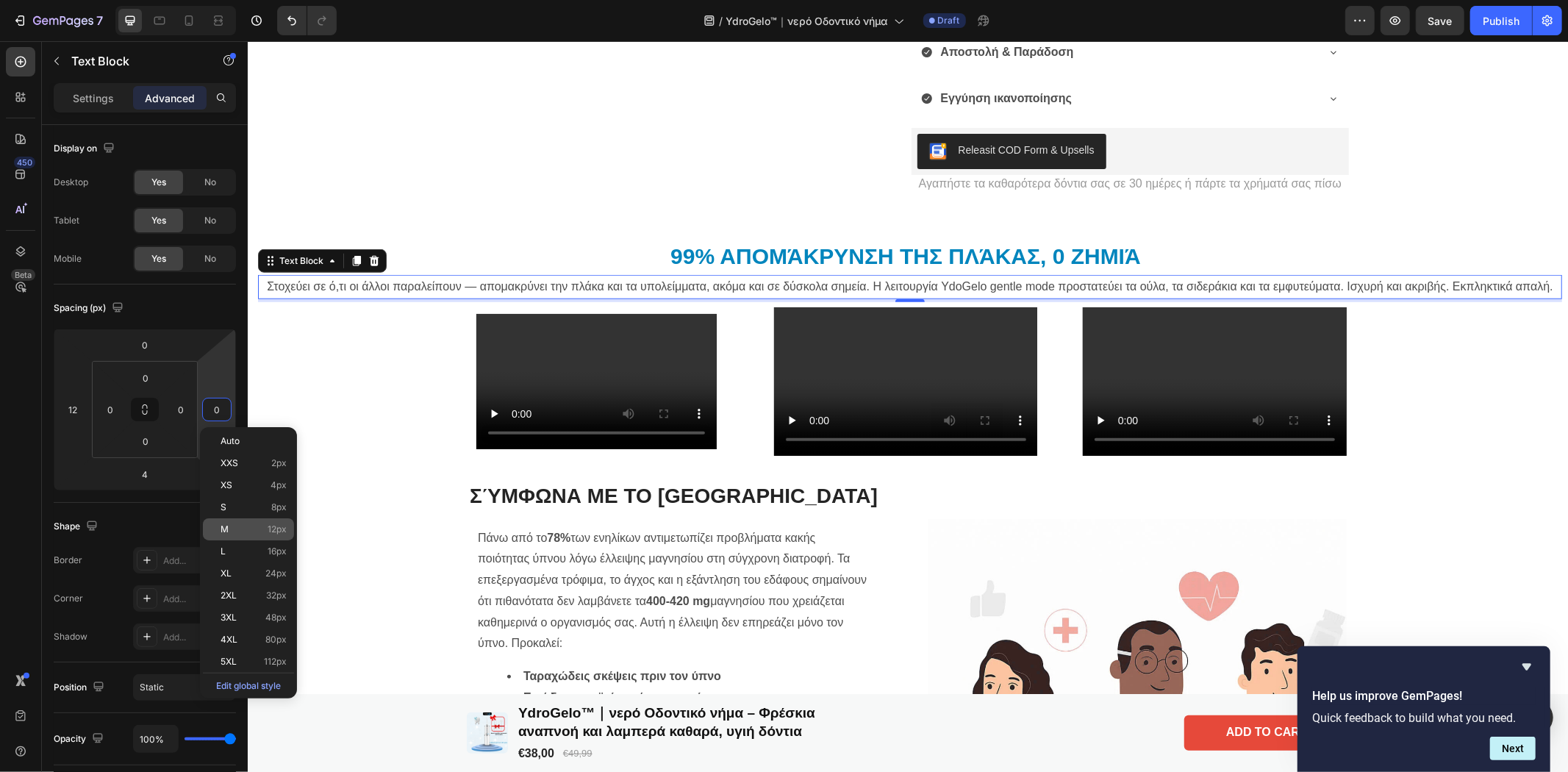
click at [230, 529] on p "M 12px" at bounding box center [254, 529] width 66 height 10
type input "12"
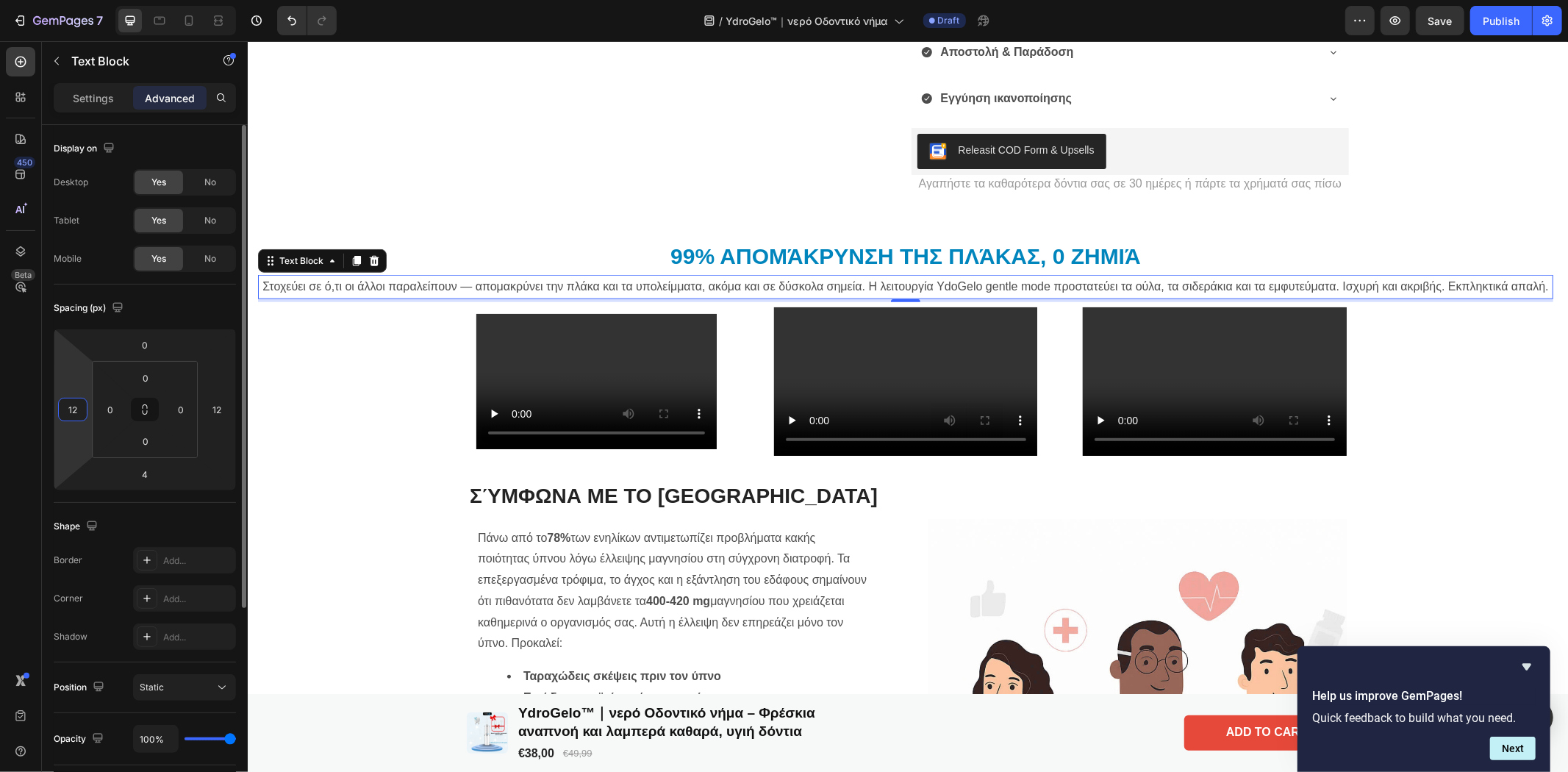
click at [70, 412] on input "12" at bounding box center [73, 409] width 22 height 22
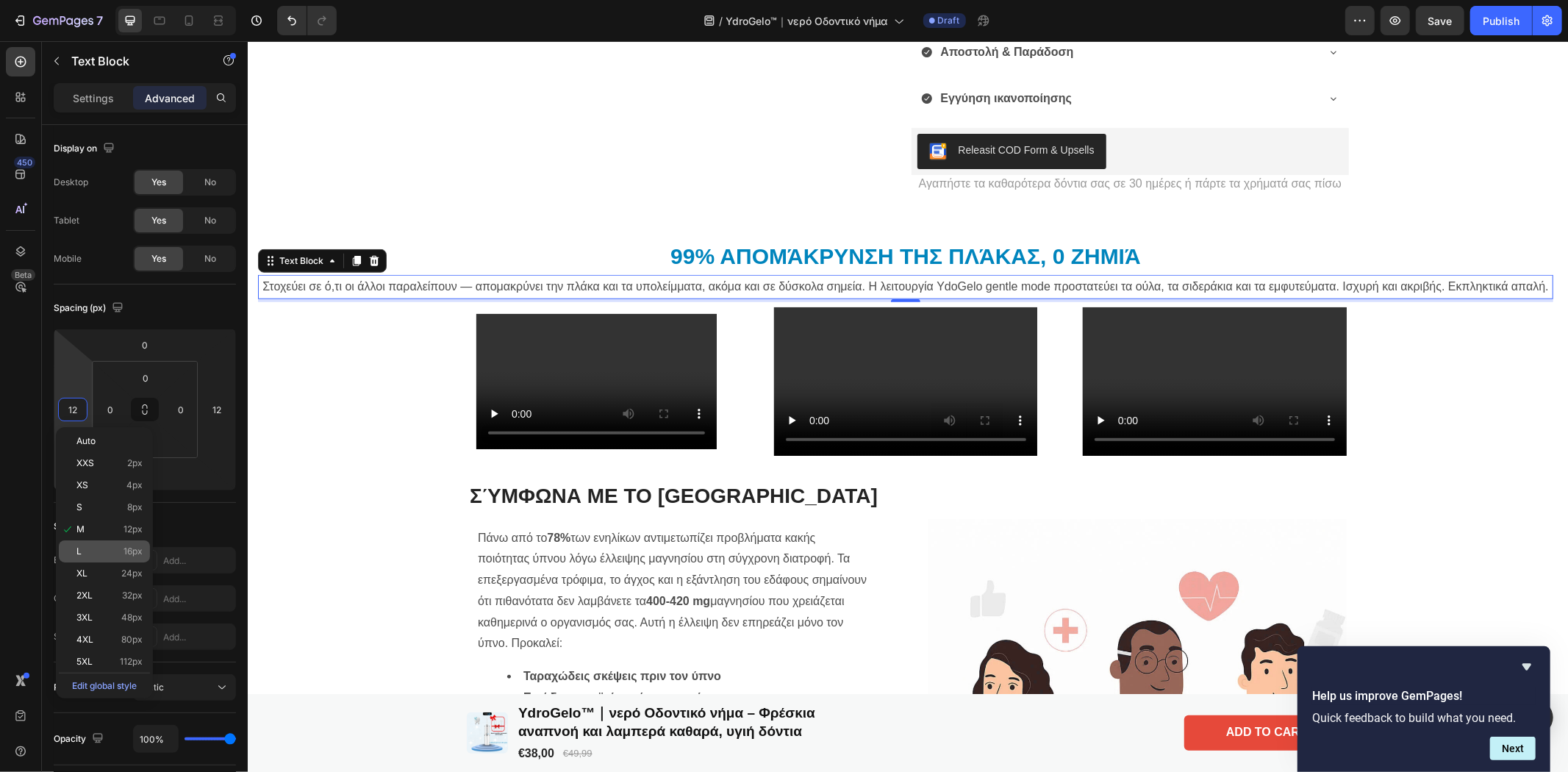
click at [85, 546] on p "L 16px" at bounding box center [109, 551] width 66 height 10
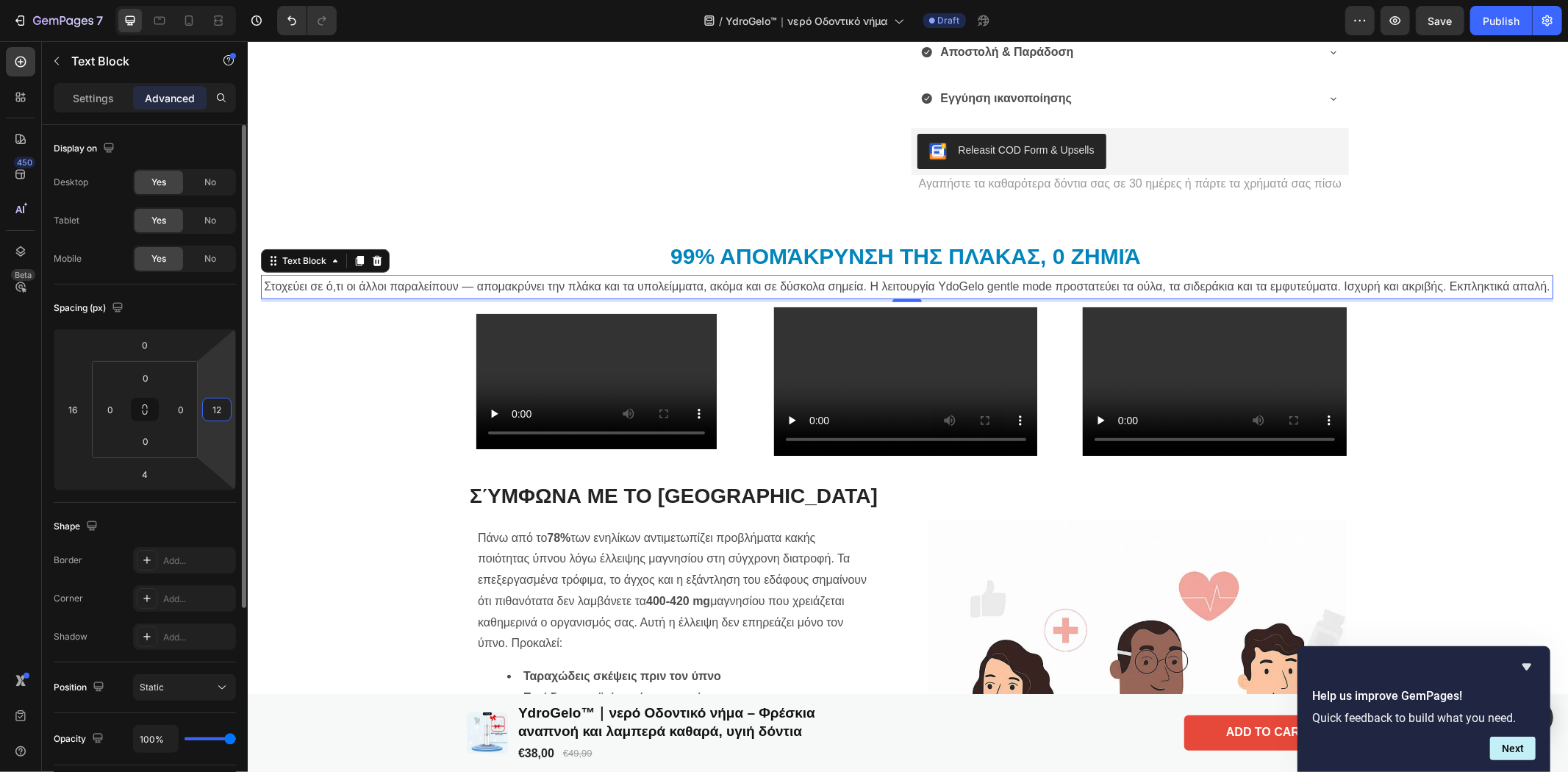
click at [214, 417] on input "12" at bounding box center [217, 409] width 22 height 22
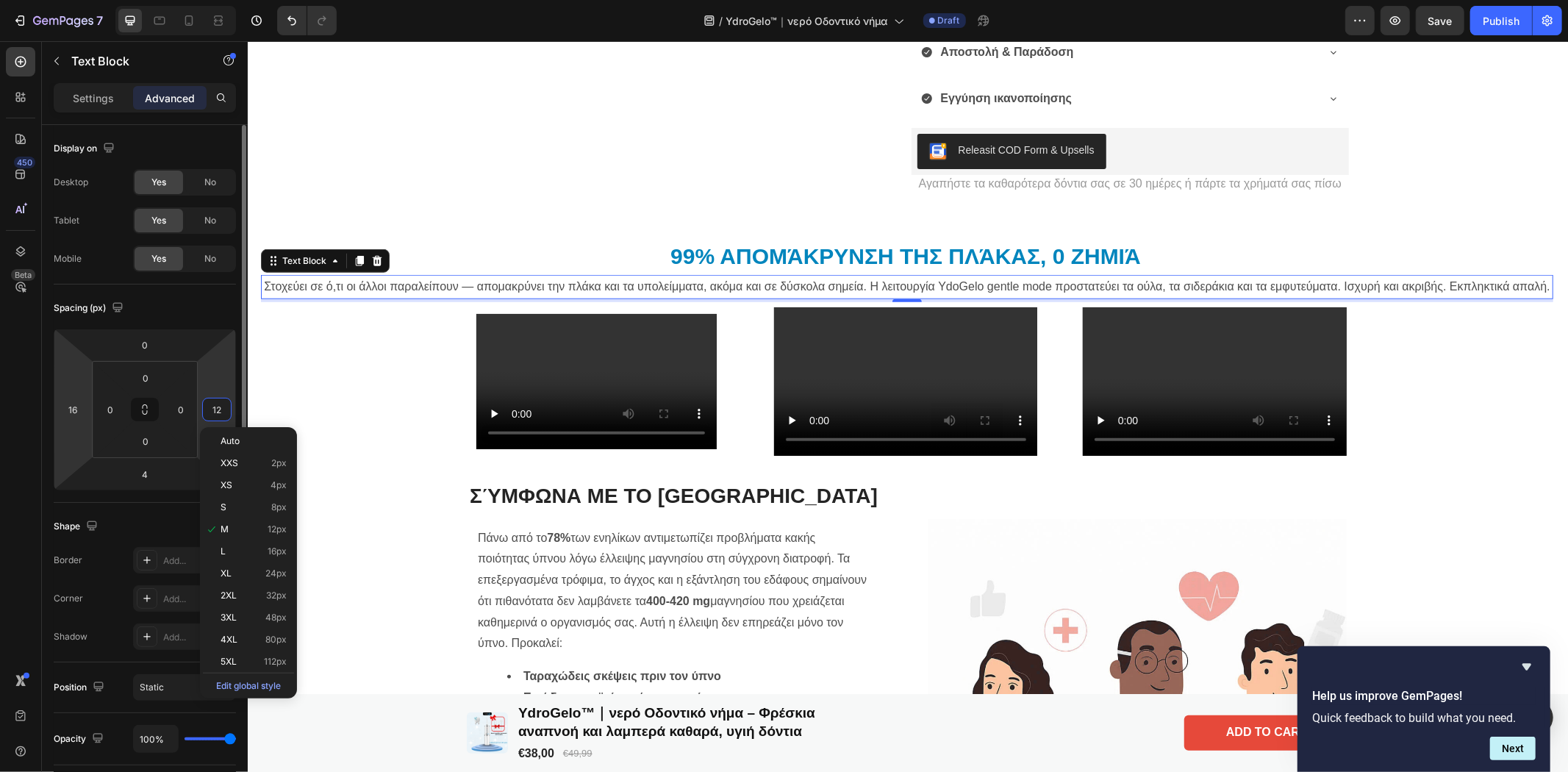
click at [82, 0] on html "7 Version history / YdroGelo™｜νερό Οδοντικό νήμα Draft Preview Save Publish 450…" at bounding box center [784, 0] width 1568 height 0
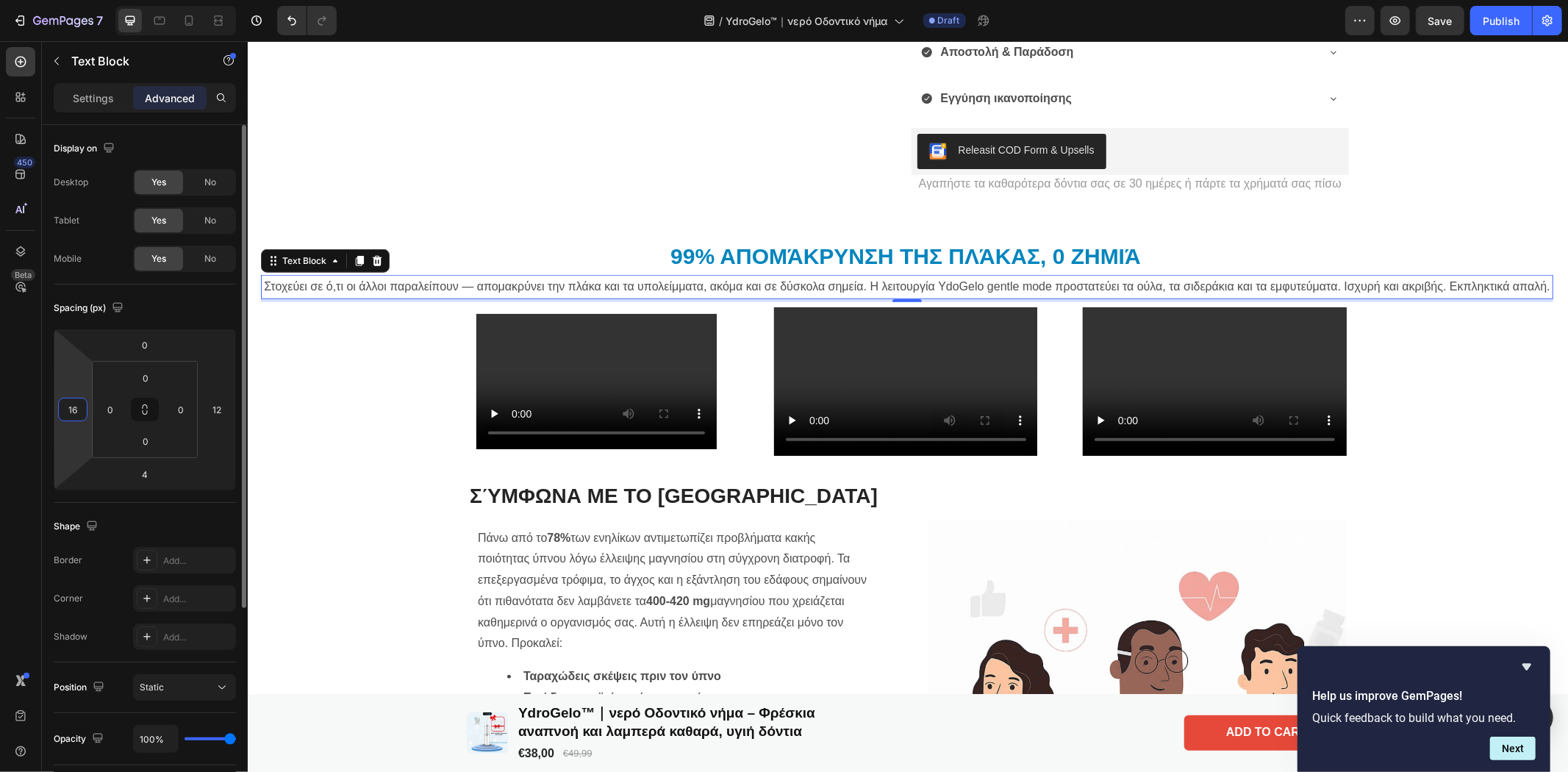
click at [71, 415] on input "16" at bounding box center [73, 409] width 22 height 22
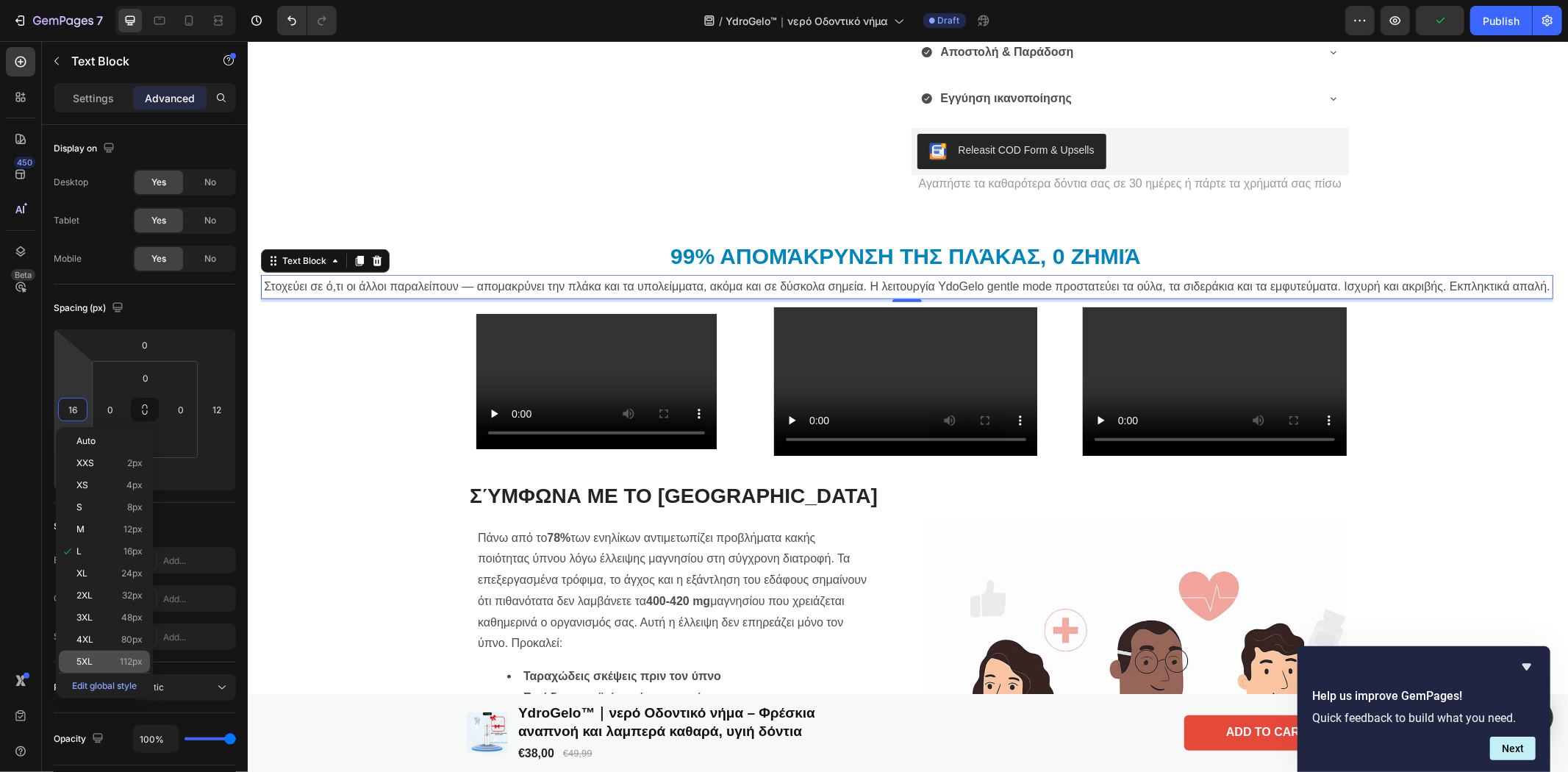
click at [89, 658] on span "5XL" at bounding box center [84, 661] width 16 height 10
type input "112"
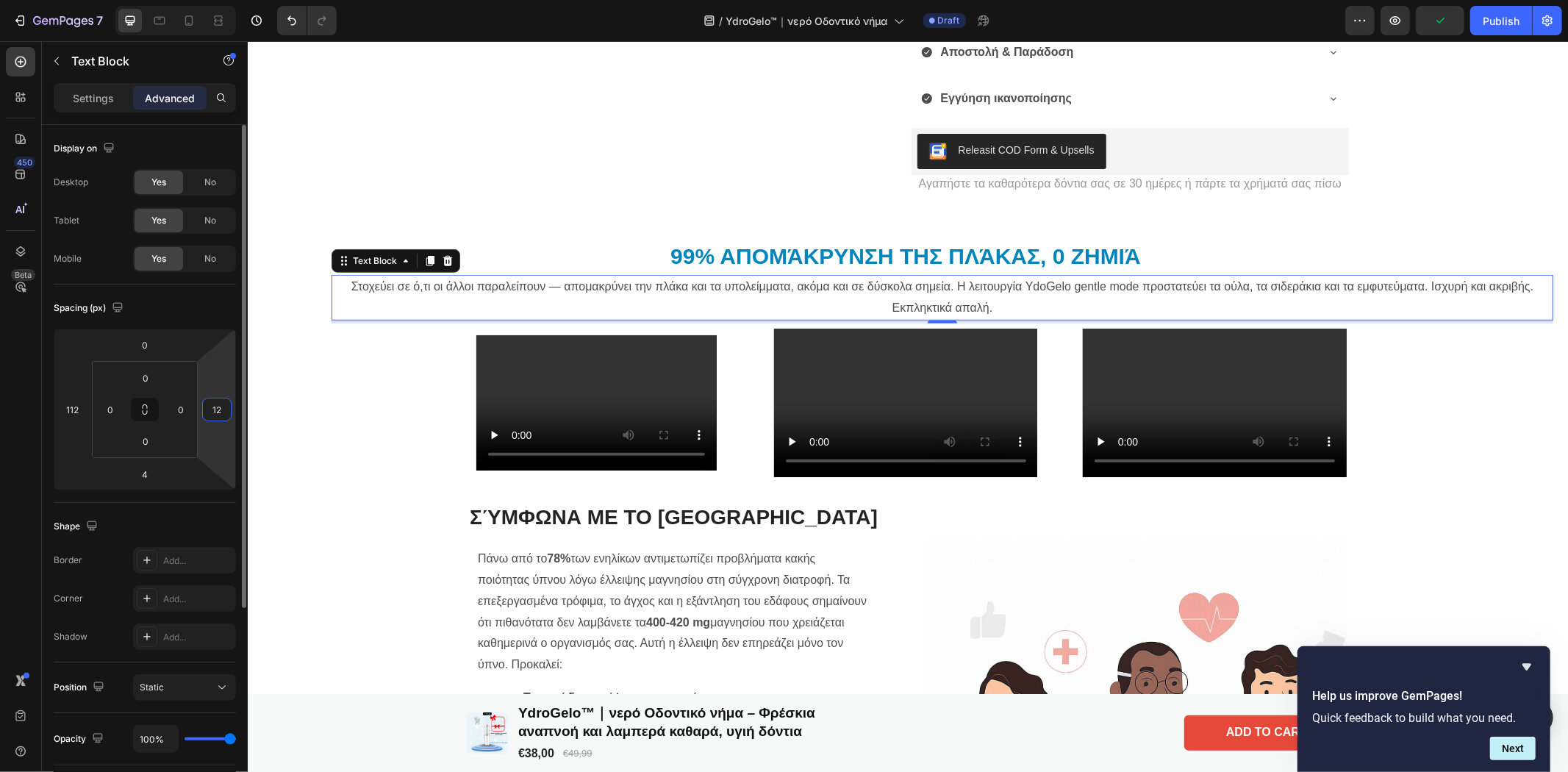
click at [214, 406] on input "12" at bounding box center [217, 409] width 22 height 22
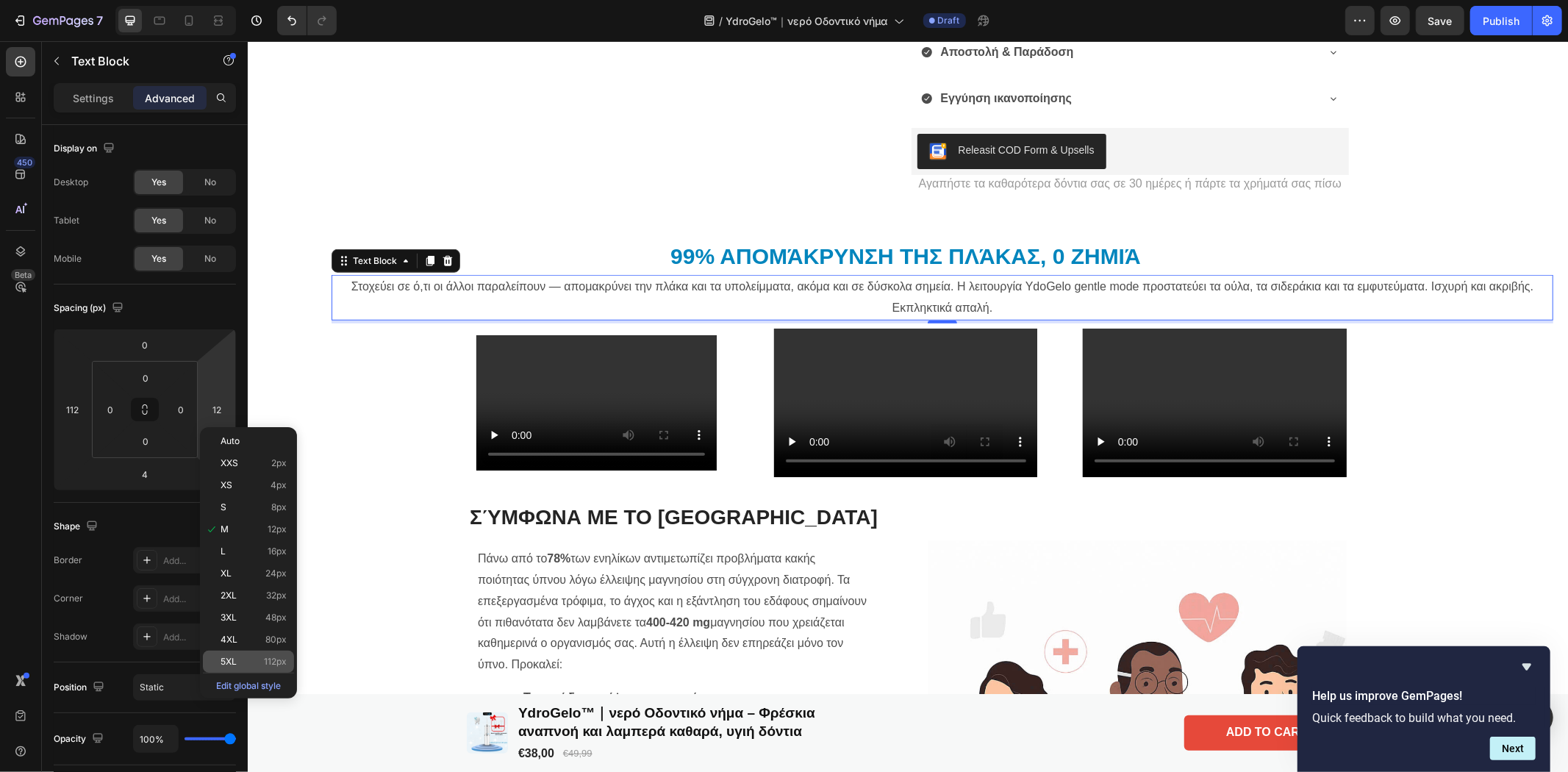
click at [238, 663] on p "5XL 112px" at bounding box center [254, 661] width 66 height 10
type input "112"
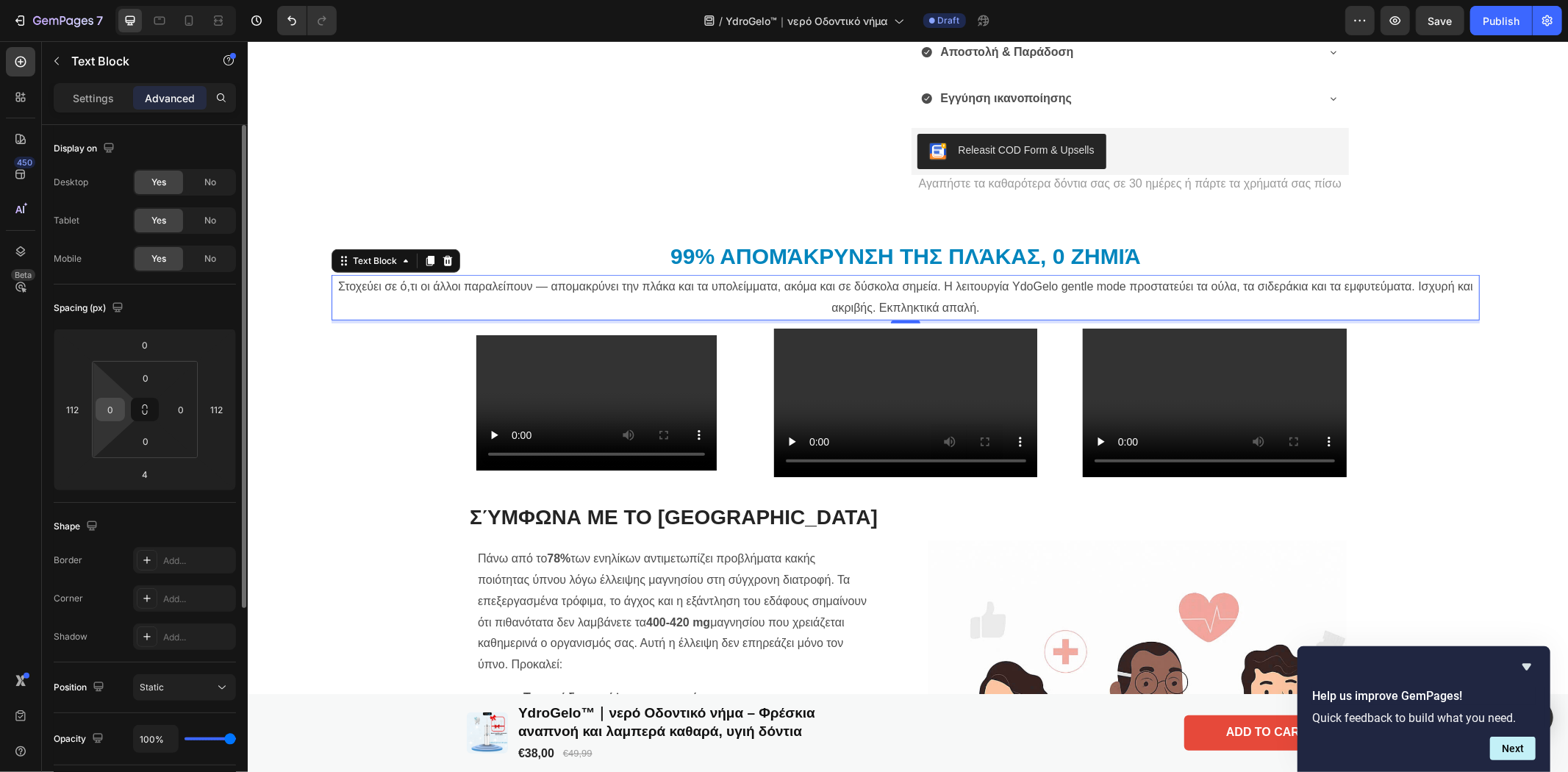
click at [104, 412] on input "0" at bounding box center [110, 409] width 22 height 22
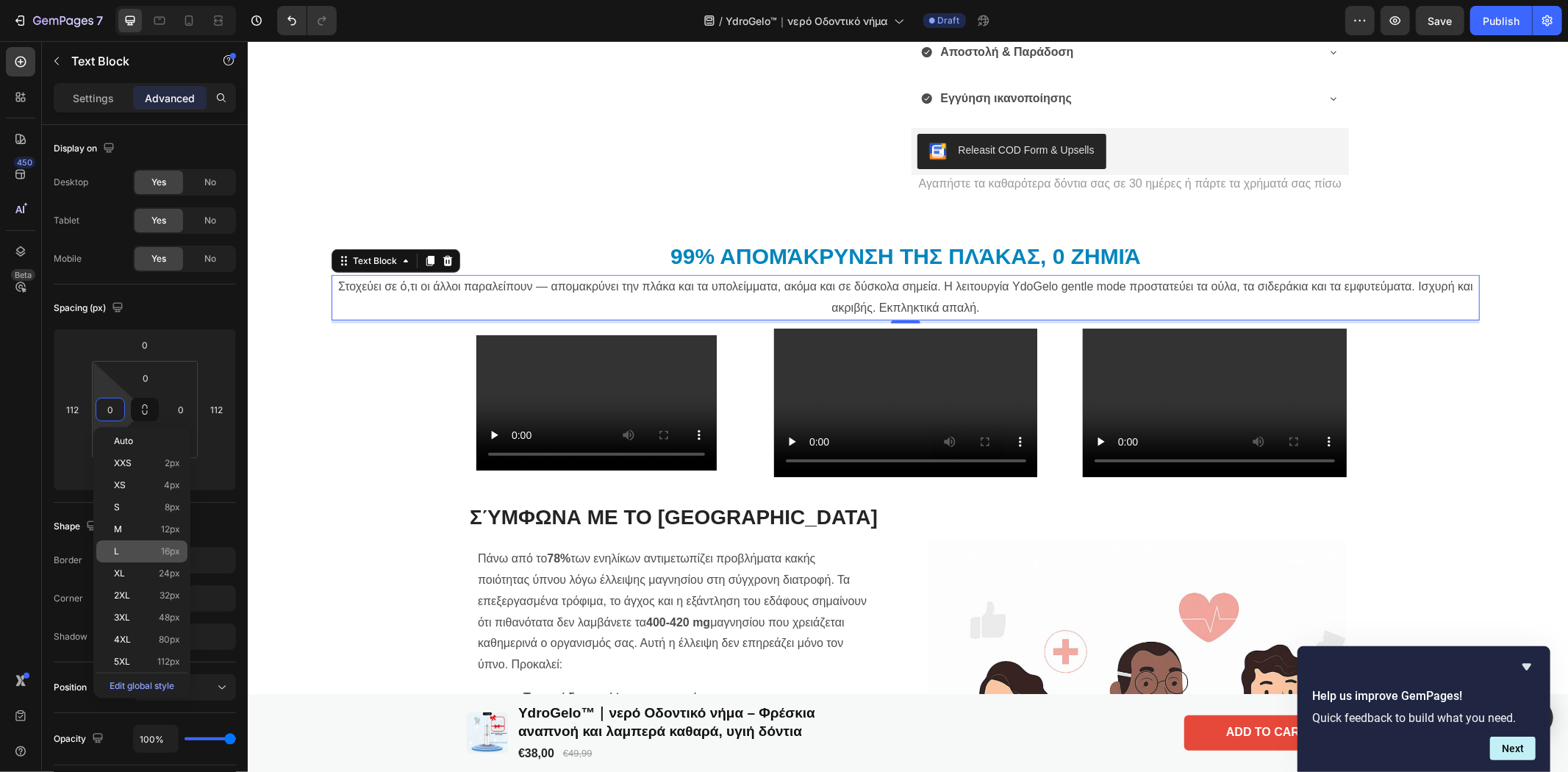
click at [111, 542] on div "L 16px" at bounding box center [142, 551] width 91 height 22
type input "16"
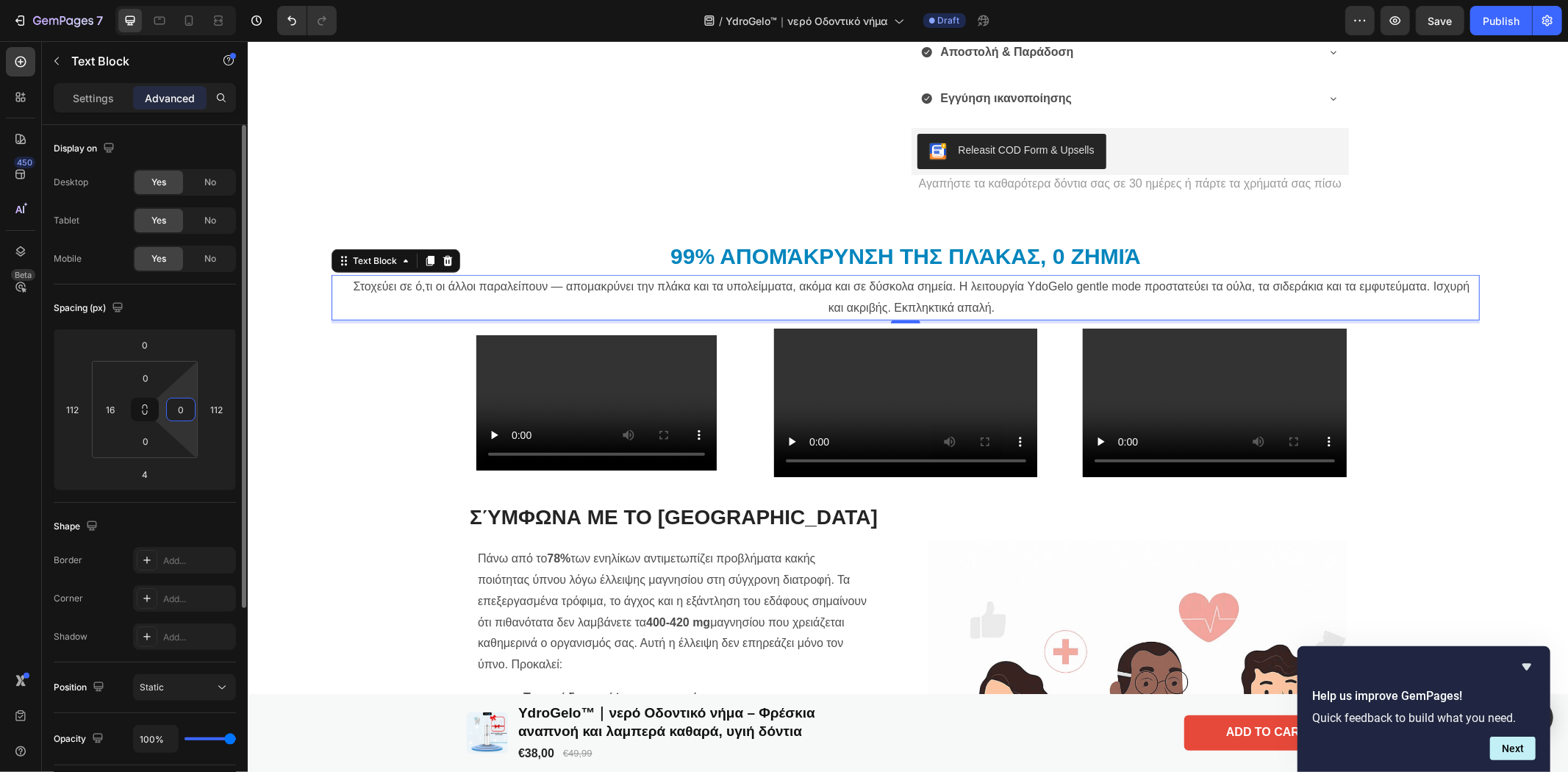
click at [184, 412] on input "0" at bounding box center [180, 409] width 22 height 22
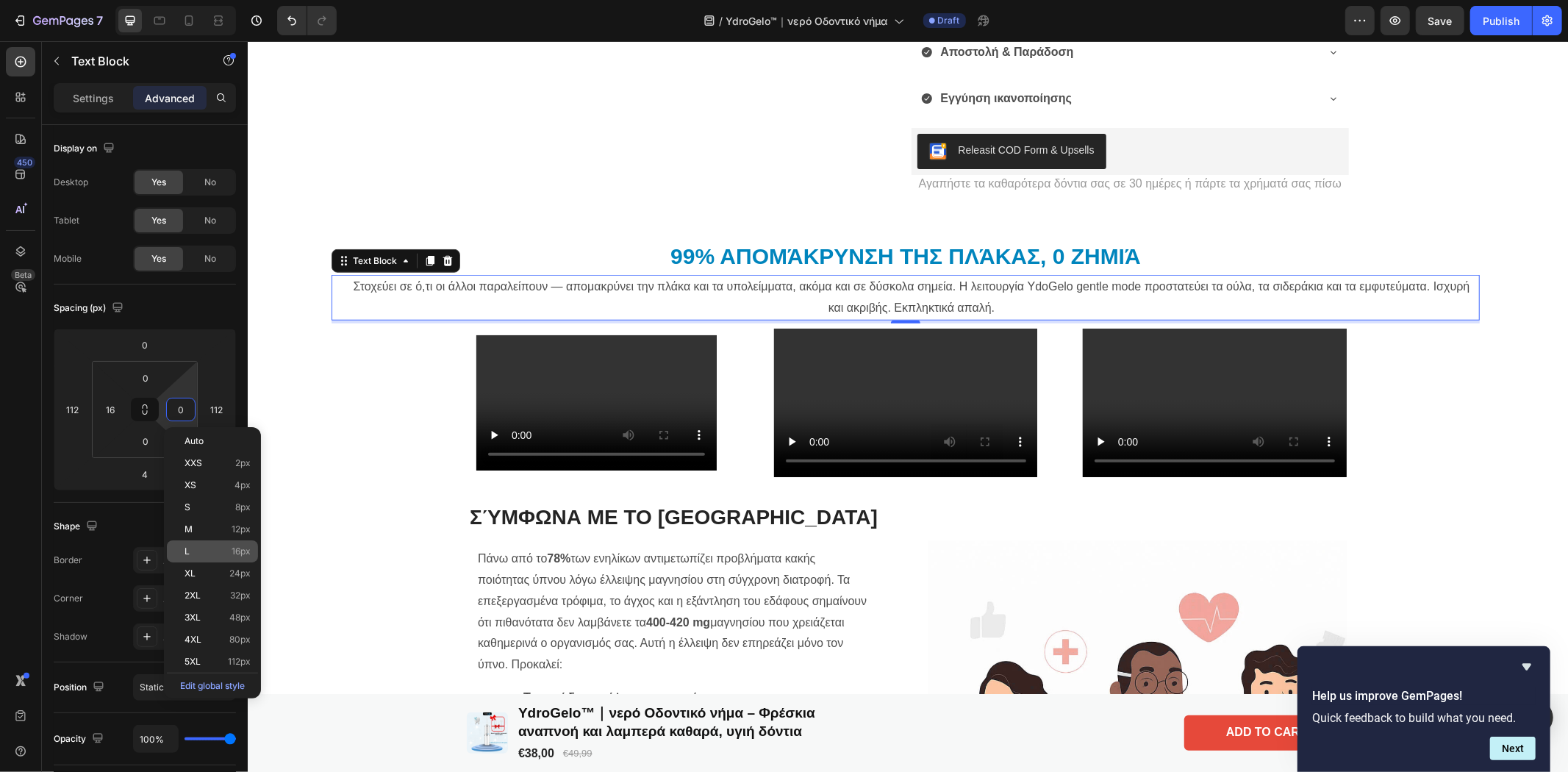
click at [195, 542] on div "L 16px" at bounding box center [212, 551] width 91 height 22
type input "16"
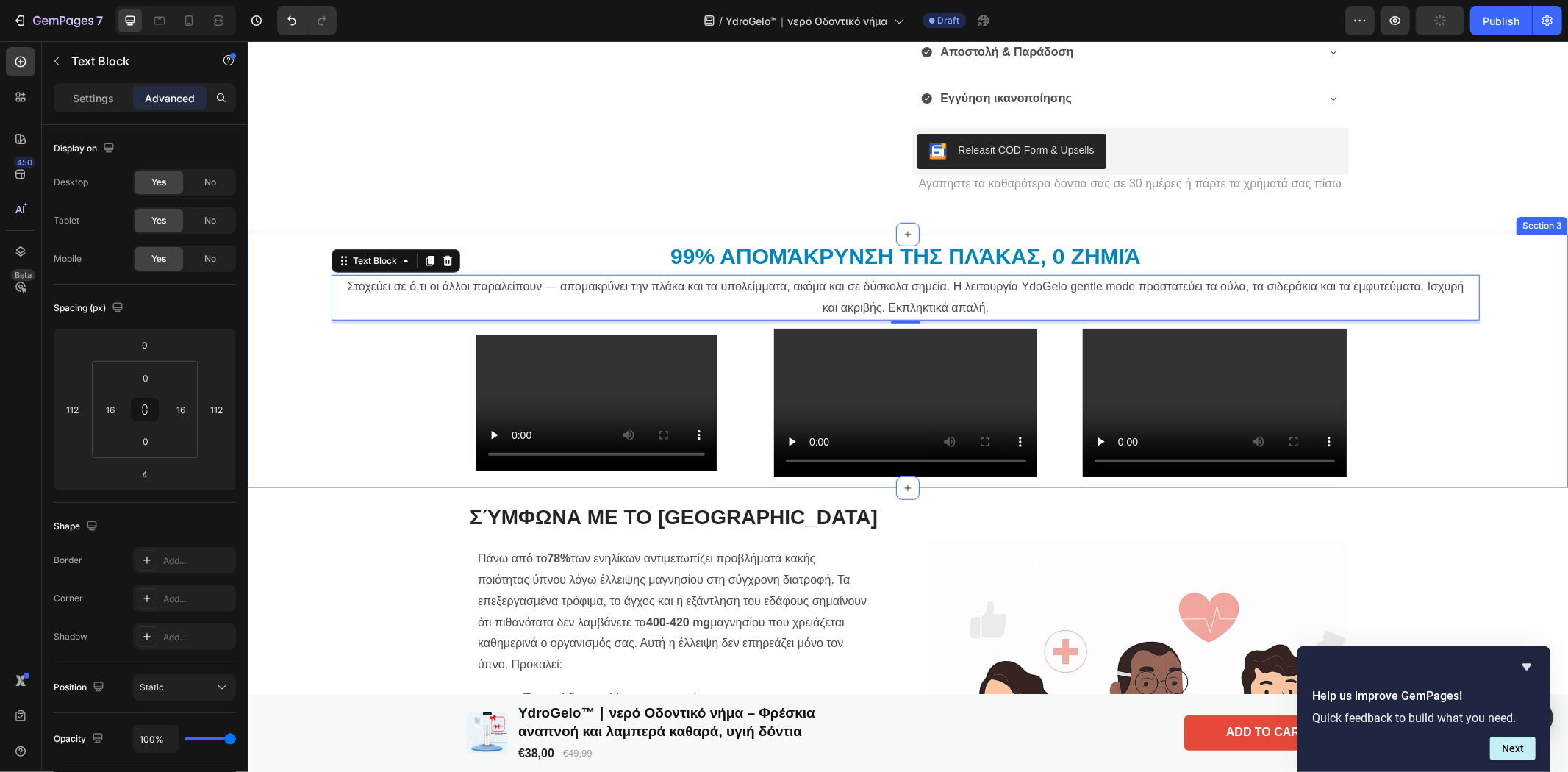
click at [399, 373] on div "99% απομάκρυνση της πλάκας, 0 ζημιά Heading Στοχεύει σε ό,τι οι άλλοι παραλείπο…" at bounding box center [905, 360] width 1313 height 241
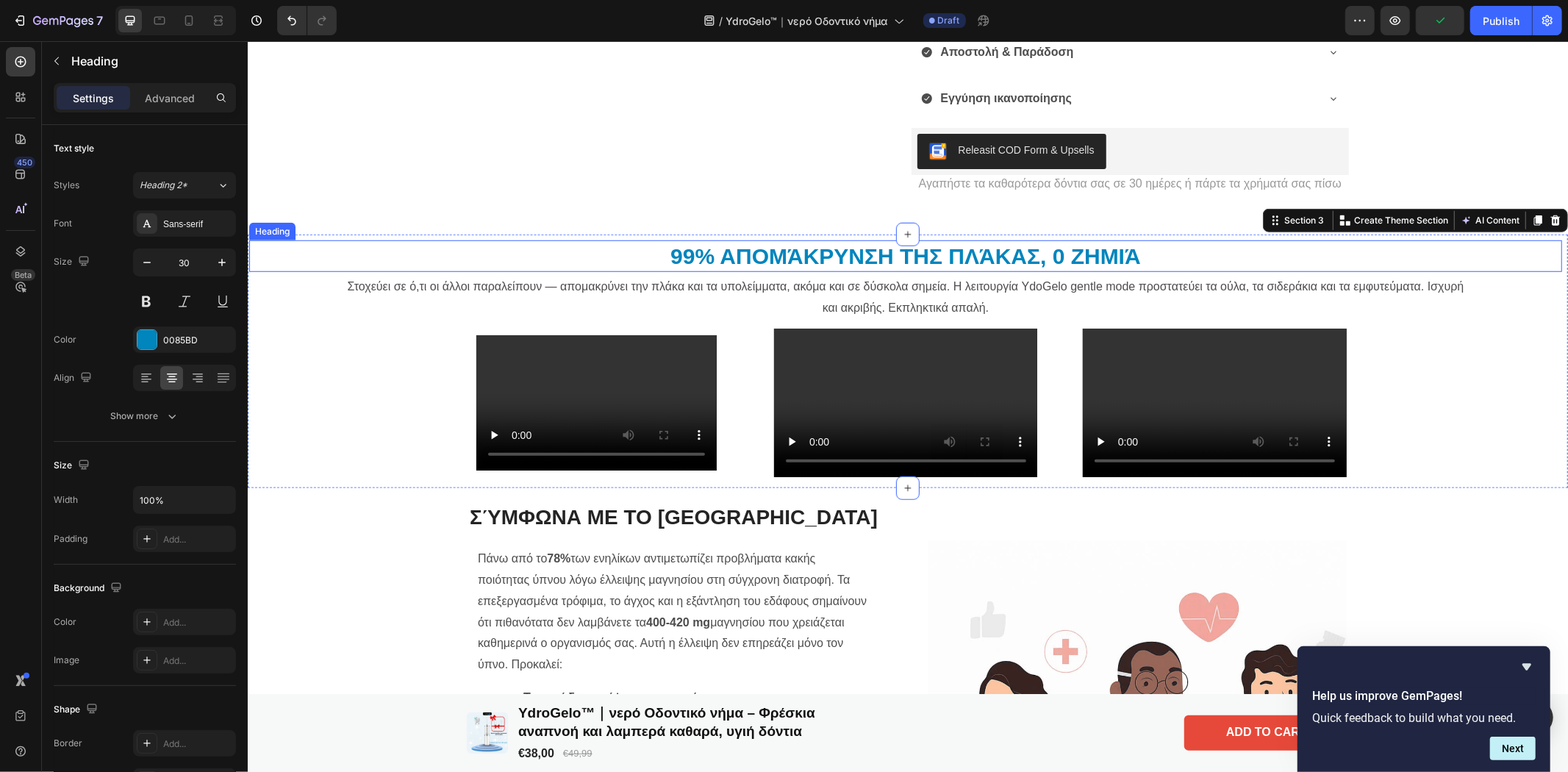
click at [844, 253] on h2 "99% απομάκρυνση της πλάκας, 0 ζημιά" at bounding box center [905, 255] width 1313 height 31
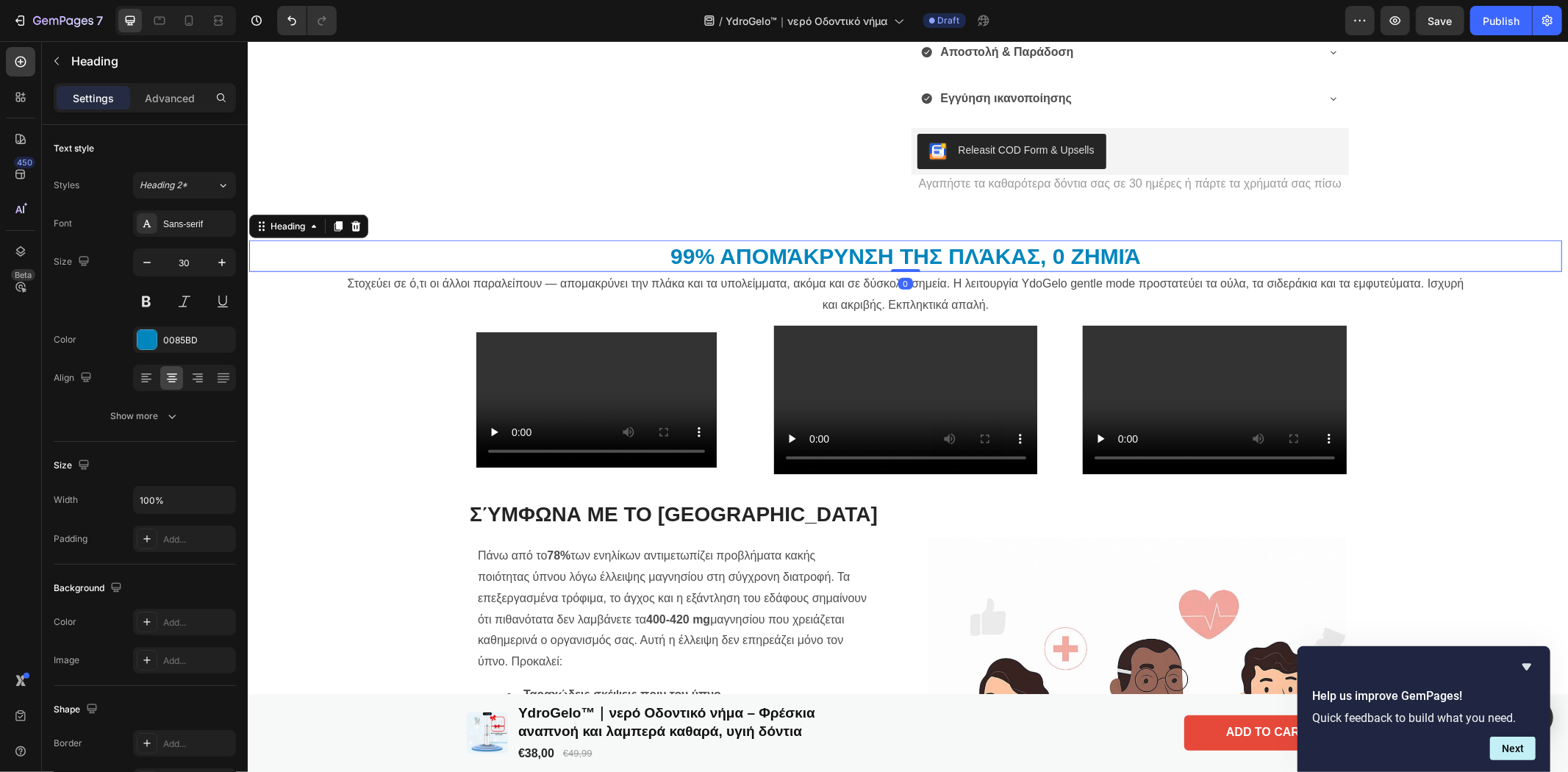
drag, startPoint x: 893, startPoint y: 273, endPoint x: 896, endPoint y: 265, distance: 8.5
click at [896, 265] on div "99% απομάκρυνση της πλάκας, 0 ζημιά Heading 0" at bounding box center [905, 255] width 1313 height 31
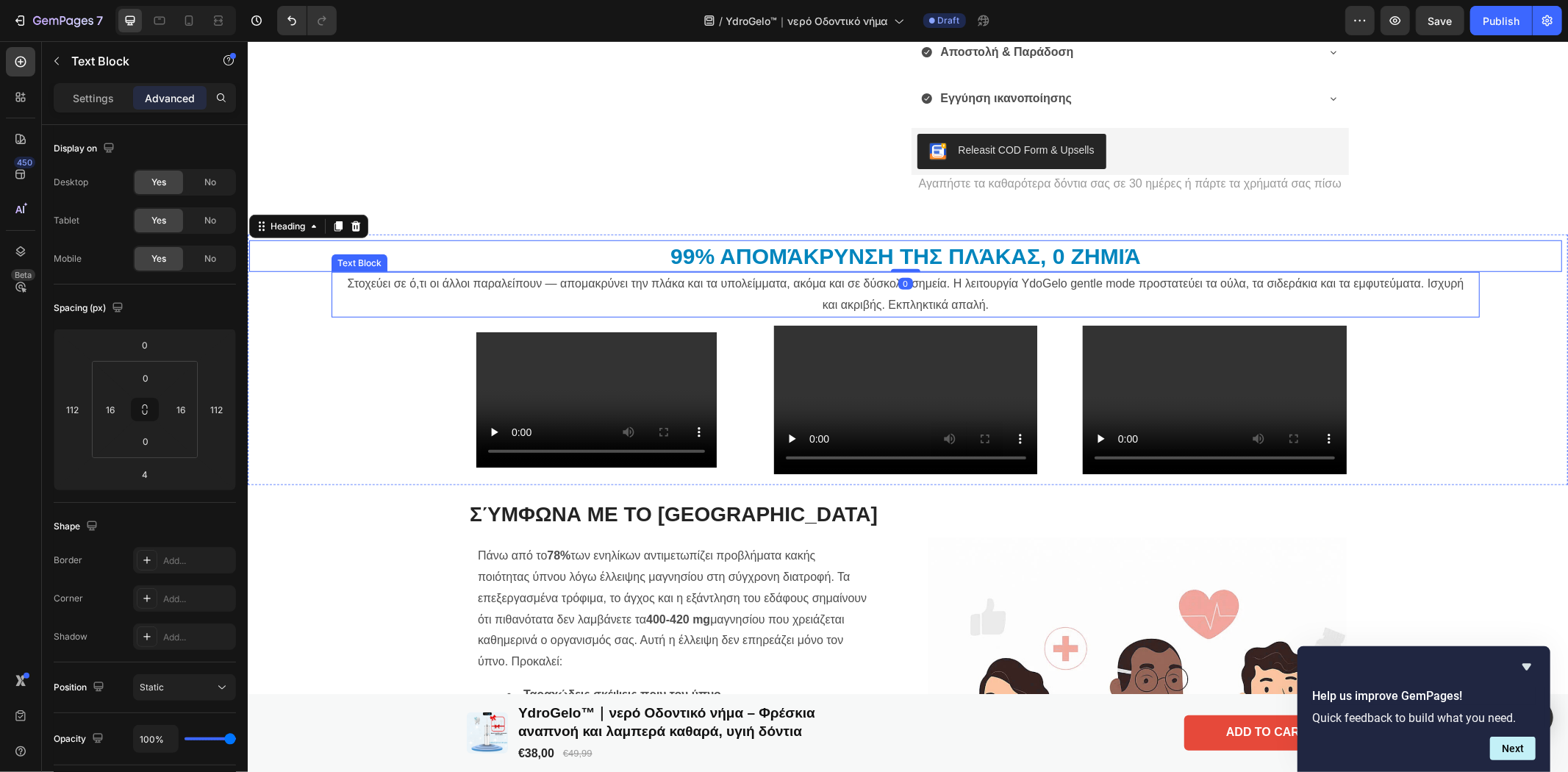
click at [748, 301] on p "Στοχεύει σε ό,τι οι άλλοι παραλείπουν — απομακρύνει την πλάκα και τα υπολείμματ…" at bounding box center [905, 294] width 1122 height 43
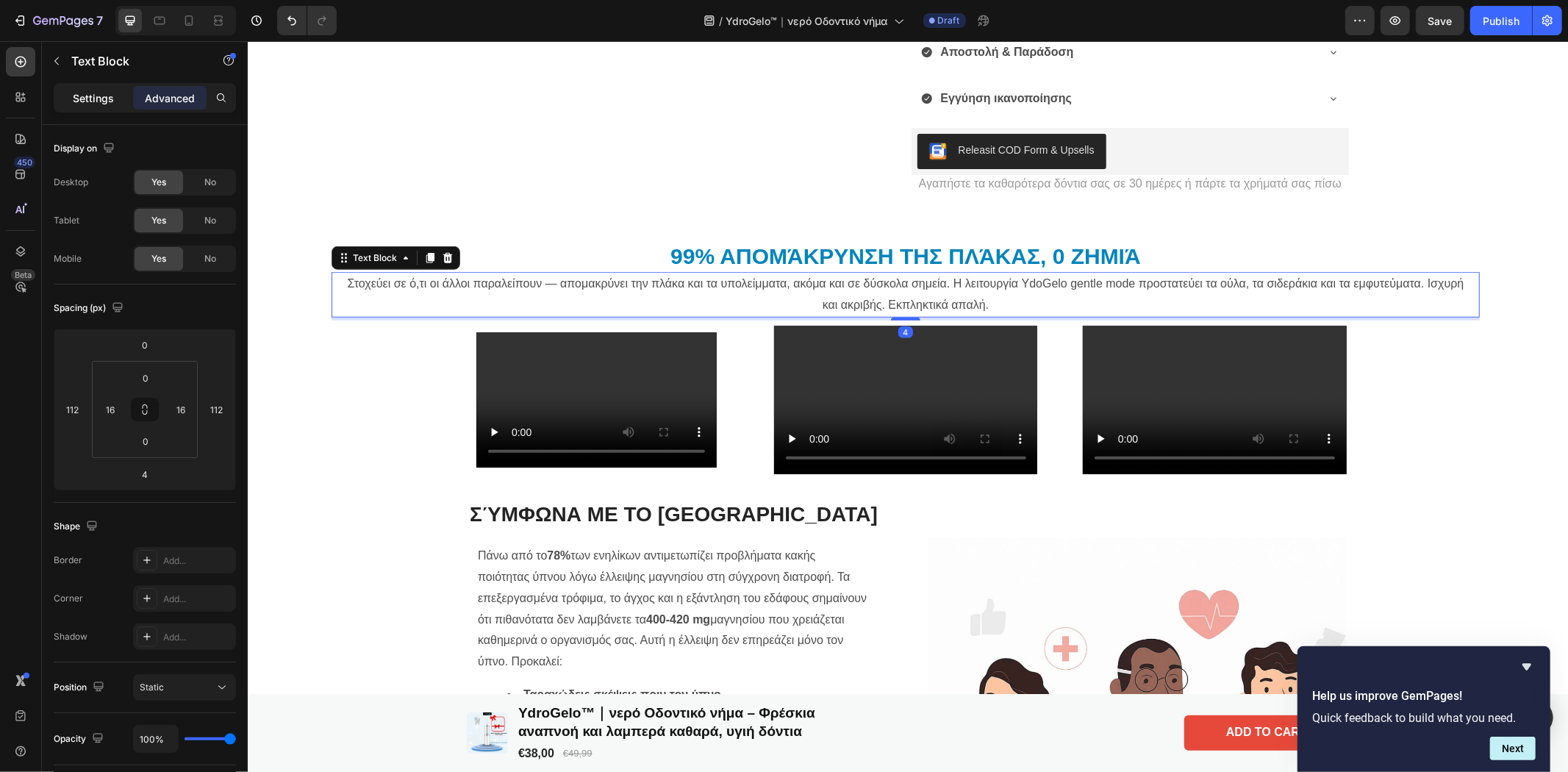
click at [91, 99] on p "Settings" at bounding box center [93, 98] width 41 height 15
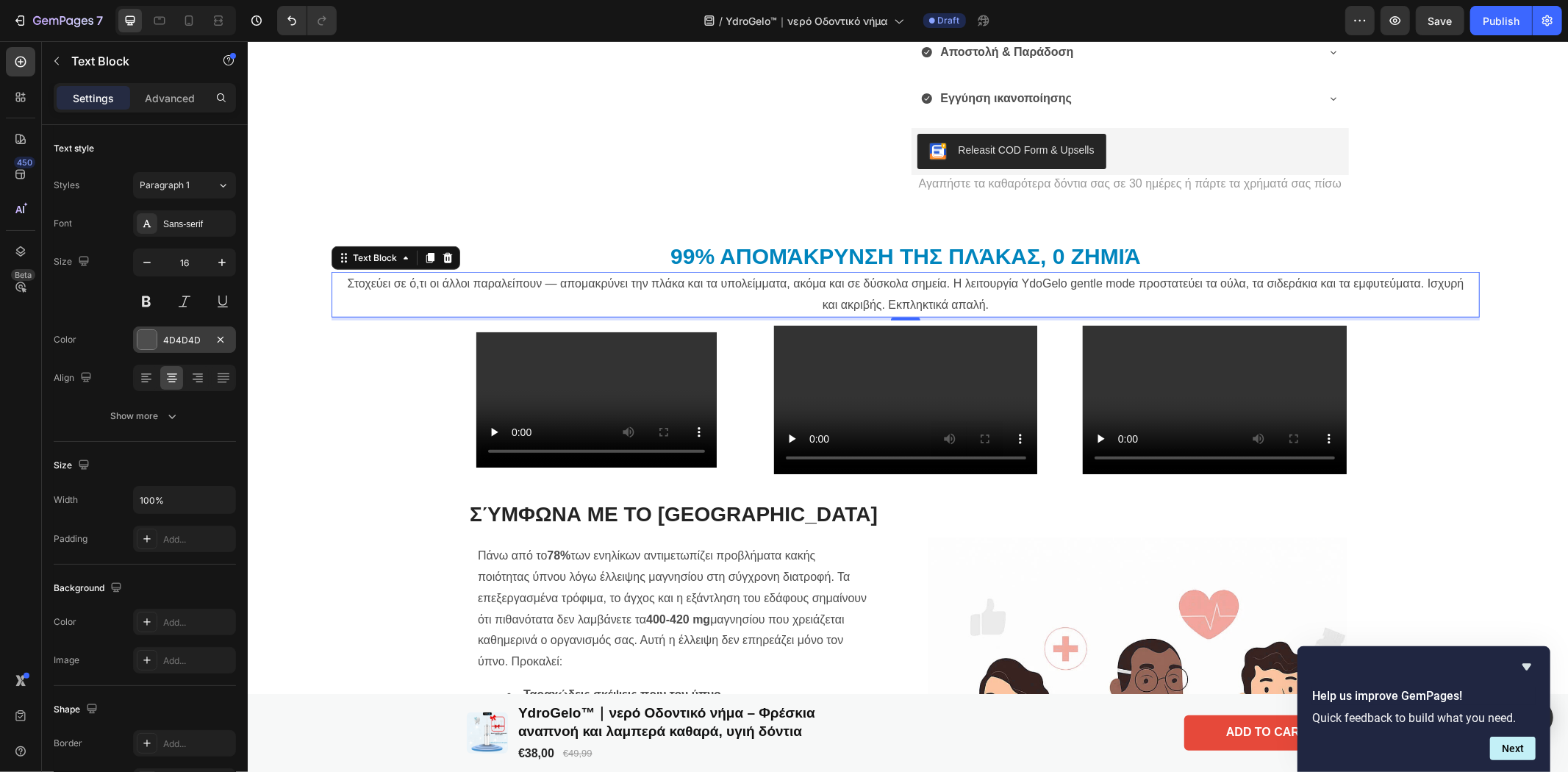
click at [143, 333] on div at bounding box center [146, 339] width 19 height 19
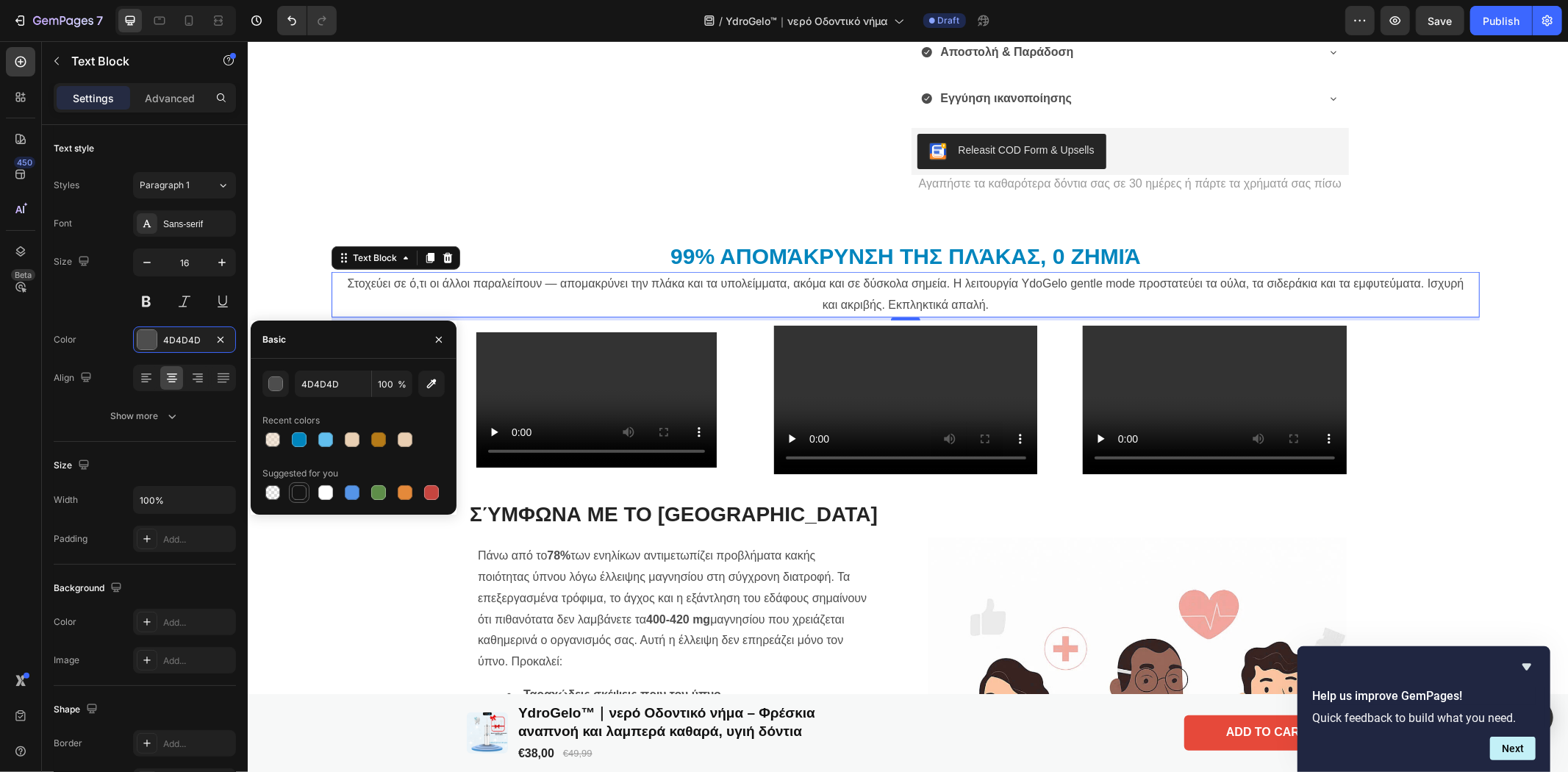
click at [299, 492] on div at bounding box center [299, 492] width 14 height 14
type input "151515"
click at [339, 624] on div "Σύμφωνα με το Πανεπιστήμιο του Χάρβαρντ Heading Πάνω από το 78% των ενηλίκων αν…" at bounding box center [905, 699] width 1313 height 419
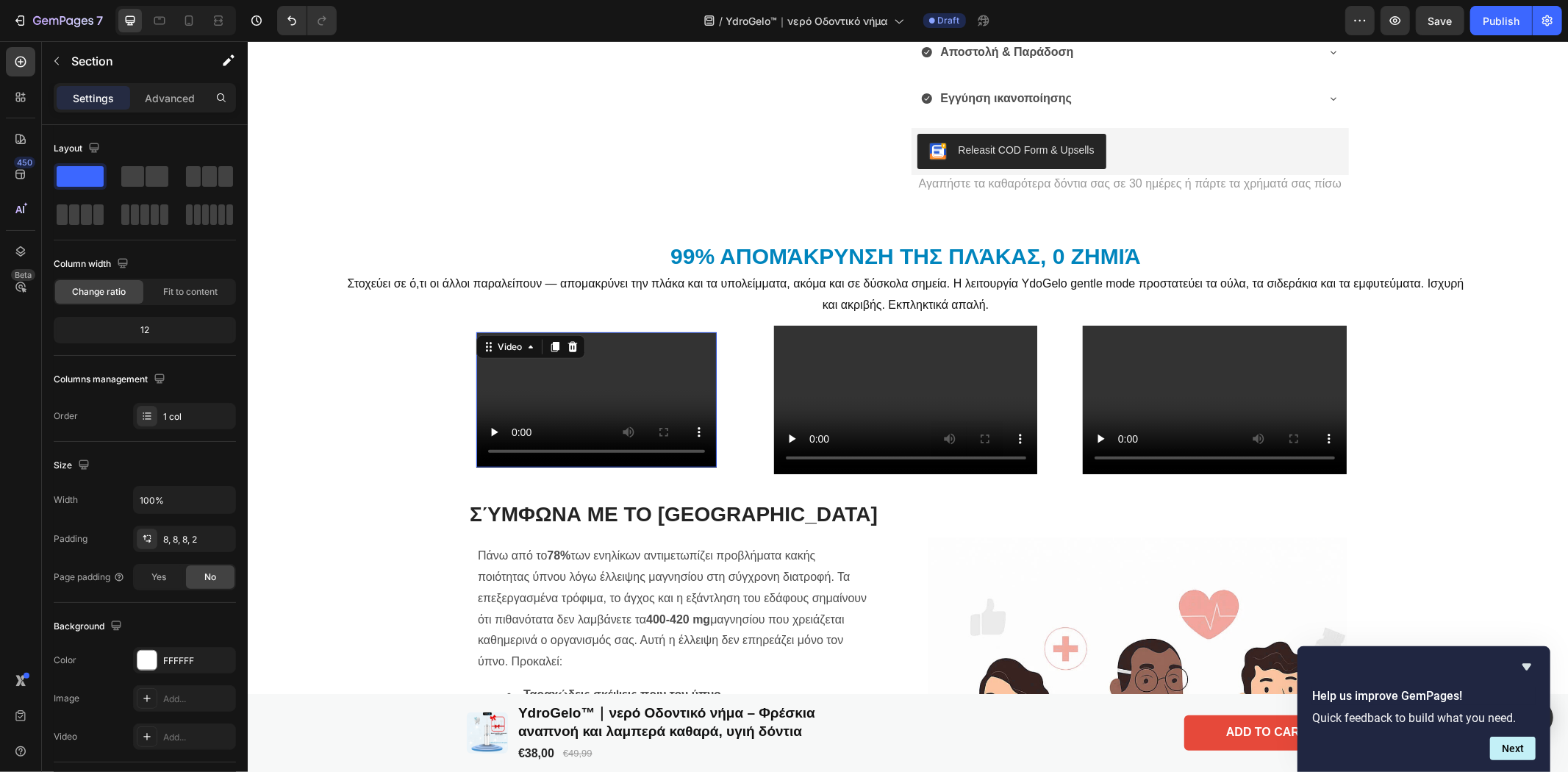
click at [576, 395] on video at bounding box center [596, 399] width 240 height 135
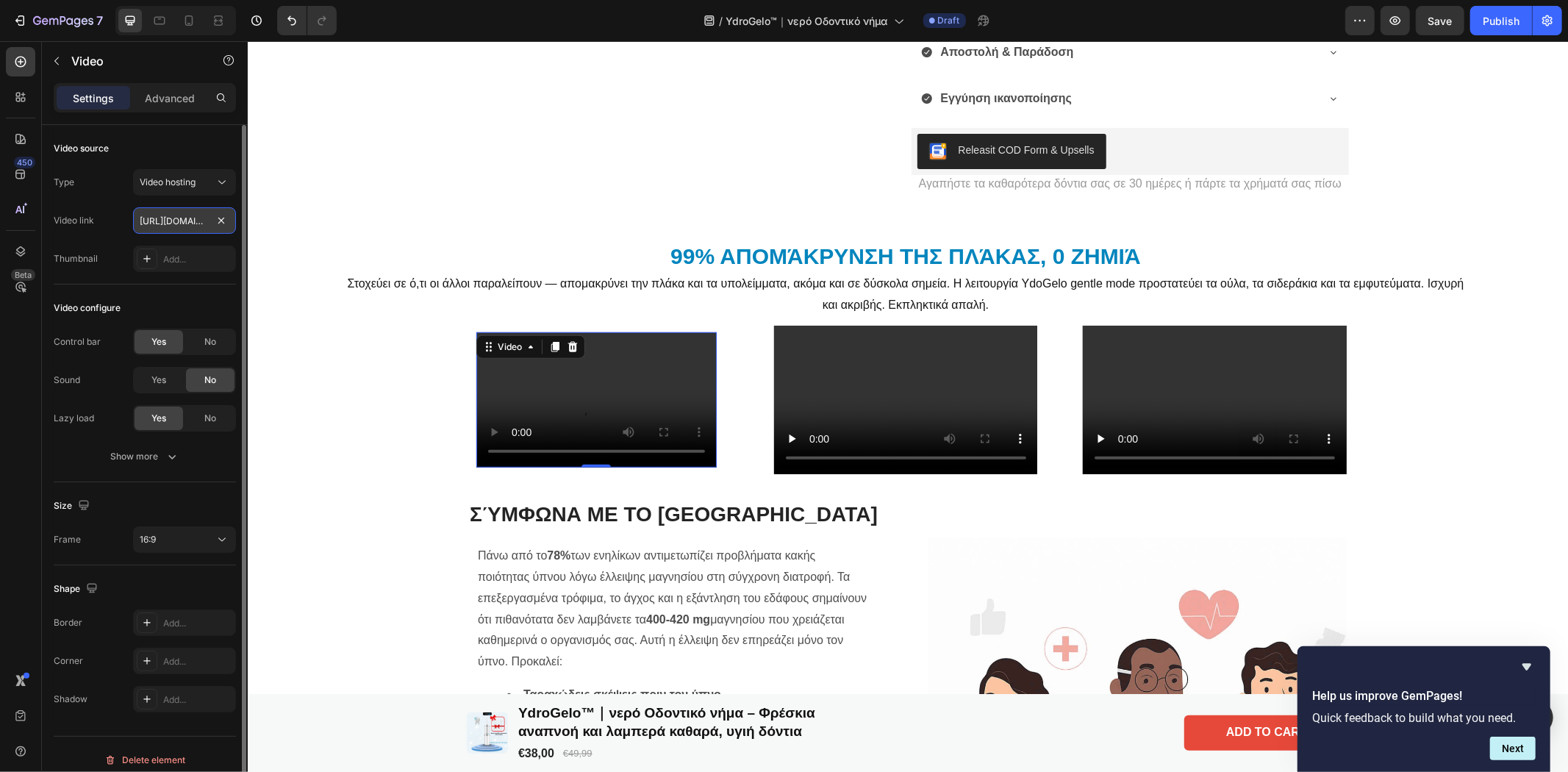
click at [200, 217] on input "[URL][DOMAIN_NAME]" at bounding box center [184, 221] width 103 height 27
click at [70, 200] on div "Type Video hosting Video link Thumbnail Add..." at bounding box center [144, 221] width 182 height 103
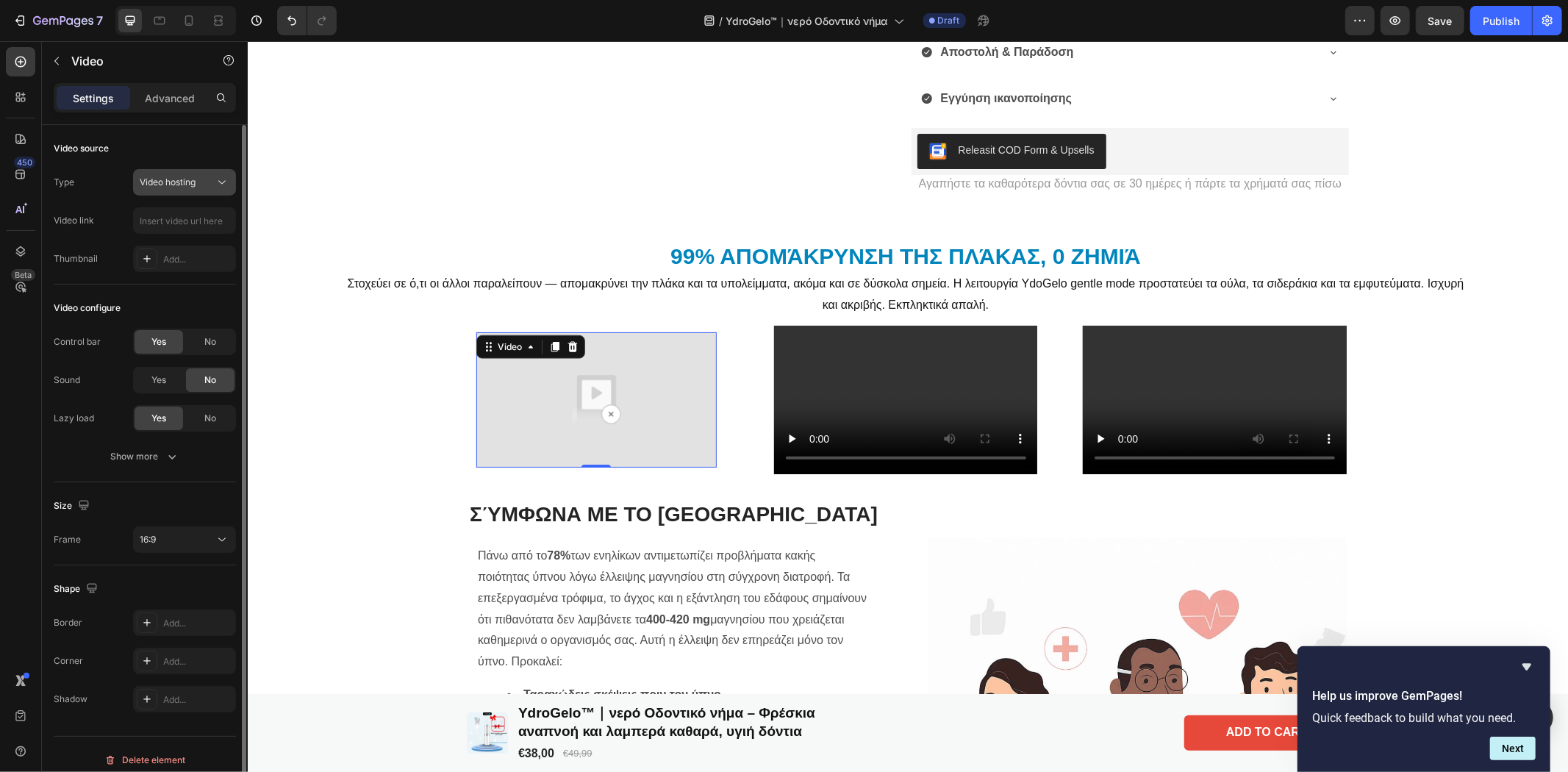
click at [181, 179] on span "Video hosting" at bounding box center [168, 182] width 56 height 11
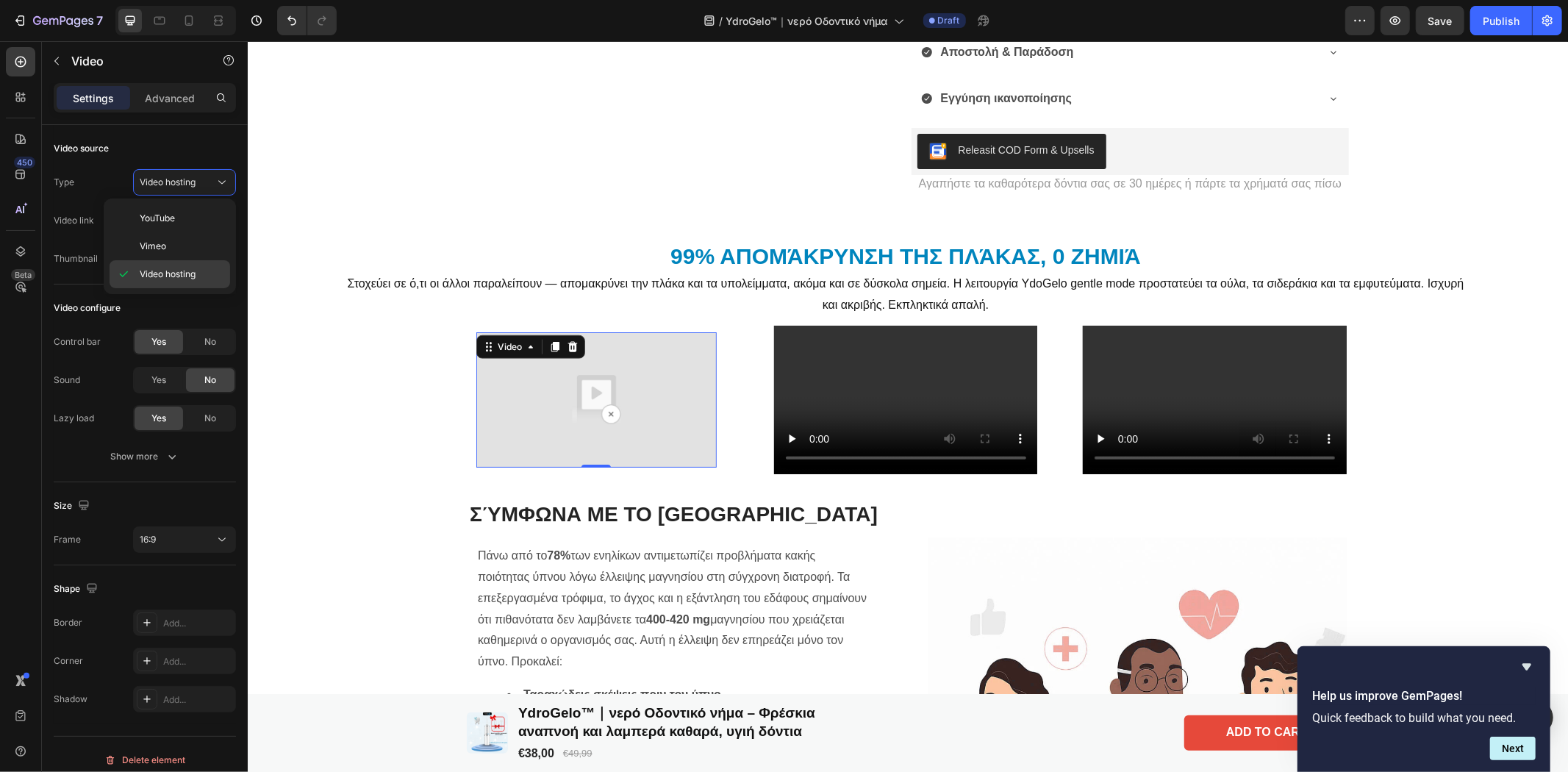
click at [169, 269] on span "Video hosting" at bounding box center [168, 273] width 56 height 13
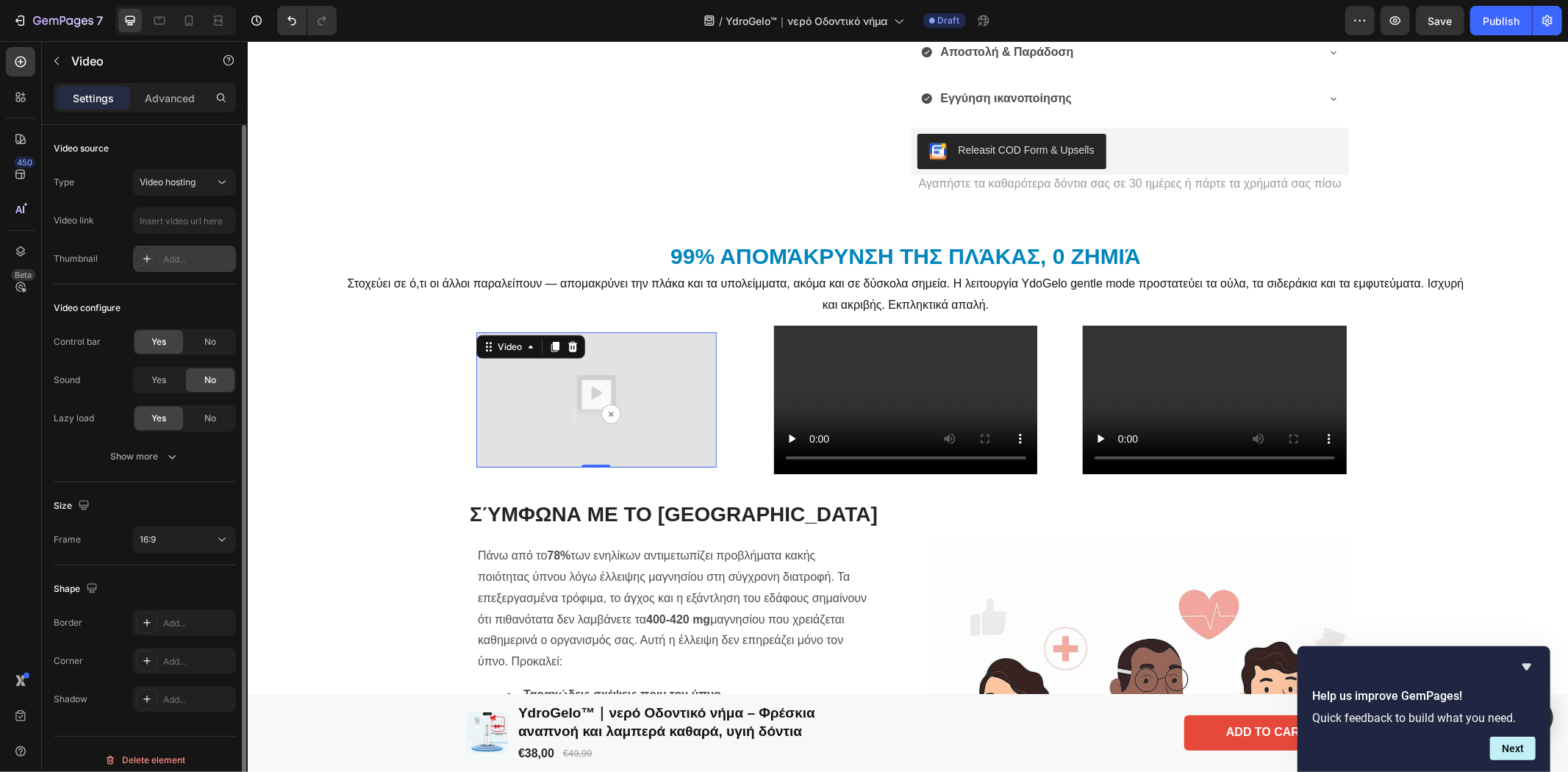
click at [138, 262] on div at bounding box center [147, 258] width 21 height 21
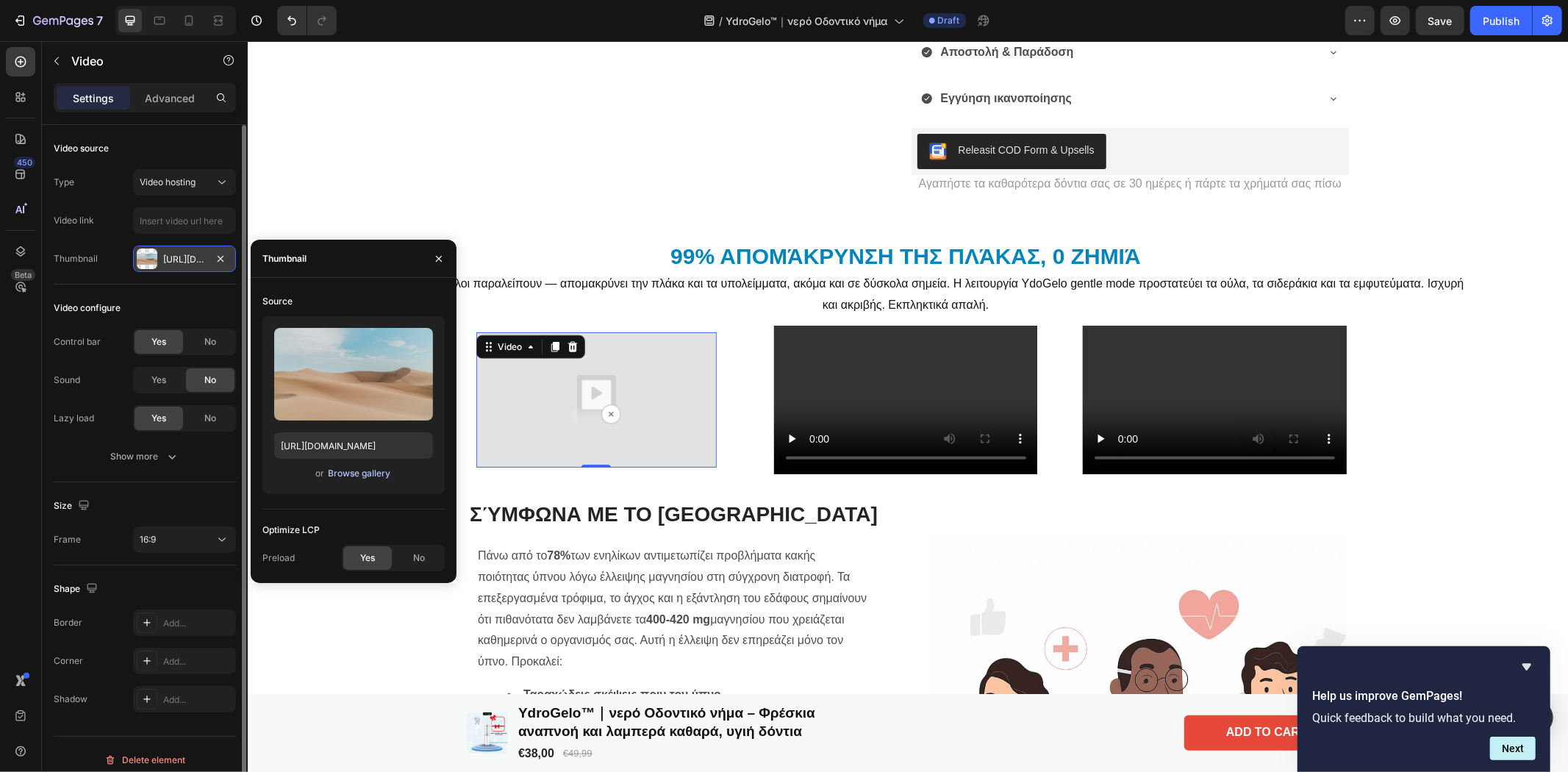
click at [353, 472] on div "Browse gallery" at bounding box center [360, 473] width 63 height 13
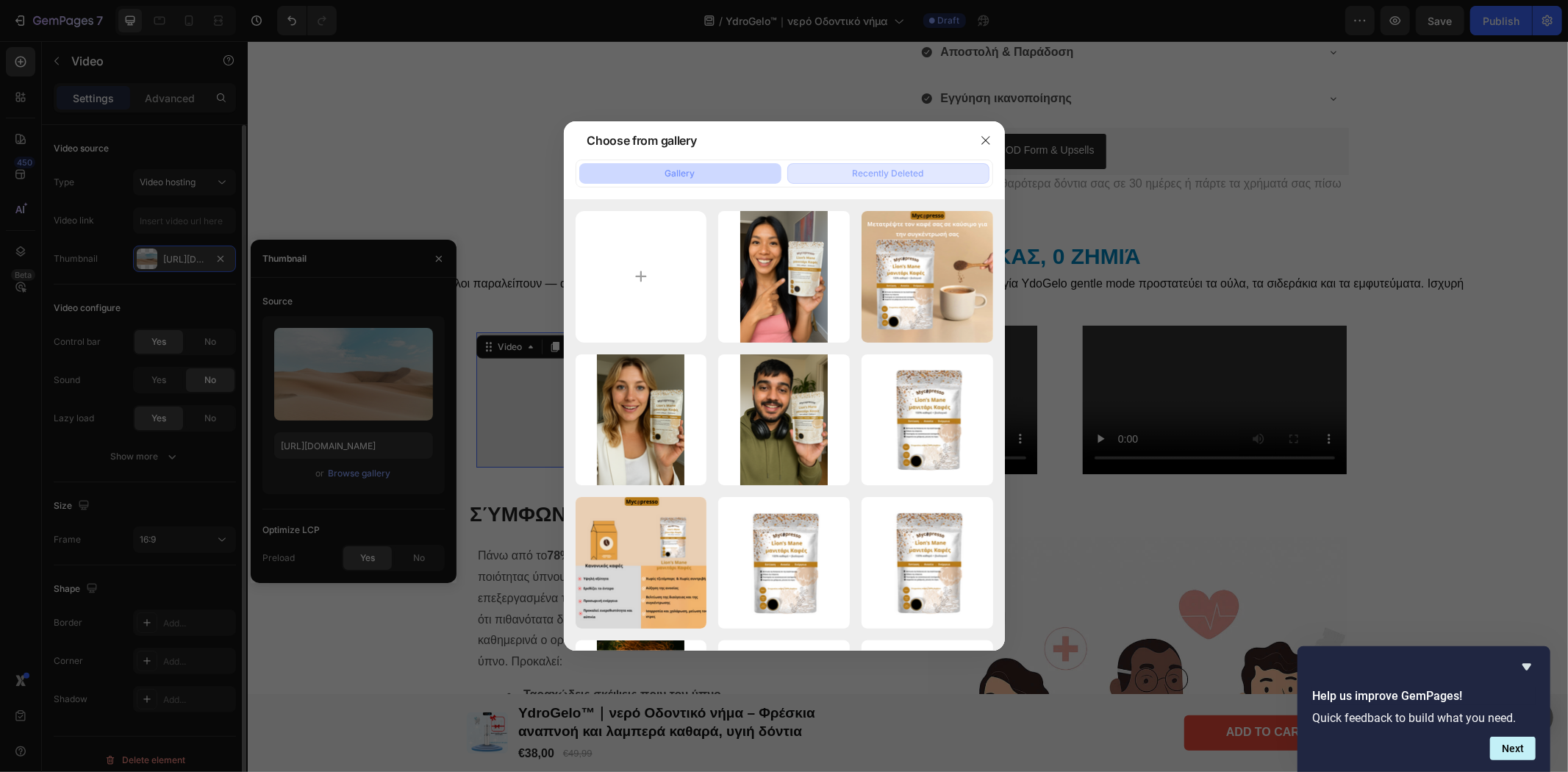
click at [885, 169] on div "Recently Deleted" at bounding box center [888, 173] width 72 height 13
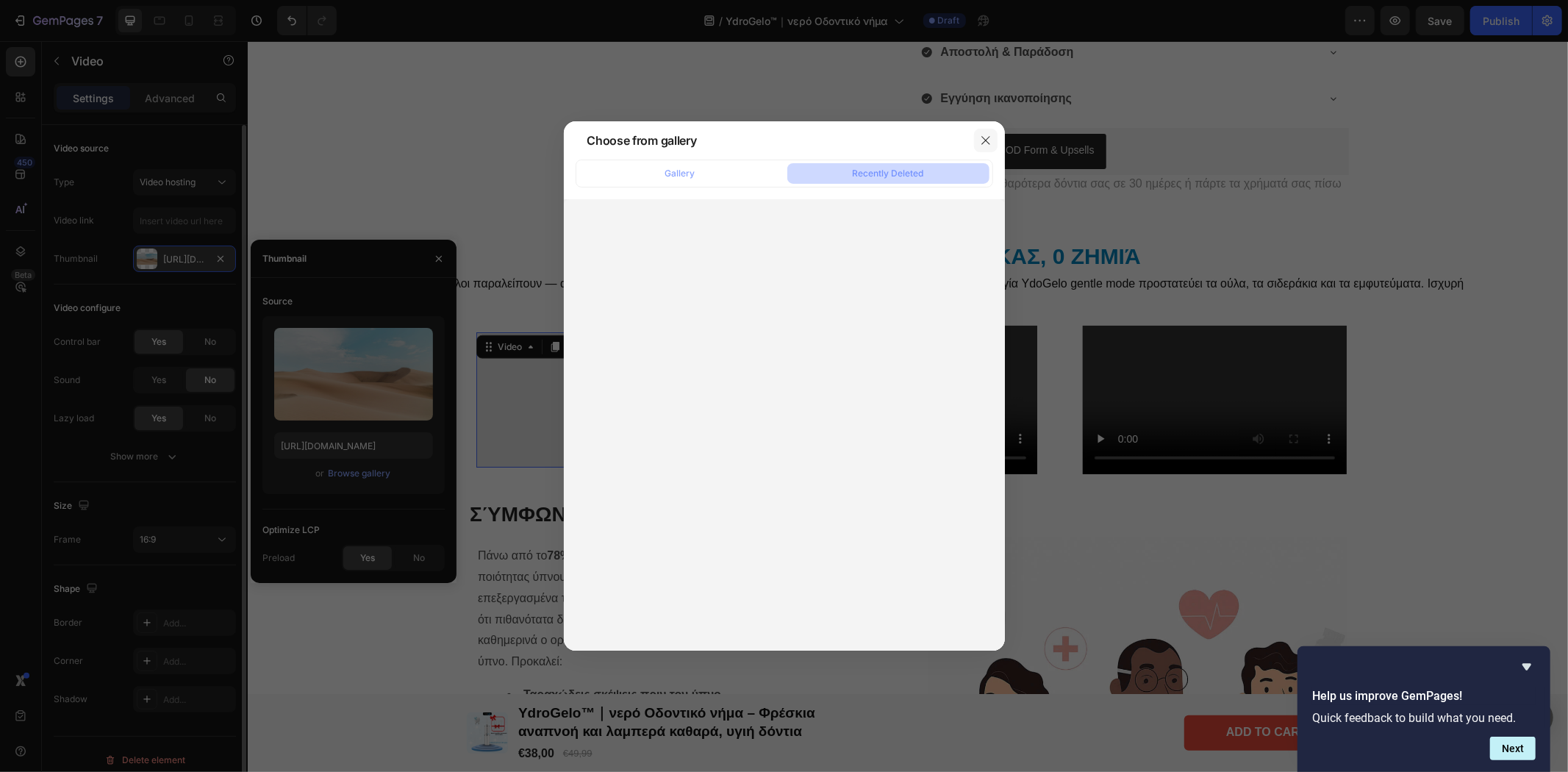
click at [994, 142] on button "button" at bounding box center [986, 141] width 23 height 23
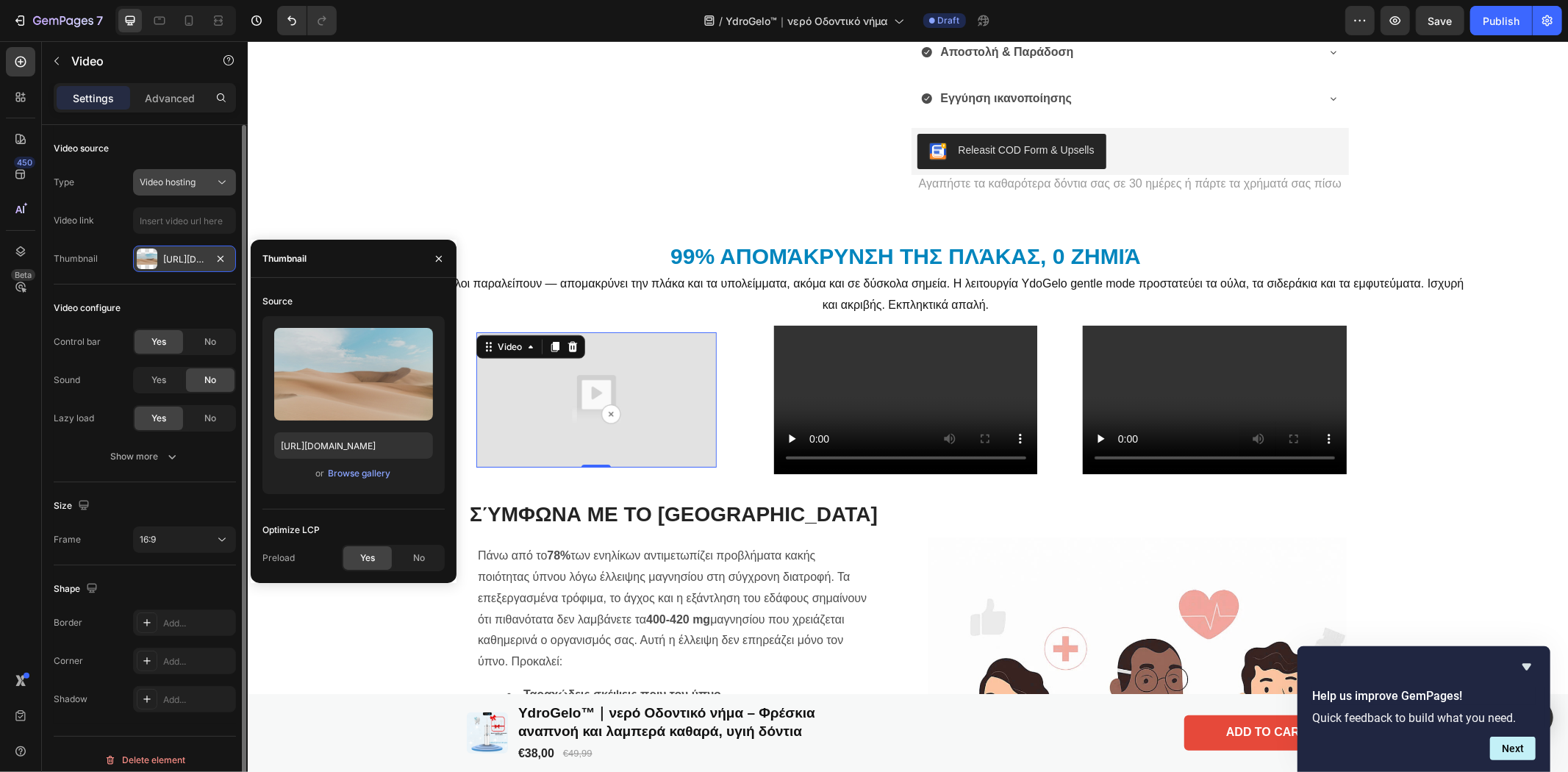
click at [141, 180] on span "Video hosting" at bounding box center [168, 182] width 56 height 11
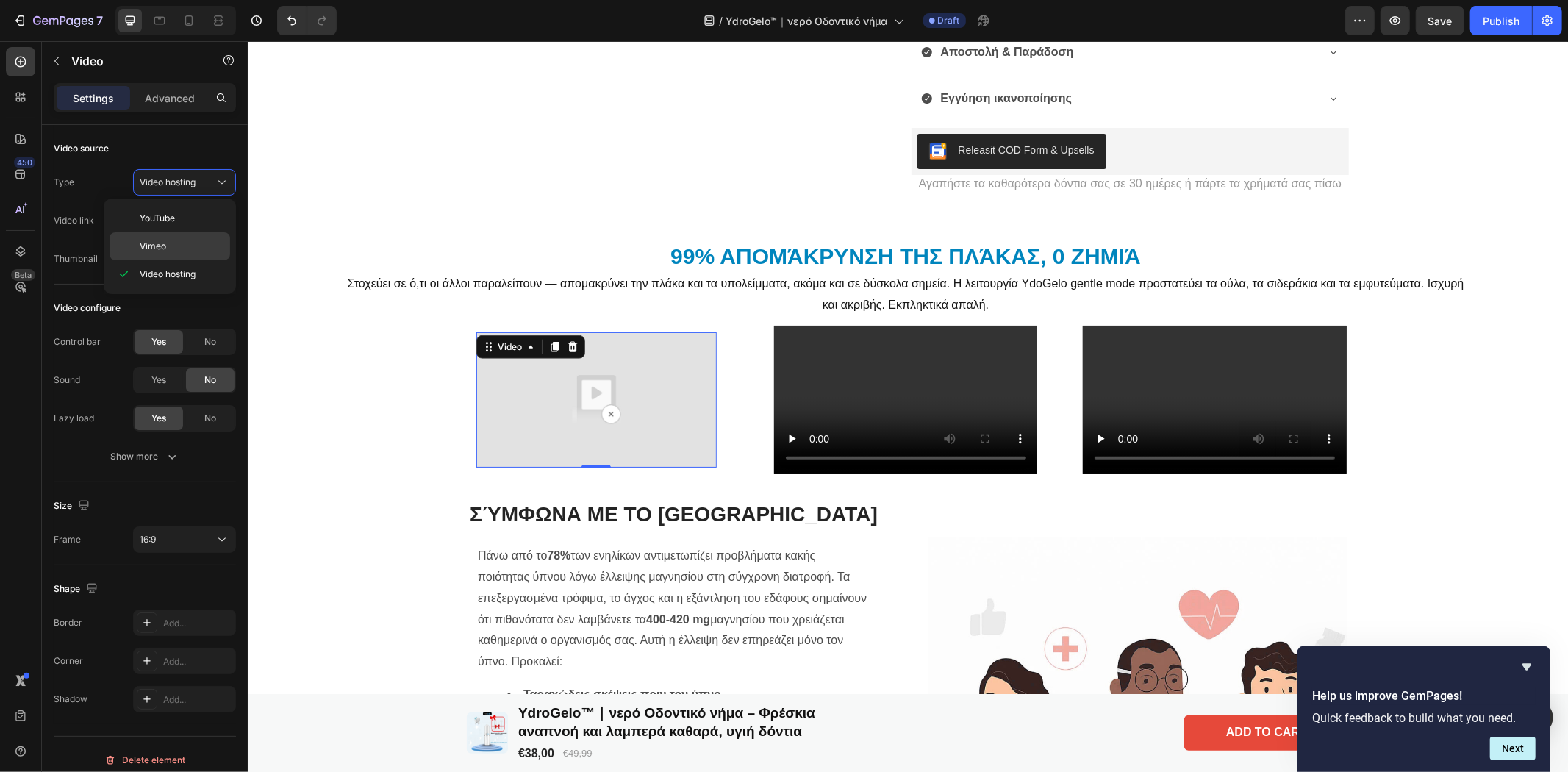
click at [166, 247] on span "Vimeo" at bounding box center [153, 246] width 27 height 13
type input "[URL][DOMAIN_NAME]"
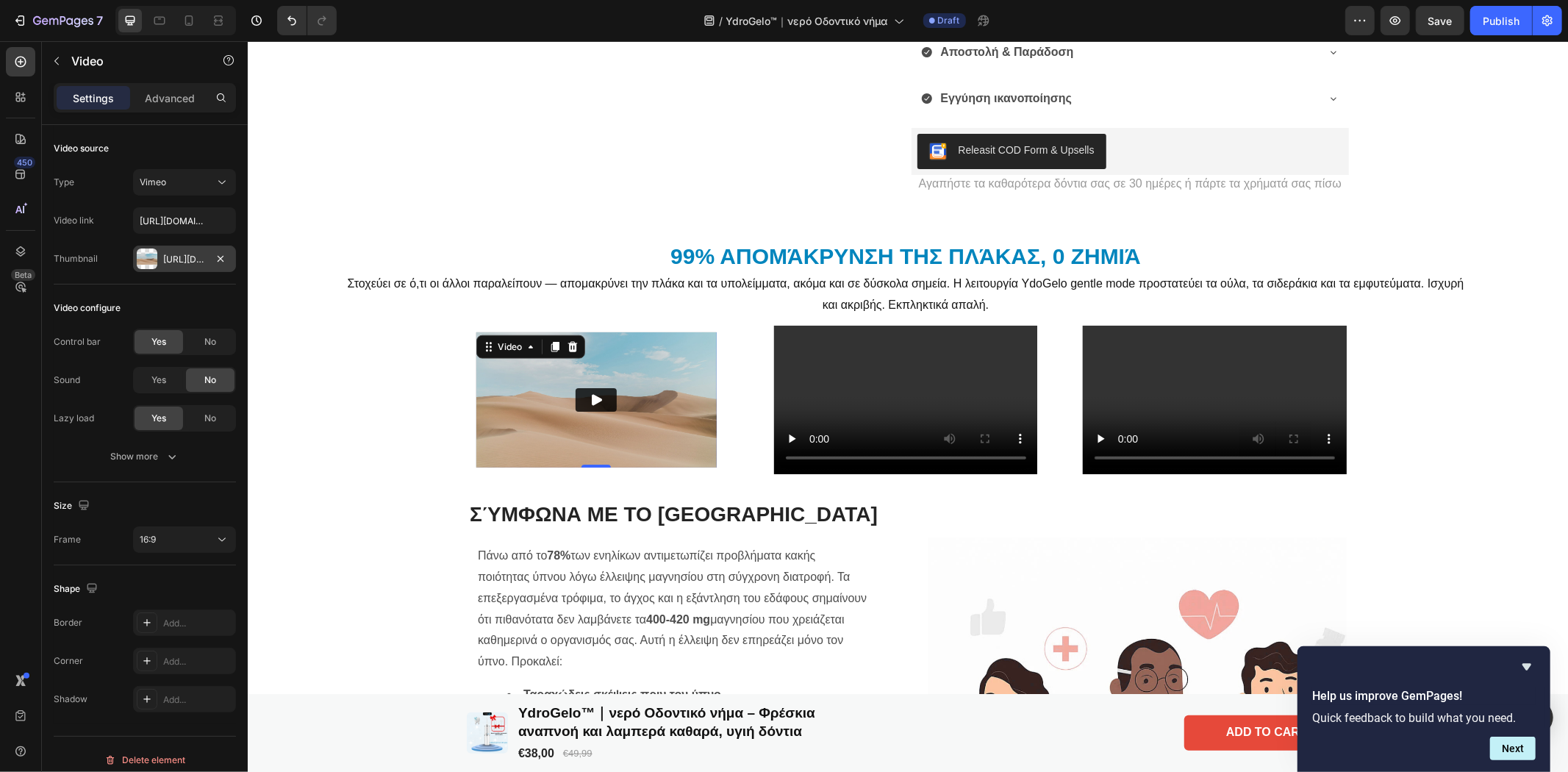
click at [165, 257] on div "[URL][DOMAIN_NAME]" at bounding box center [185, 259] width 43 height 13
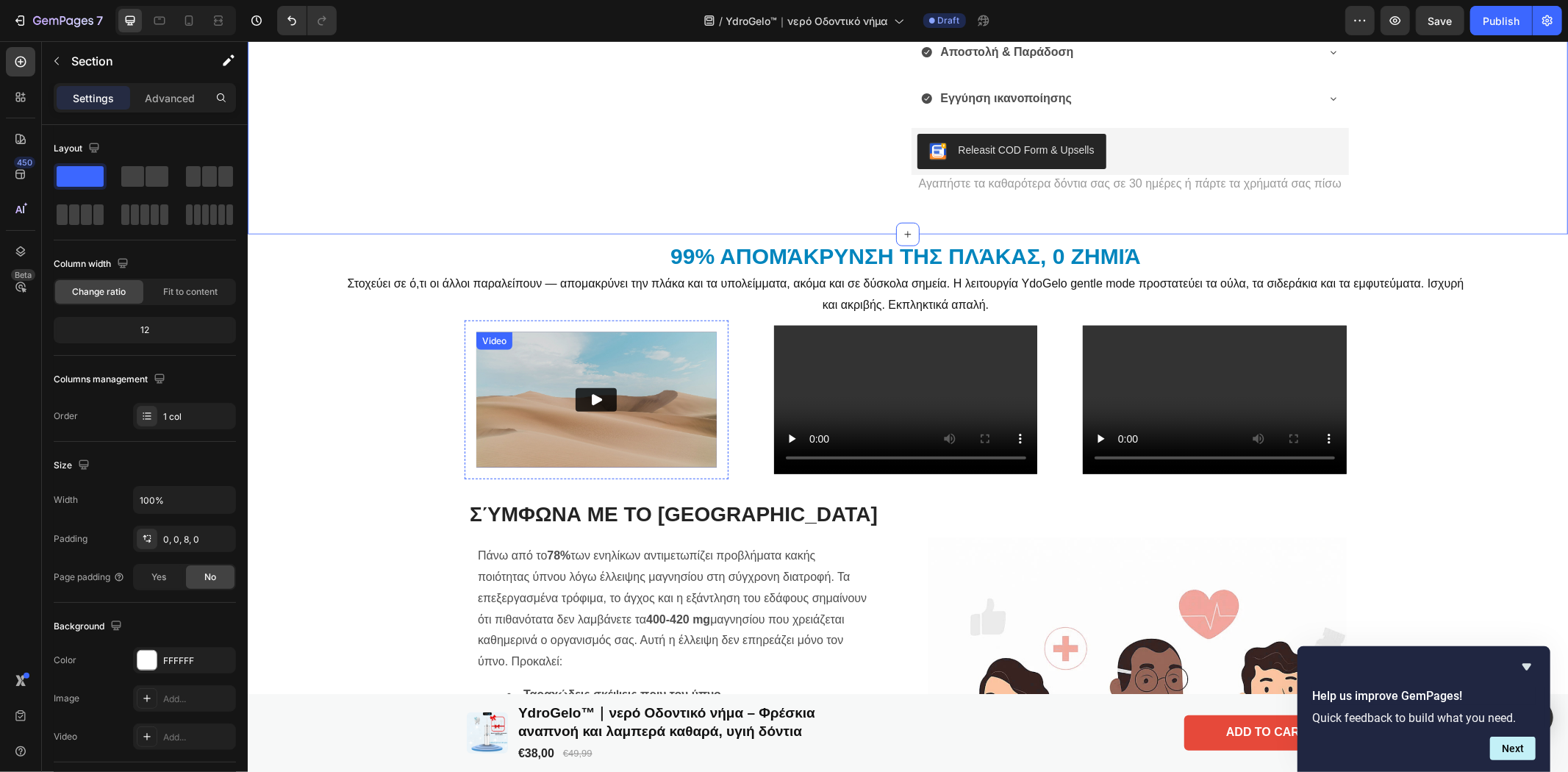
click at [603, 422] on img at bounding box center [596, 399] width 240 height 135
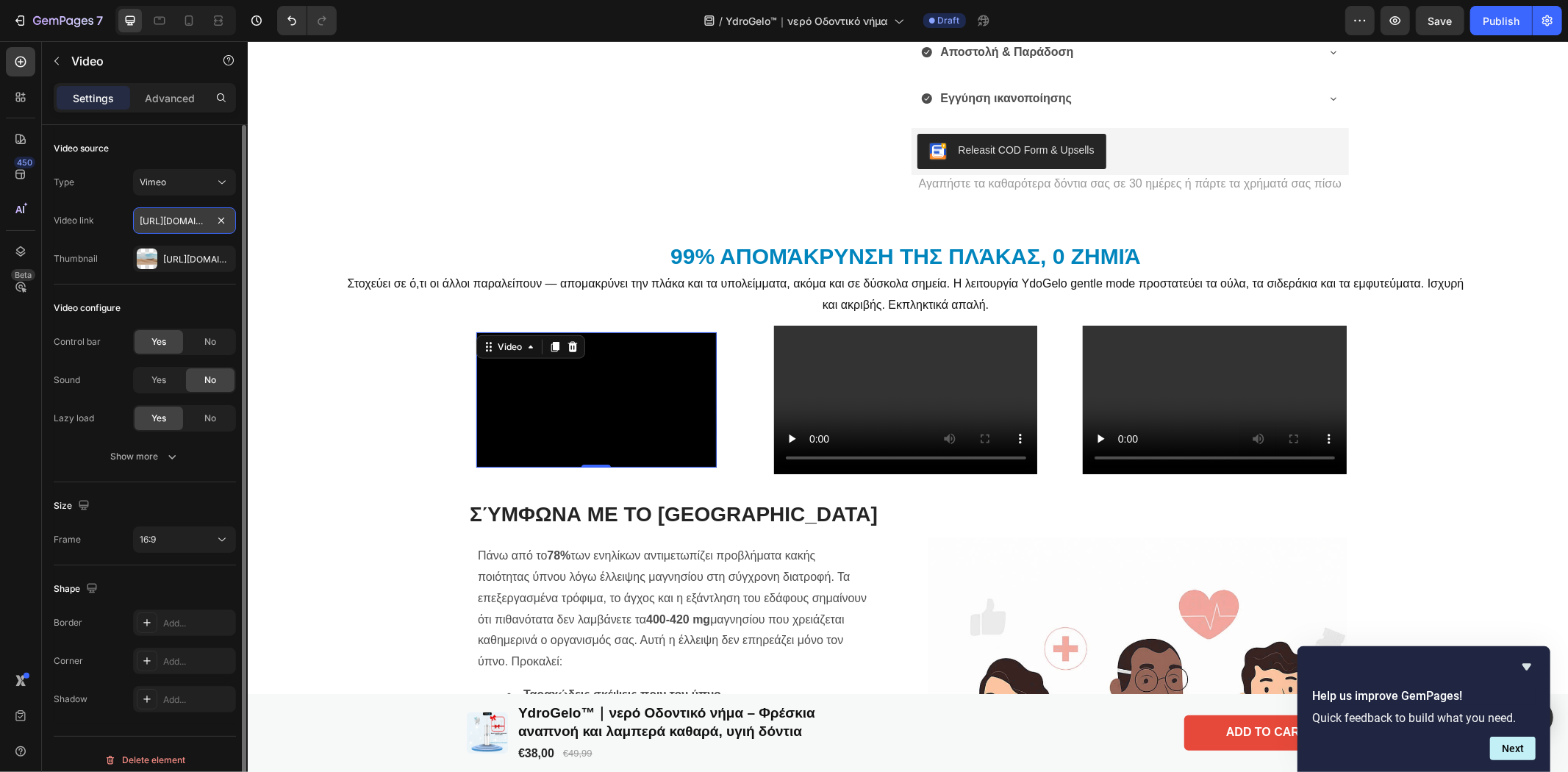
click at [181, 223] on input "[URL][DOMAIN_NAME]" at bounding box center [184, 221] width 103 height 27
paste input "122598649"
type input "[URL][DOMAIN_NAME]"
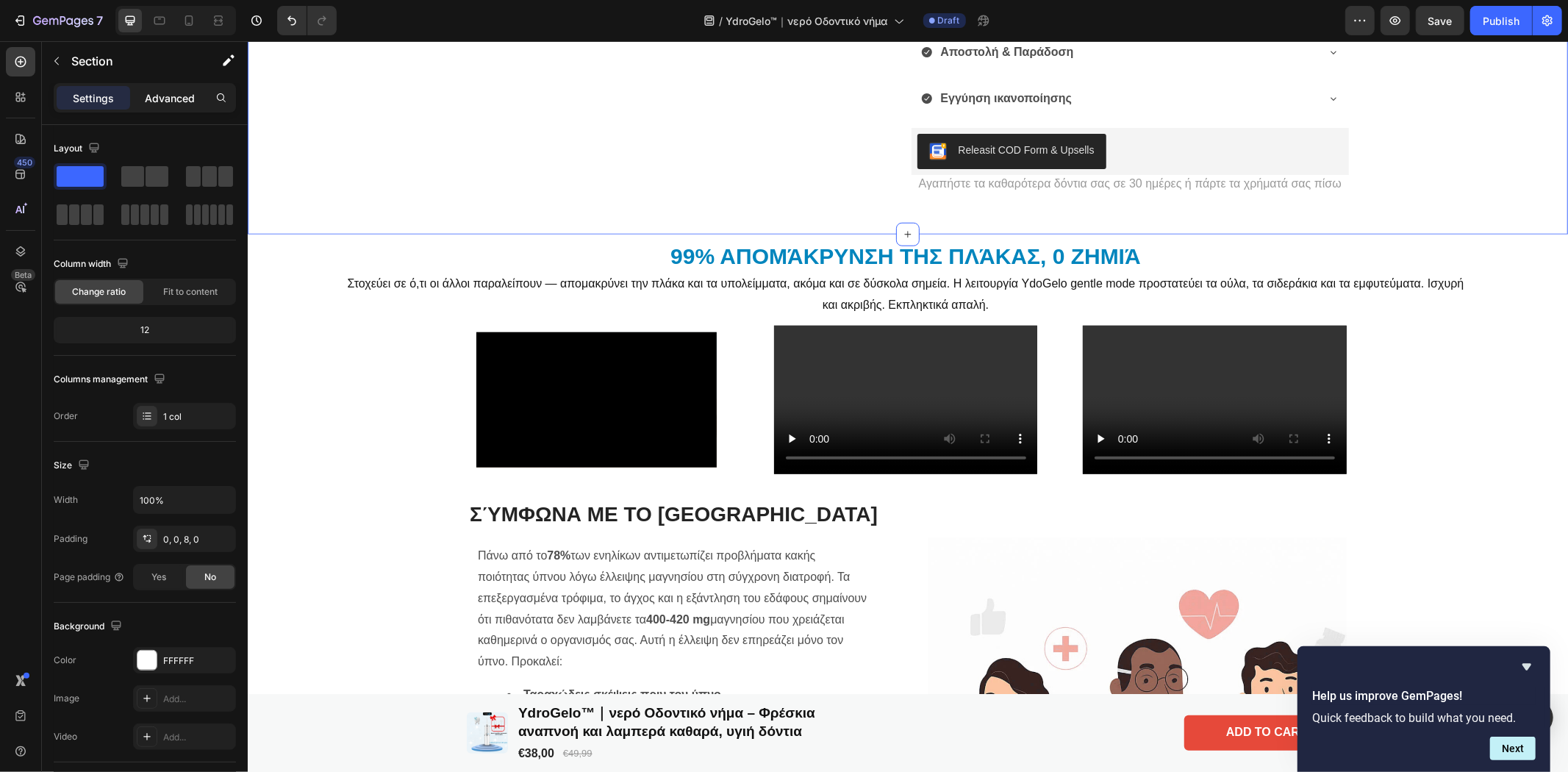
click at [165, 105] on p "Advanced" at bounding box center [170, 98] width 50 height 15
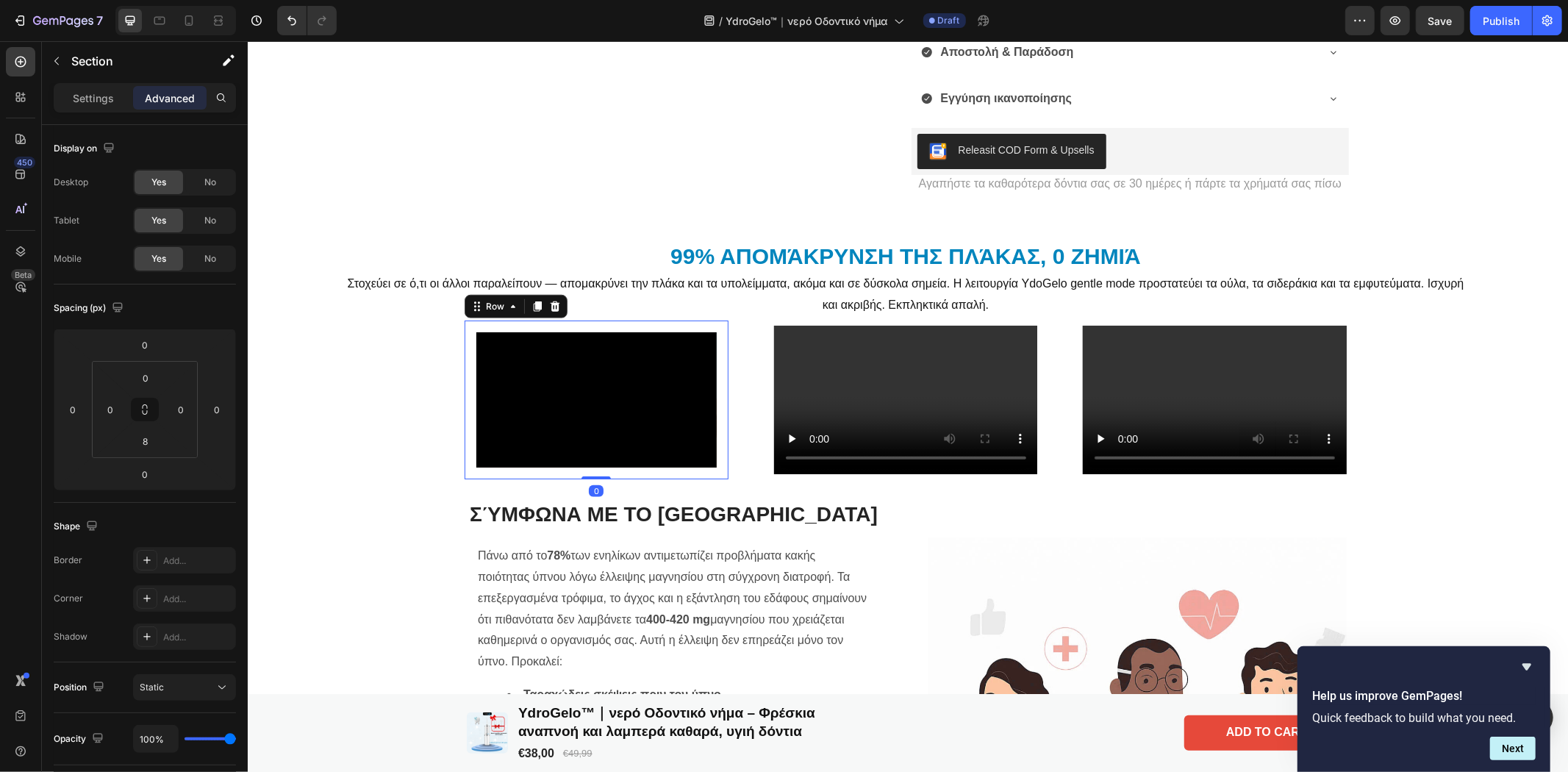
click at [651, 474] on div "Video Row 0" at bounding box center [595, 399] width 264 height 159
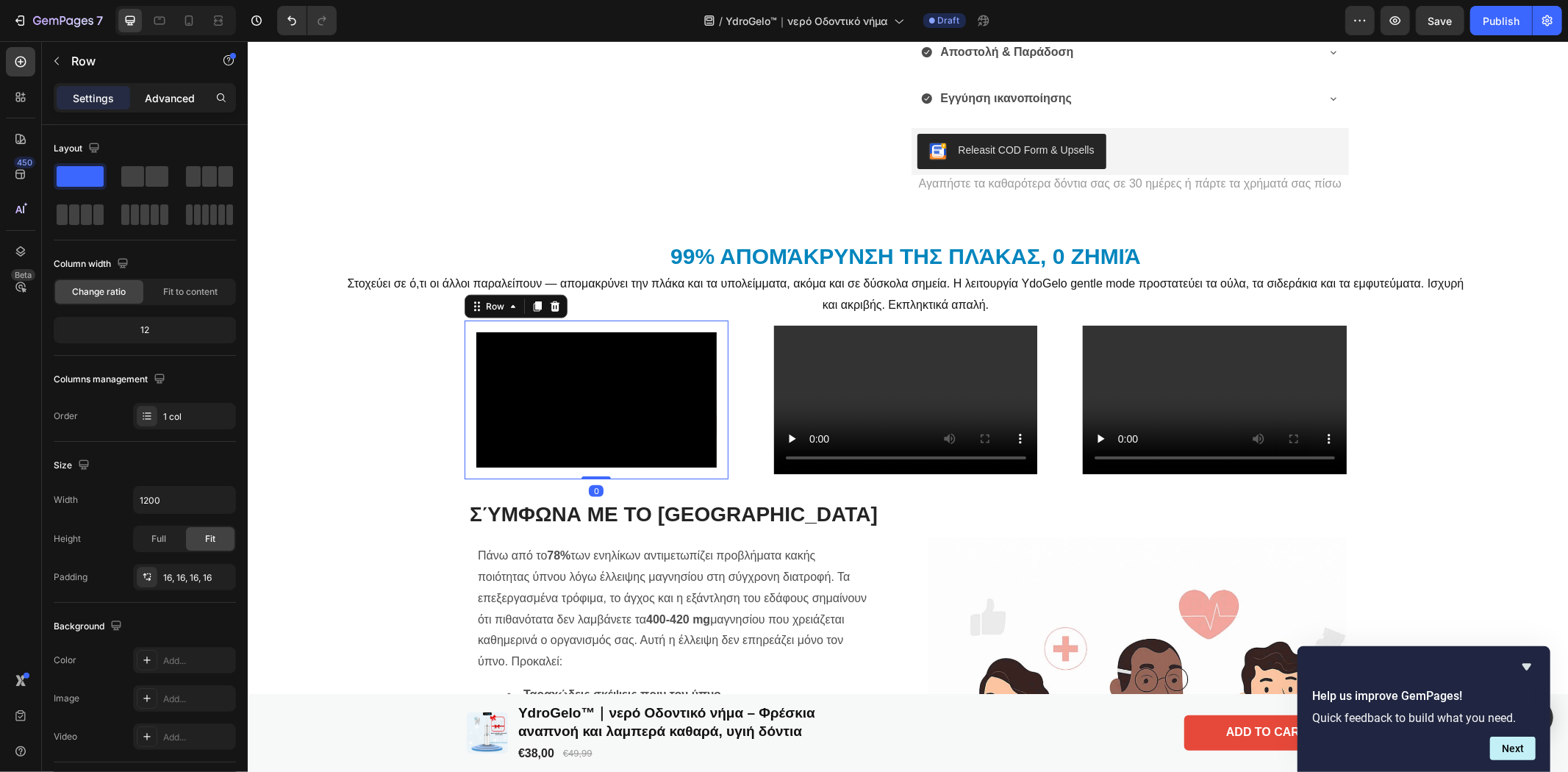
click at [166, 99] on p "Advanced" at bounding box center [170, 98] width 50 height 15
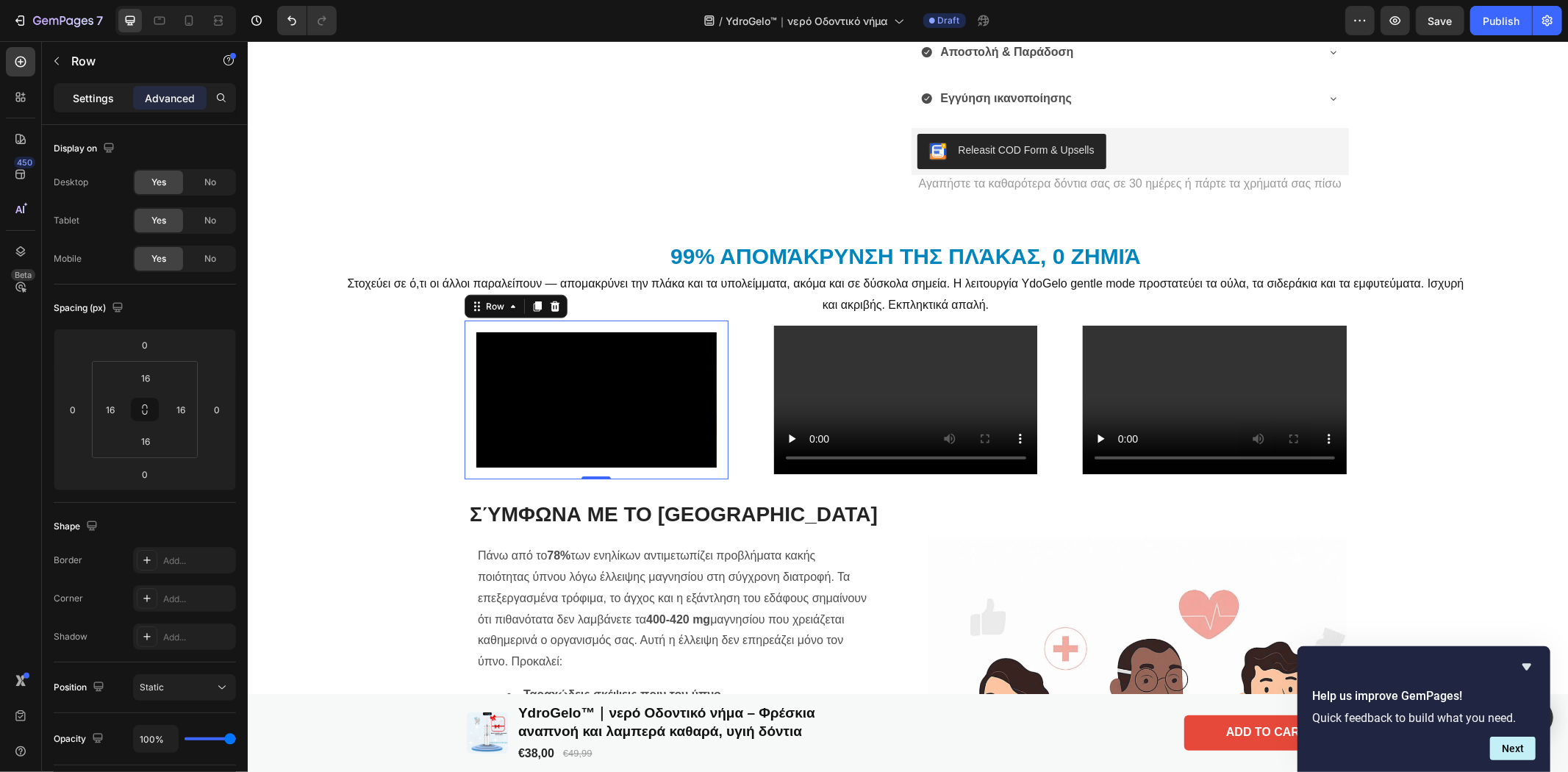
click at [80, 94] on p "Settings" at bounding box center [93, 98] width 41 height 15
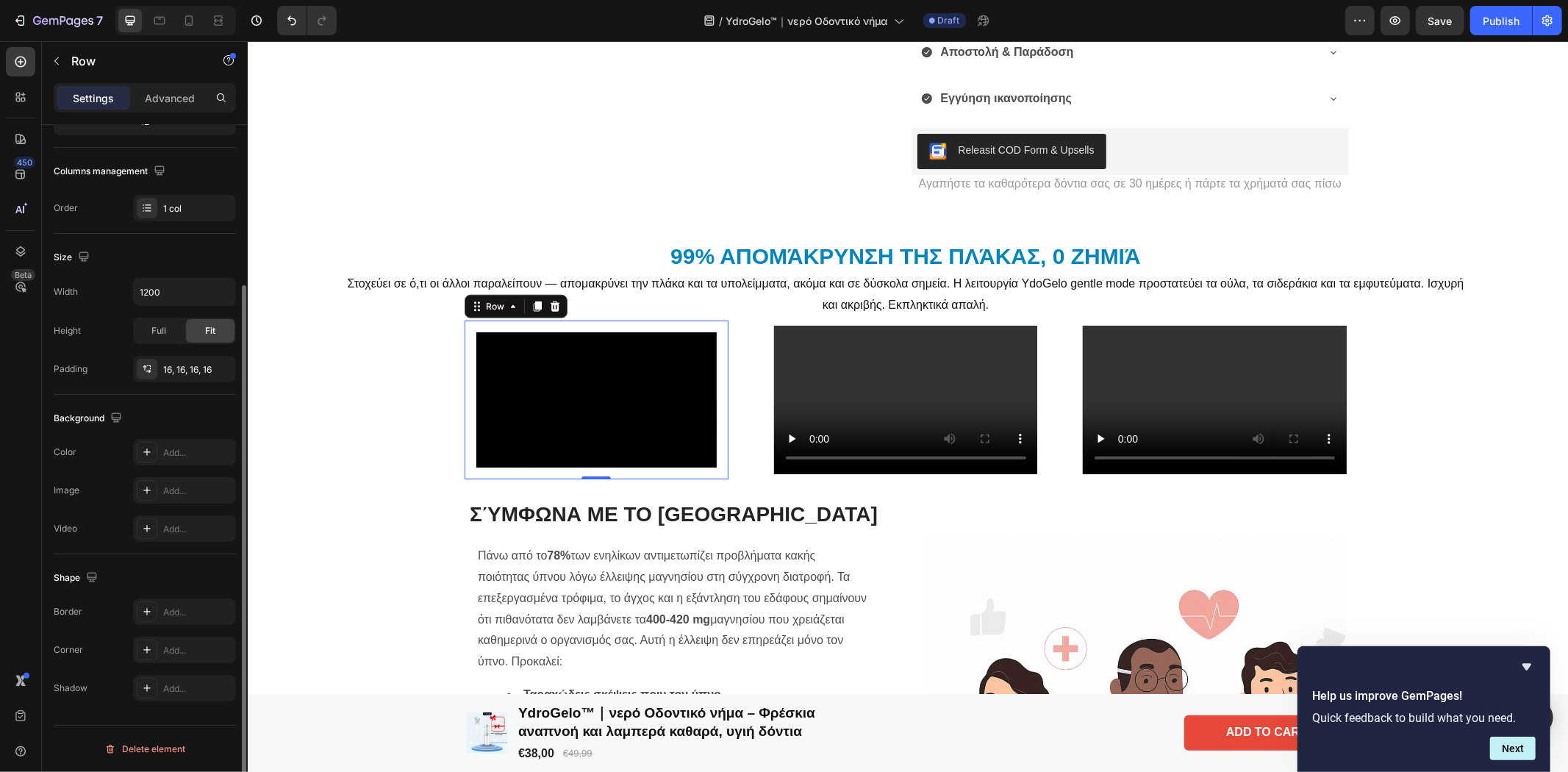
scroll to position [0, 0]
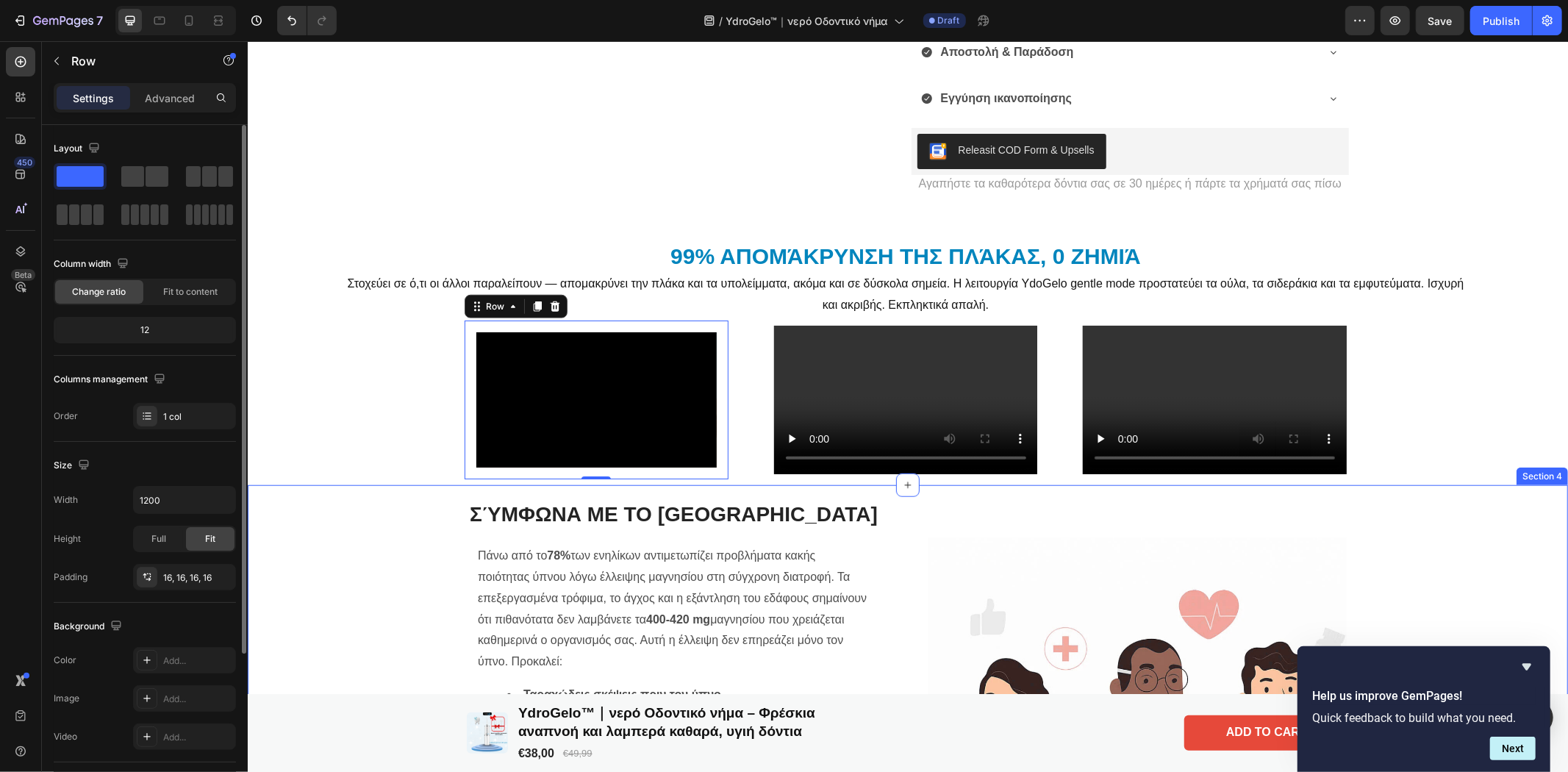
click at [416, 525] on div "Σύμφωνα με το Πανεπιστήμιο του Χάρβαρντ Heading Πάνω από το 78% των ενηλίκων αν…" at bounding box center [905, 699] width 1313 height 419
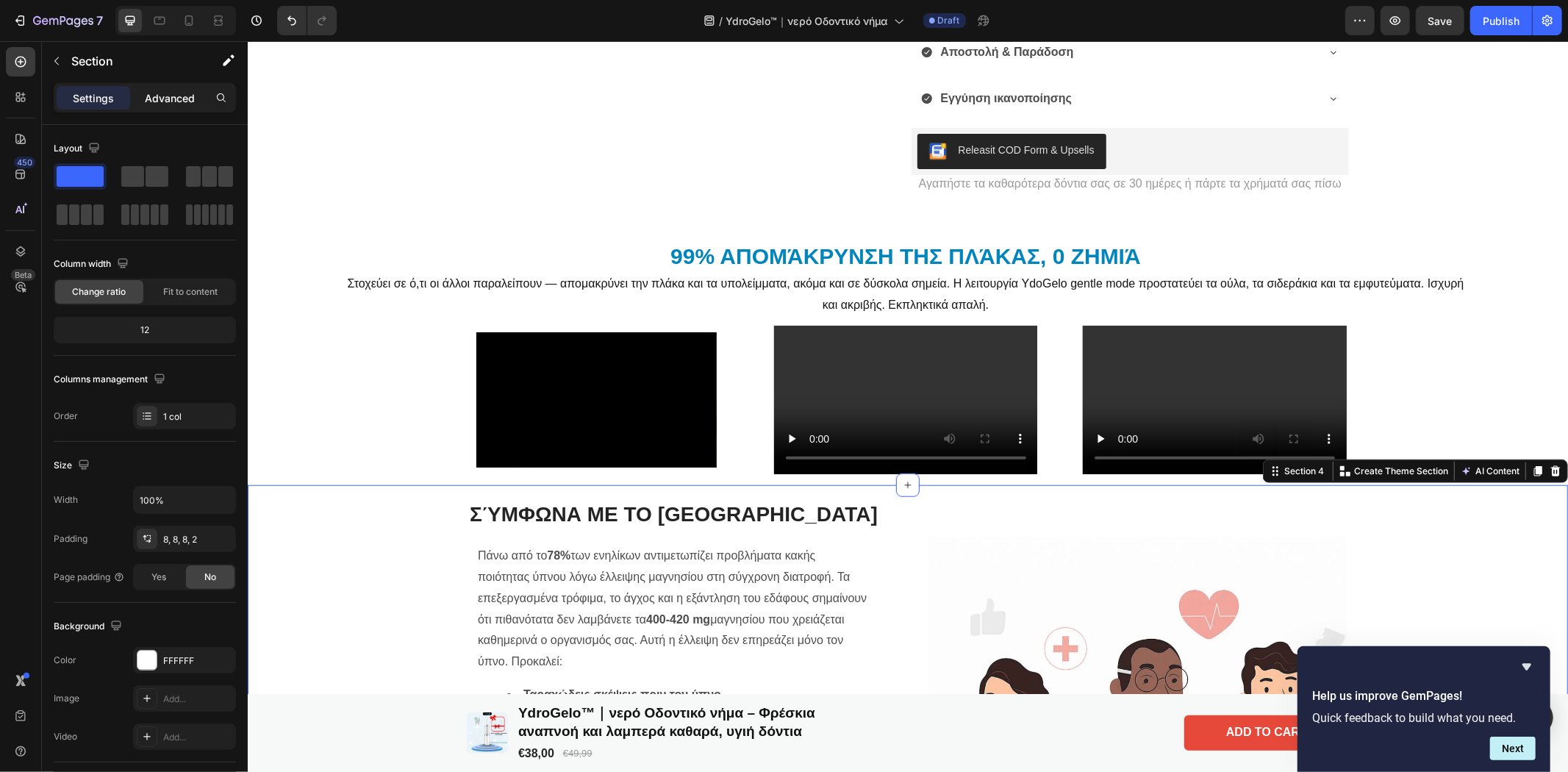
click at [196, 97] on div "Advanced" at bounding box center [169, 98] width 74 height 23
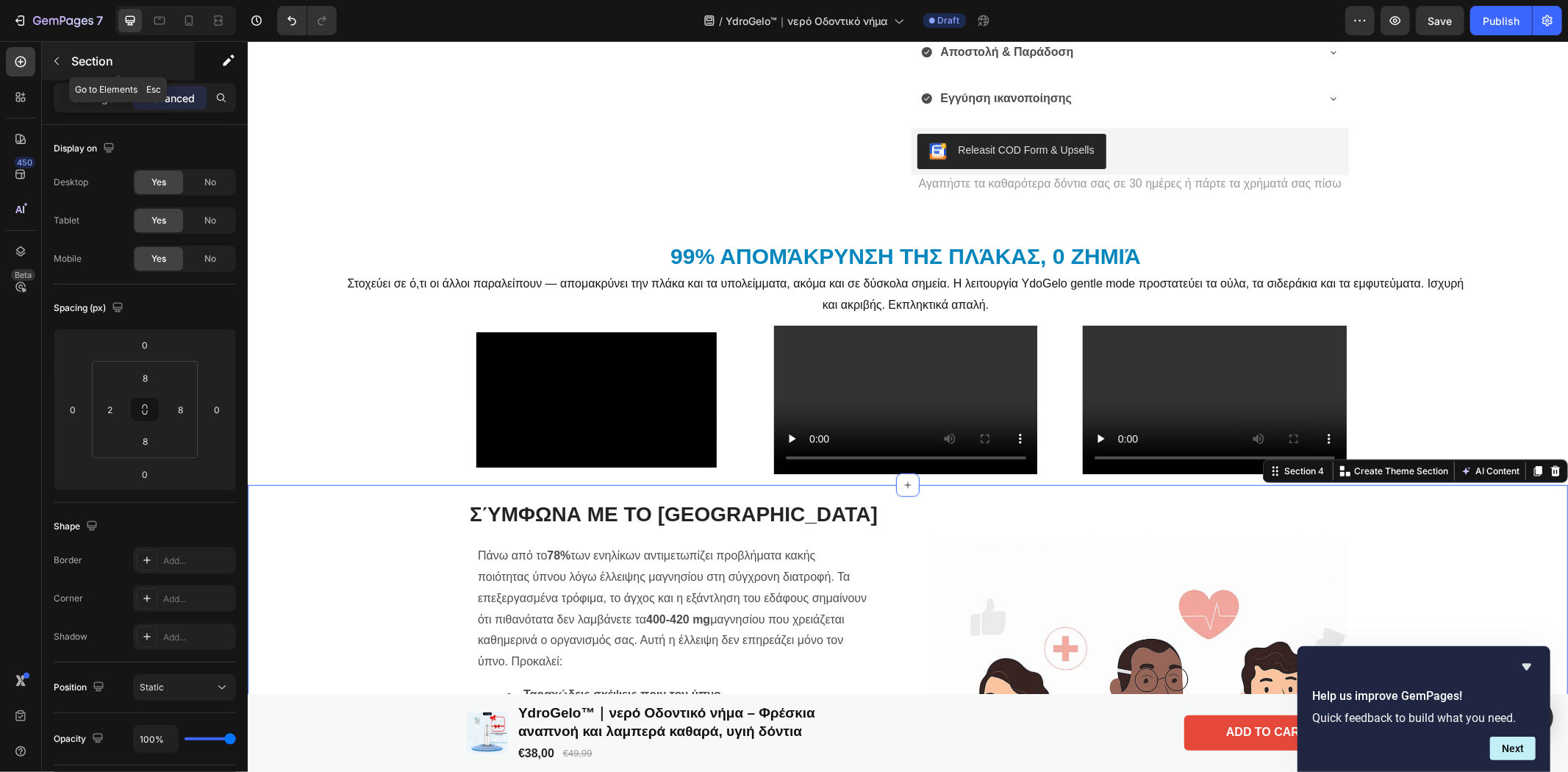
click at [51, 56] on icon "button" at bounding box center [56, 61] width 12 height 12
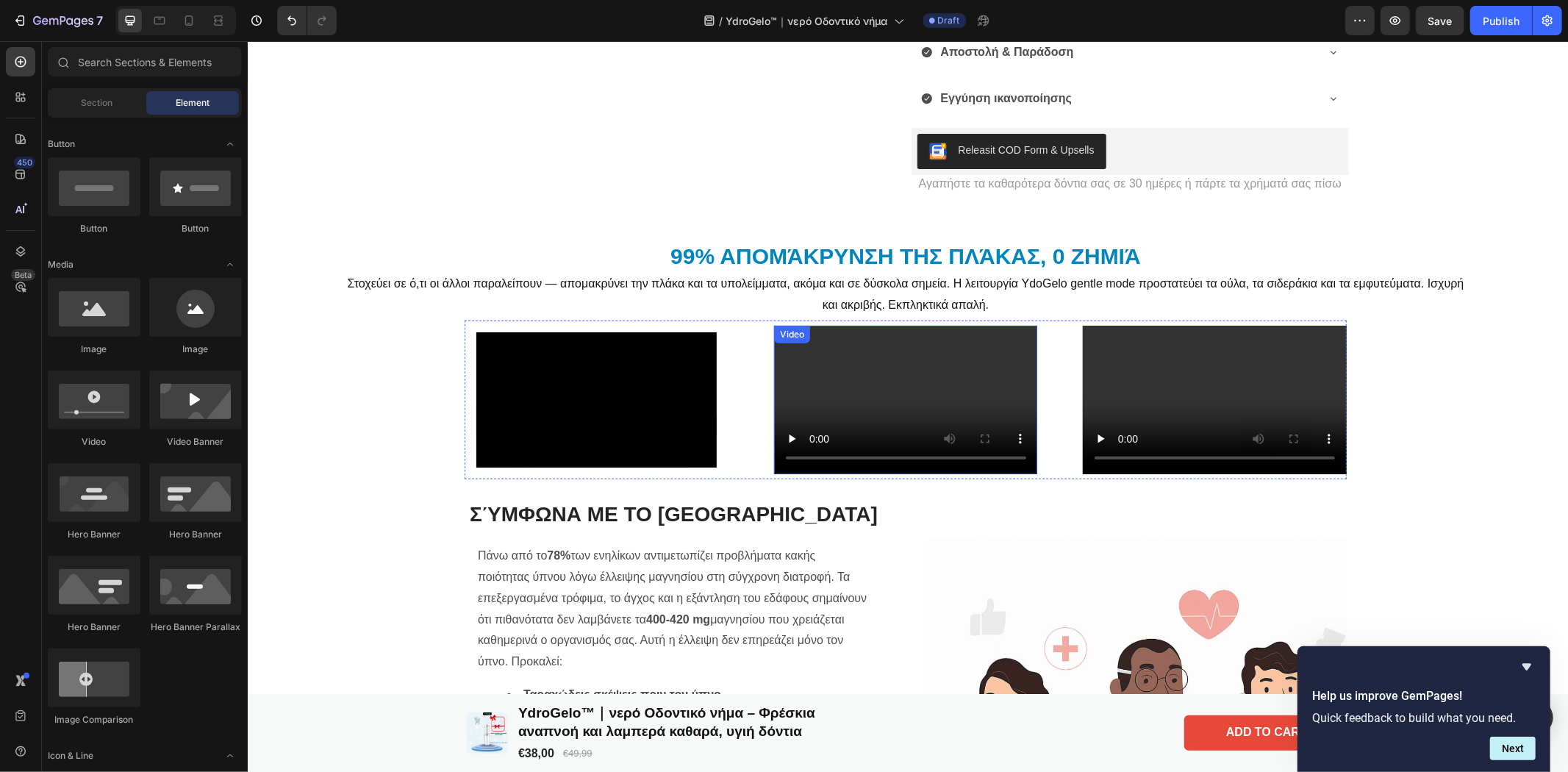
click at [931, 397] on video at bounding box center [905, 399] width 264 height 149
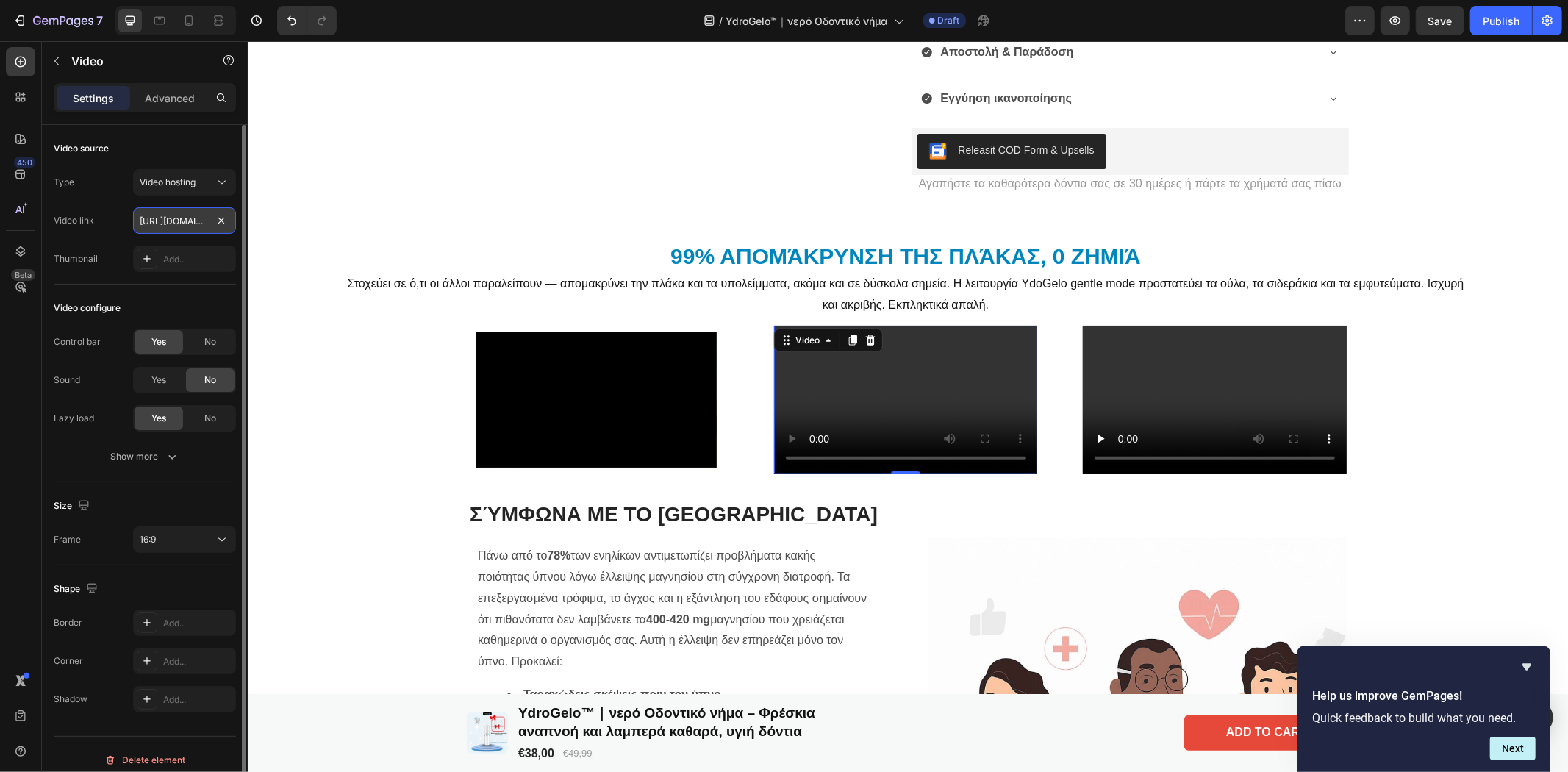
click at [181, 224] on input "[URL][DOMAIN_NAME]" at bounding box center [184, 221] width 103 height 27
